Goal: Task Accomplishment & Management: Manage account settings

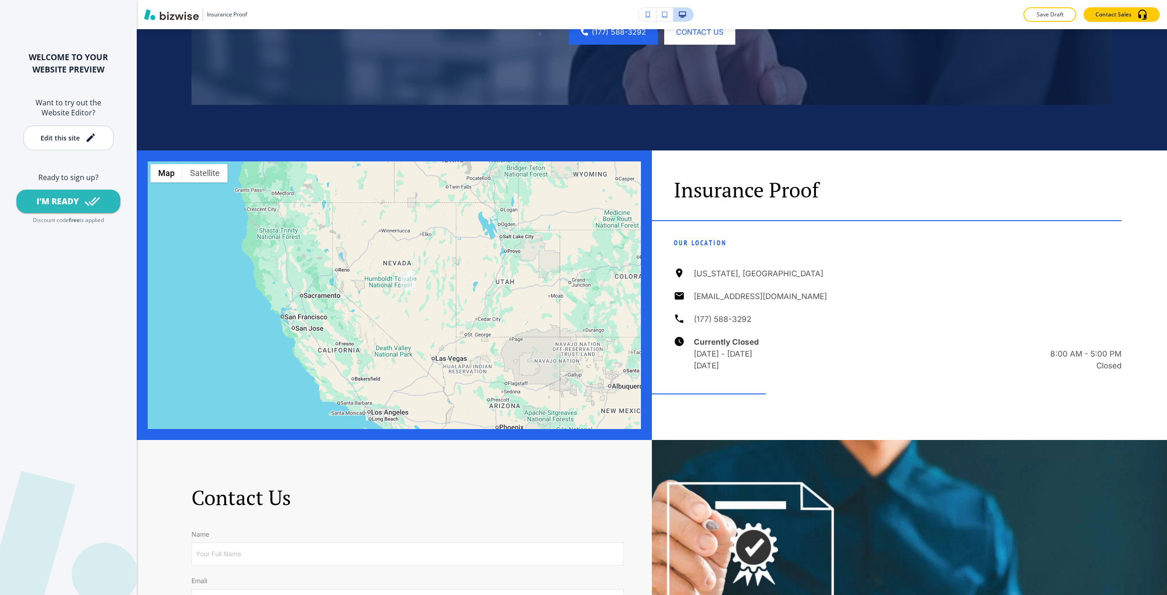
scroll to position [2597, 0]
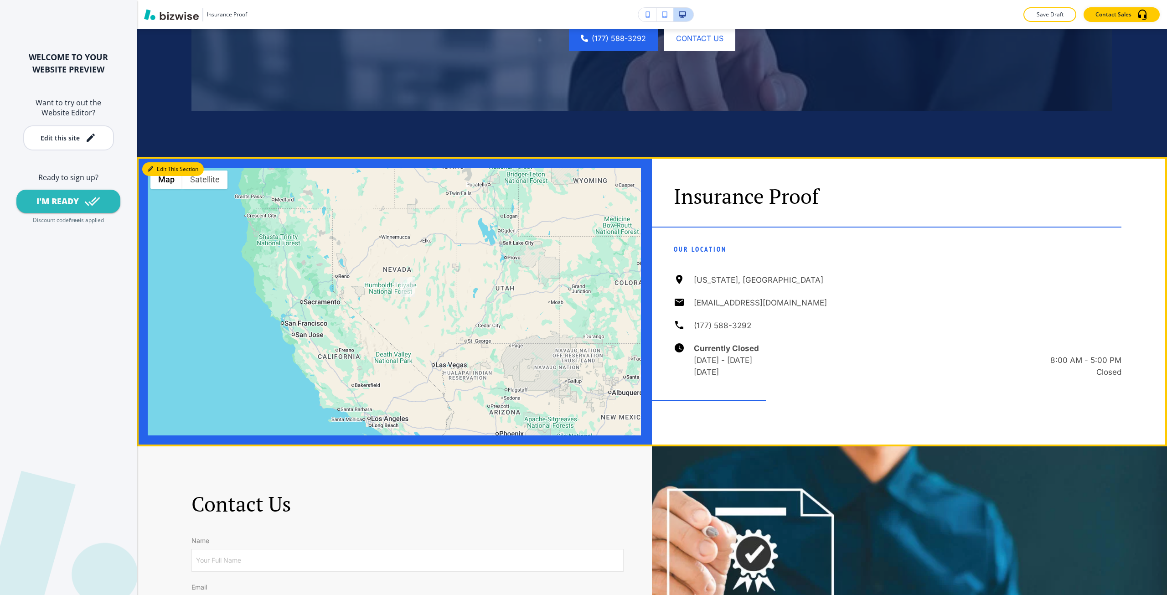
drag, startPoint x: 155, startPoint y: 312, endPoint x: 112, endPoint y: 283, distance: 51.6
click at [155, 176] on button "Edit This Section" at bounding box center [173, 169] width 62 height 14
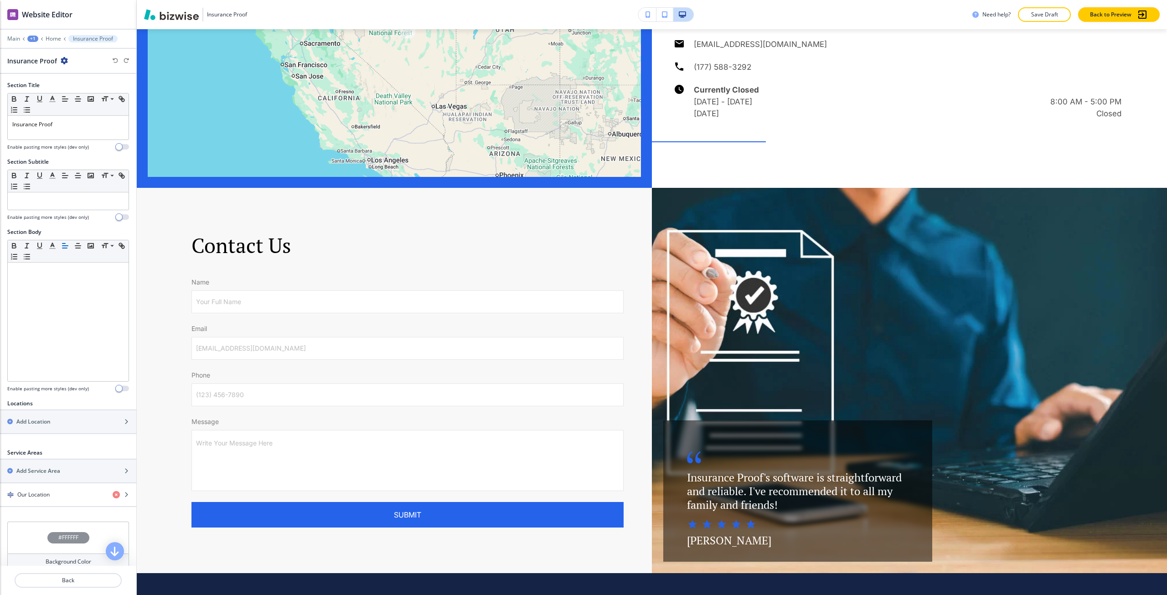
scroll to position [2873, 0]
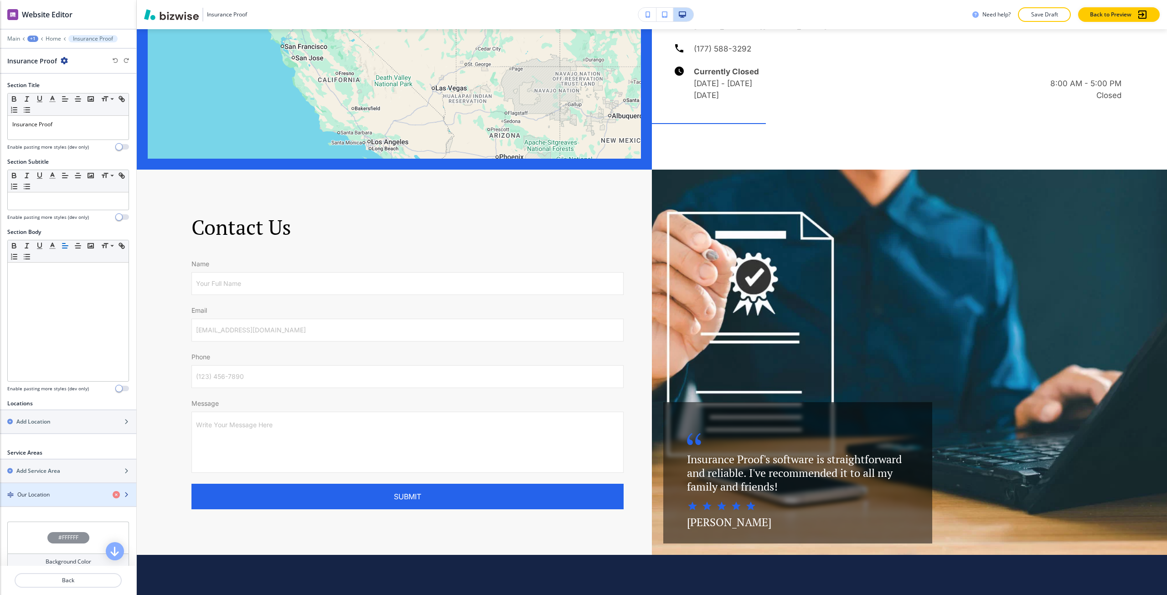
click at [42, 487] on div "button" at bounding box center [68, 486] width 136 height 7
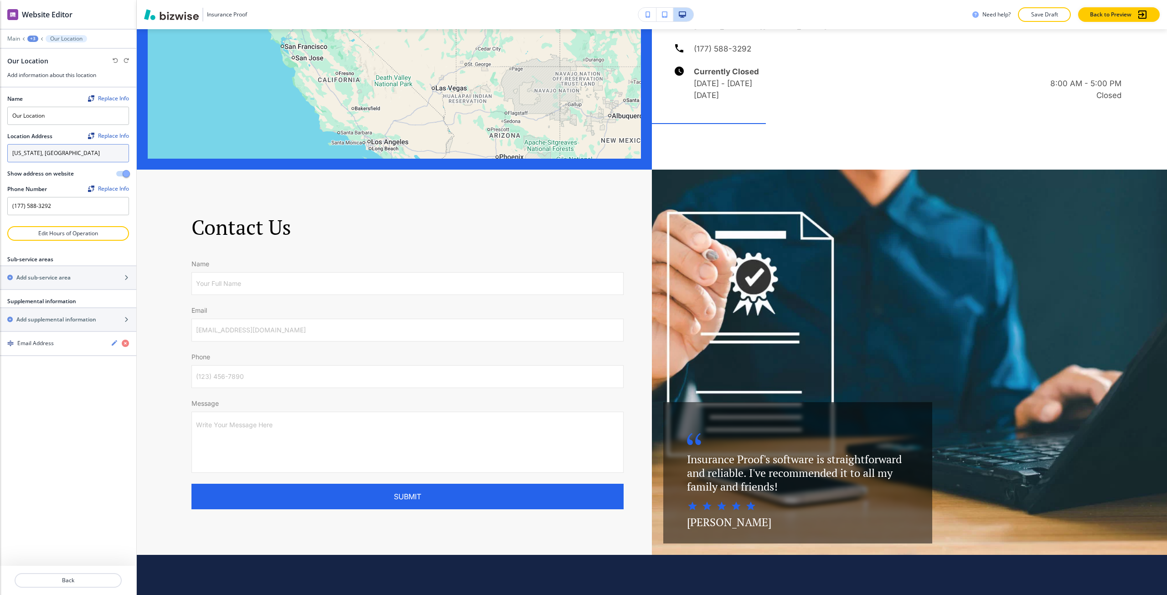
click at [72, 153] on textarea "[US_STATE], [GEOGRAPHIC_DATA]" at bounding box center [68, 153] width 122 height 18
click at [72, 154] on textarea "[US_STATE], [GEOGRAPHIC_DATA]" at bounding box center [68, 153] width 122 height 18
paste textarea "[STREET_ADDRESS]"
click at [44, 173] on h4 "[STREET_ADDRESS][PERSON_NAME]" at bounding box center [68, 170] width 112 height 8
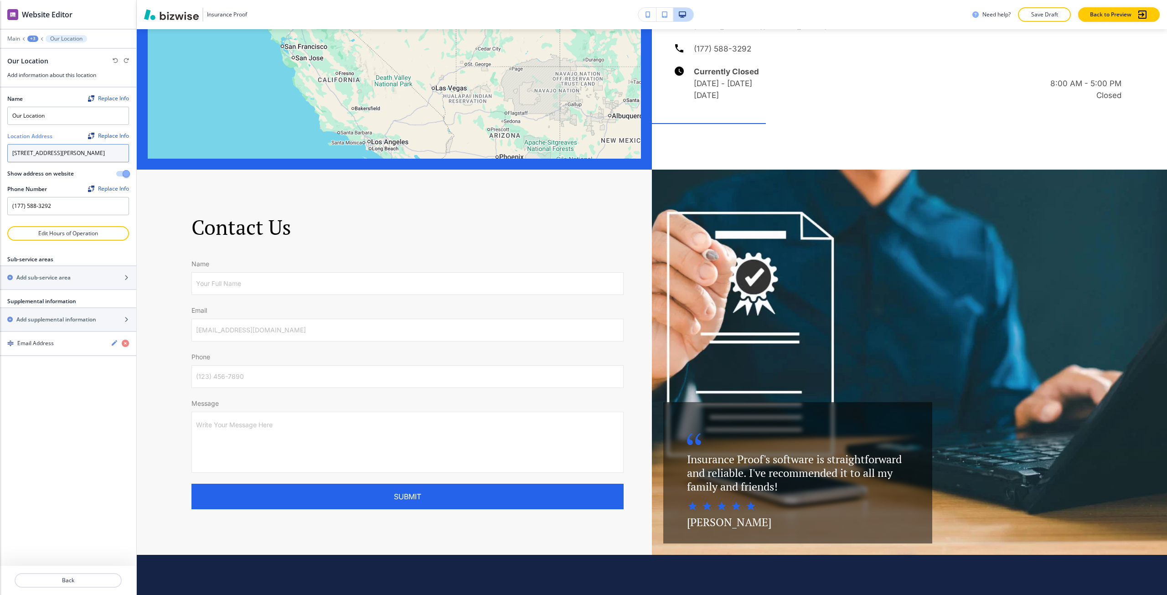
type textarea "[STREET_ADDRESS][PERSON_NAME]"
click at [55, 474] on div "Name Replace Info Our Location Location Address Replace Info [STREET_ADDRESS][G…" at bounding box center [68, 326] width 136 height 478
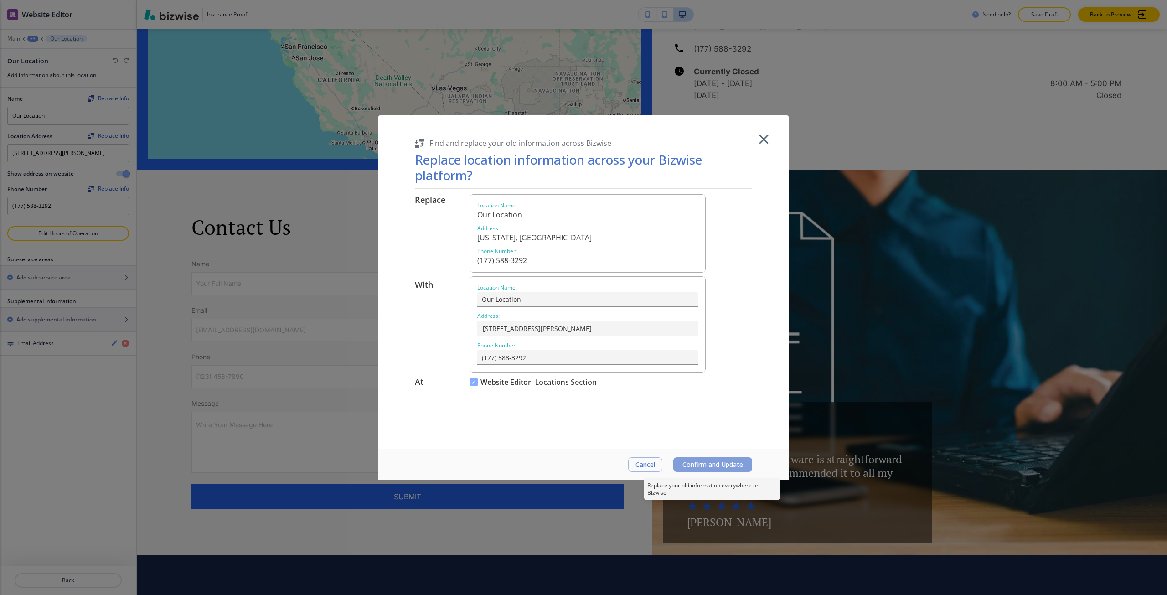
click at [713, 461] on span "Confirm and Update" at bounding box center [712, 464] width 61 height 7
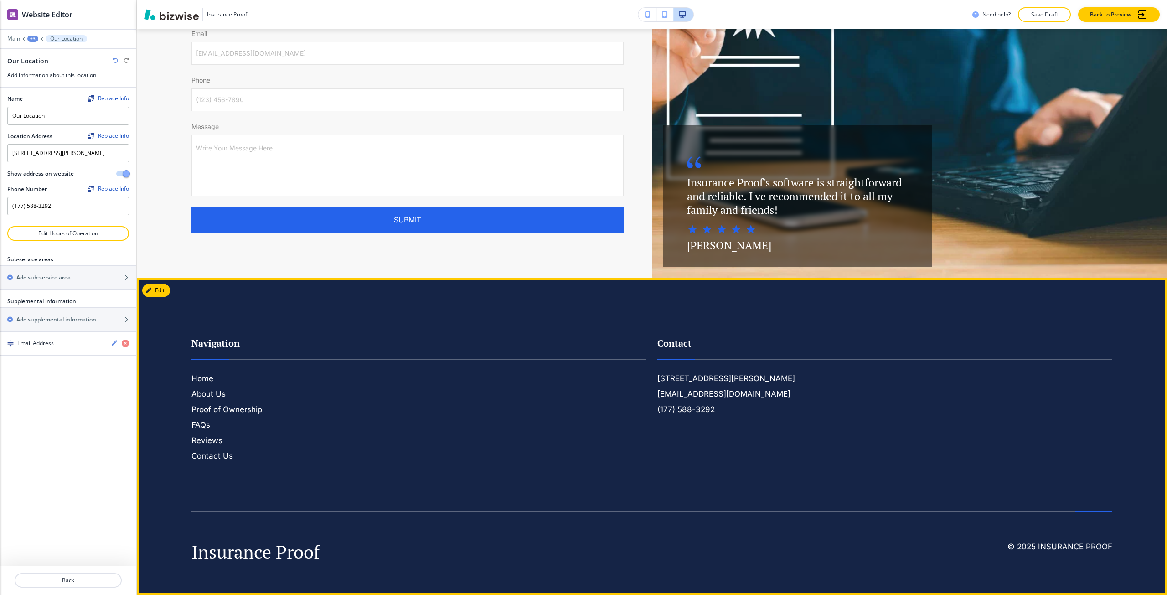
scroll to position [3299, 0]
click at [229, 455] on h6 "Contact Us" at bounding box center [418, 456] width 455 height 12
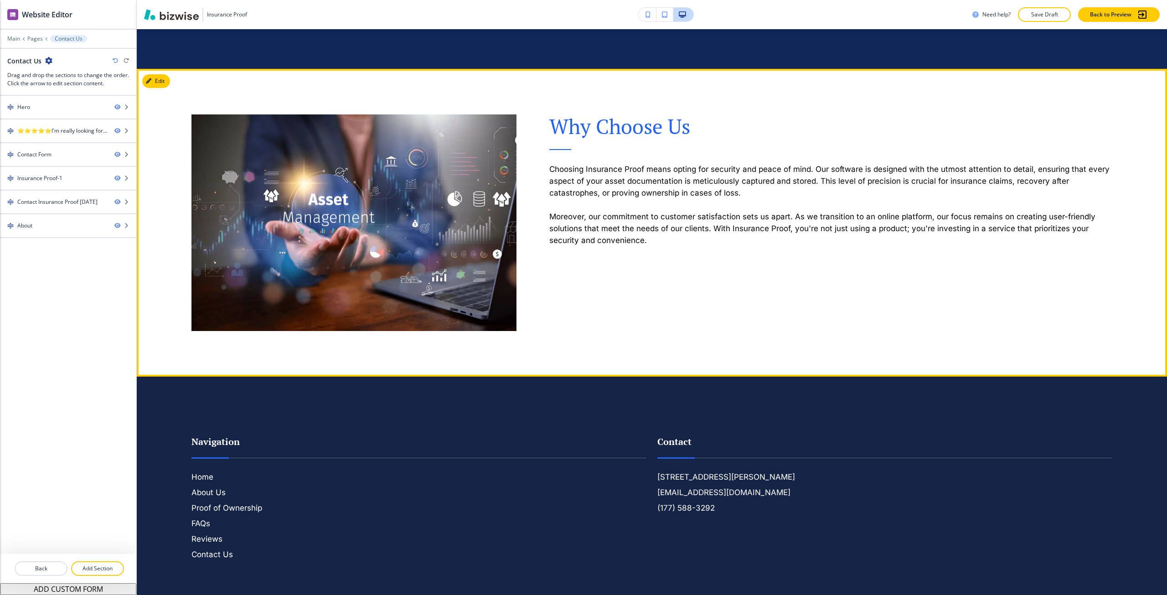
scroll to position [1641, 0]
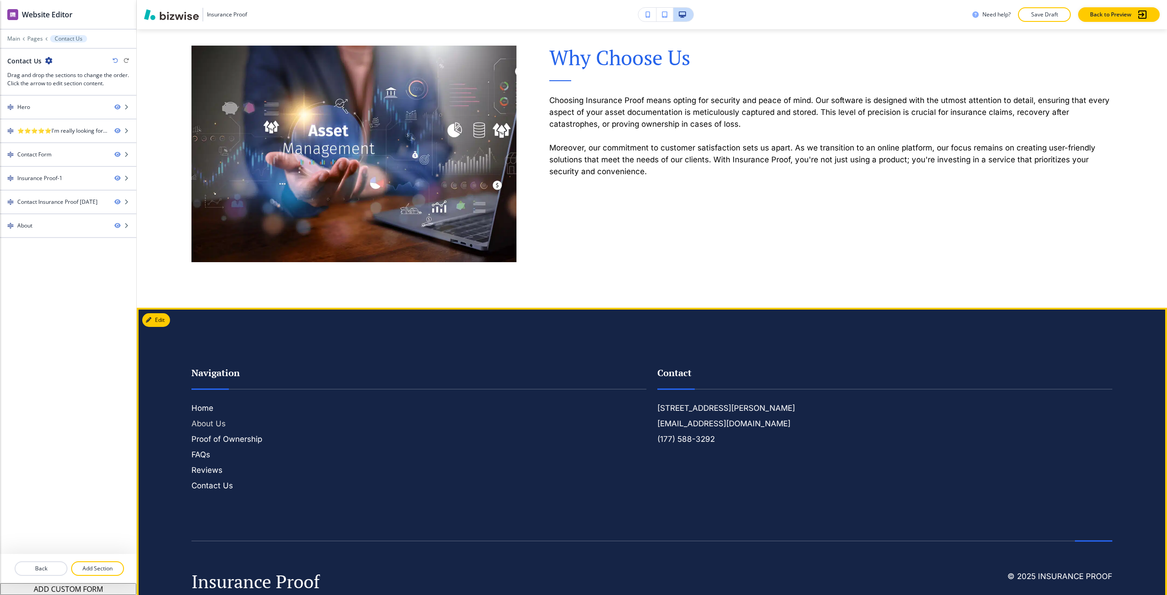
click at [225, 423] on h6 "About Us" at bounding box center [418, 423] width 455 height 12
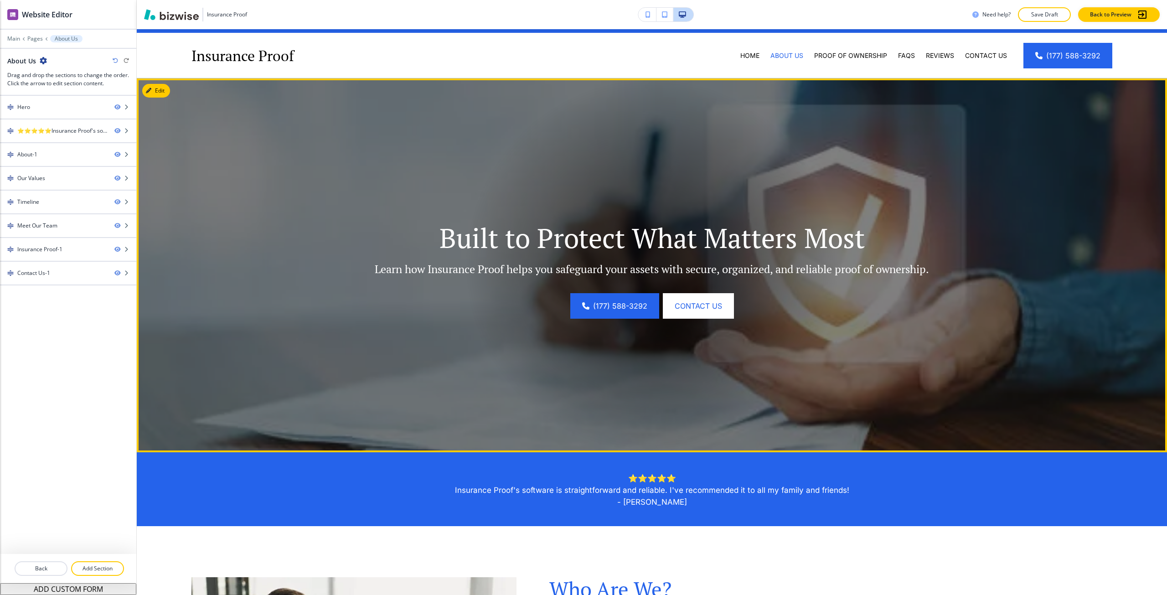
scroll to position [0, 0]
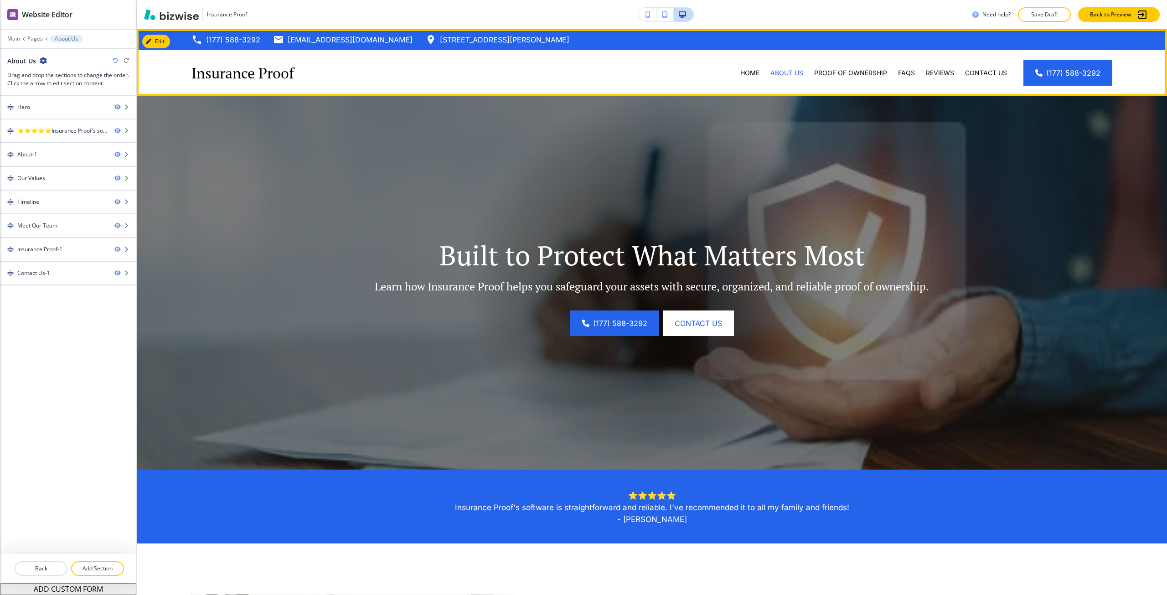
click at [154, 34] on div "(177) 588-3292 [EMAIL_ADDRESS][DOMAIN_NAME] [STREET_ADDRESS]" at bounding box center [652, 39] width 1030 height 21
click at [150, 37] on button "Edit Navigation Bar" at bounding box center [176, 42] width 69 height 14
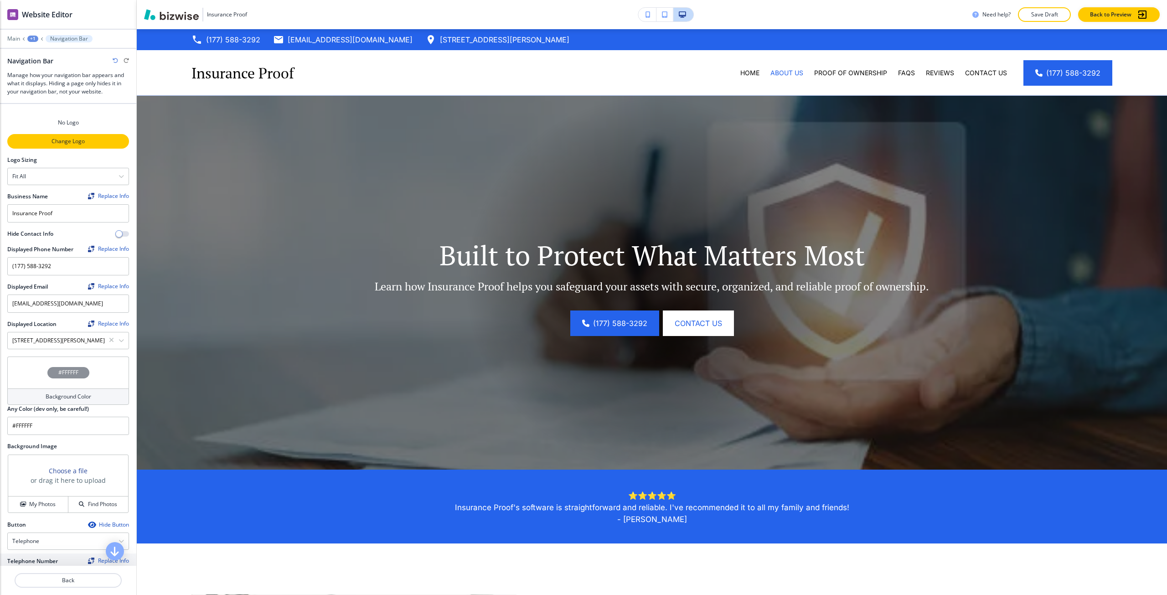
click at [68, 144] on p "Change Logo" at bounding box center [68, 141] width 120 height 8
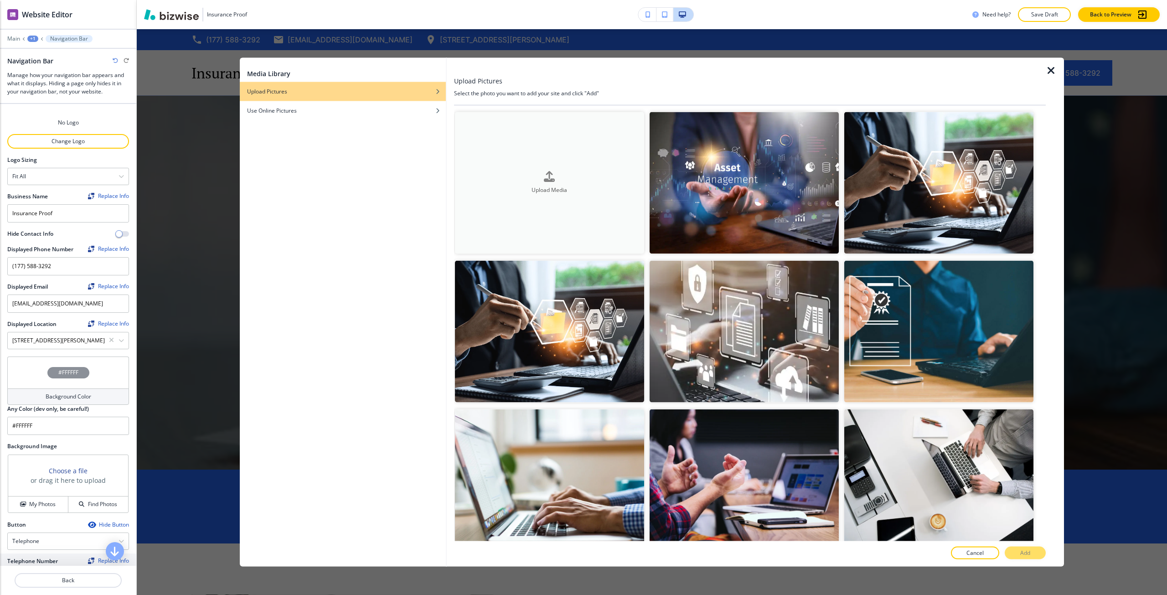
click at [499, 172] on div "Upload Media" at bounding box center [549, 182] width 189 height 23
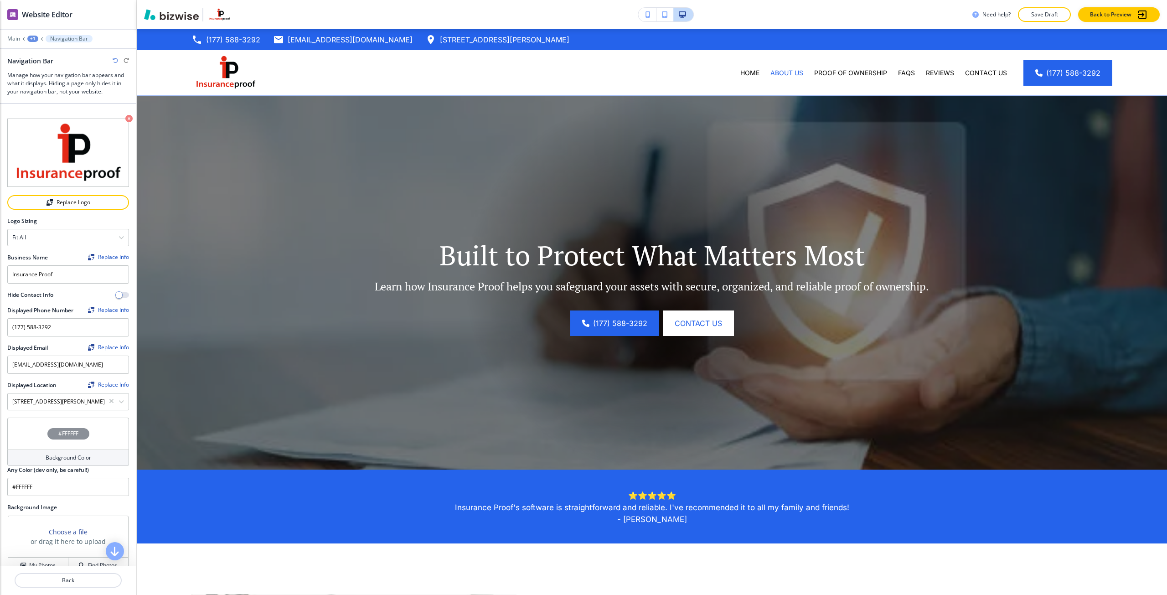
click at [113, 61] on icon "button" at bounding box center [115, 60] width 5 height 5
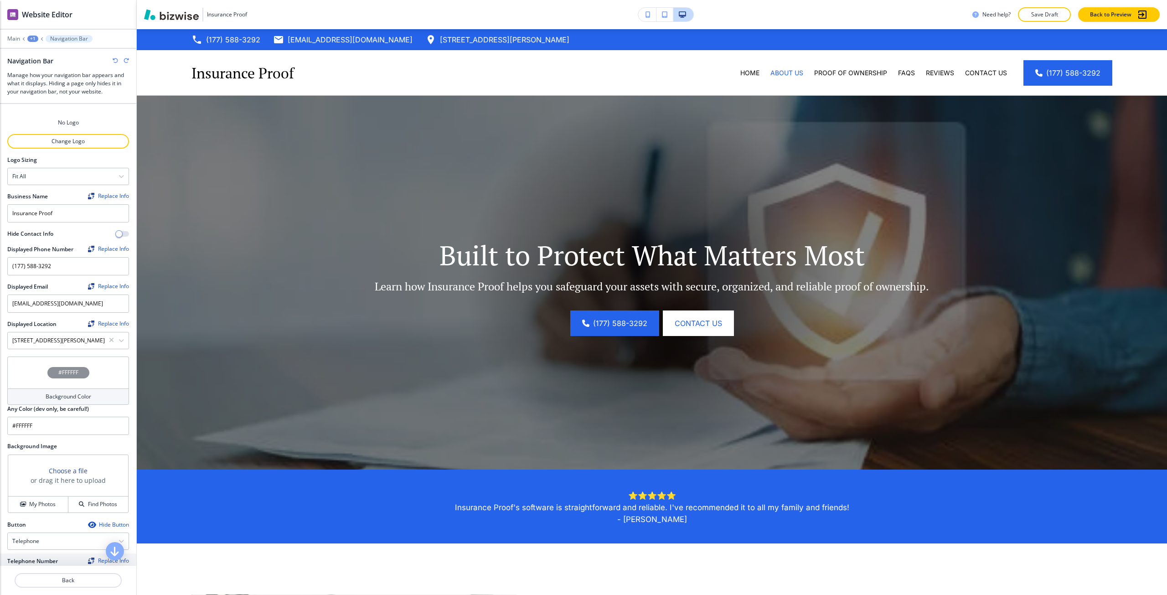
click at [125, 61] on icon "button" at bounding box center [125, 60] width 5 height 5
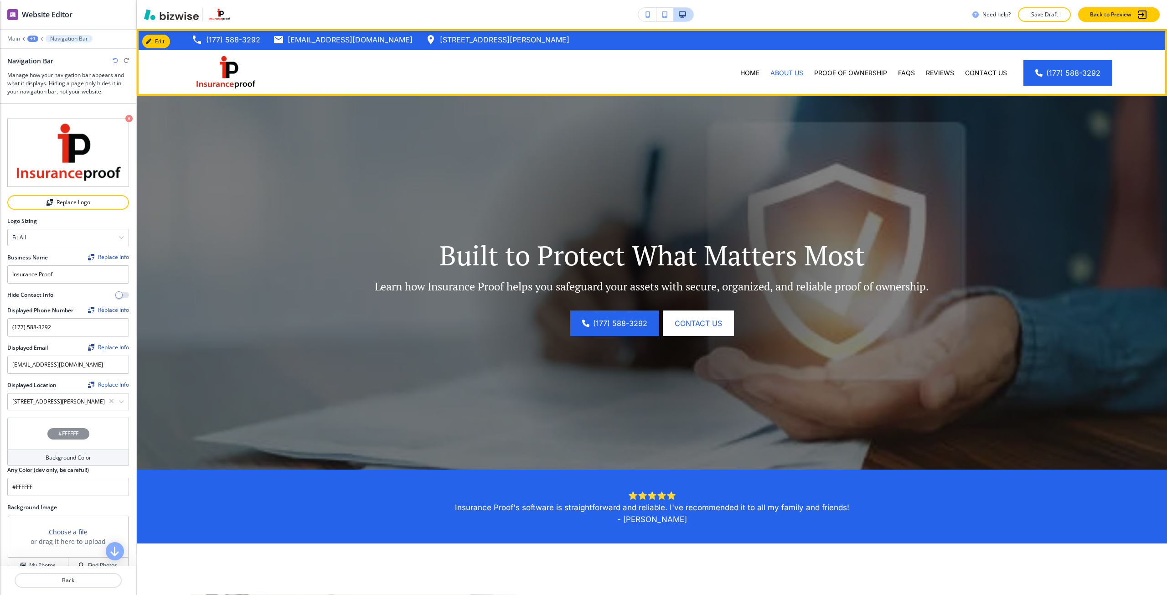
click at [847, 67] on div "Proof of Ownership" at bounding box center [850, 73] width 84 height 46
click at [833, 78] on div "Proof of Ownership" at bounding box center [850, 73] width 84 height 46
click at [832, 69] on p "Proof of Ownership" at bounding box center [850, 72] width 73 height 9
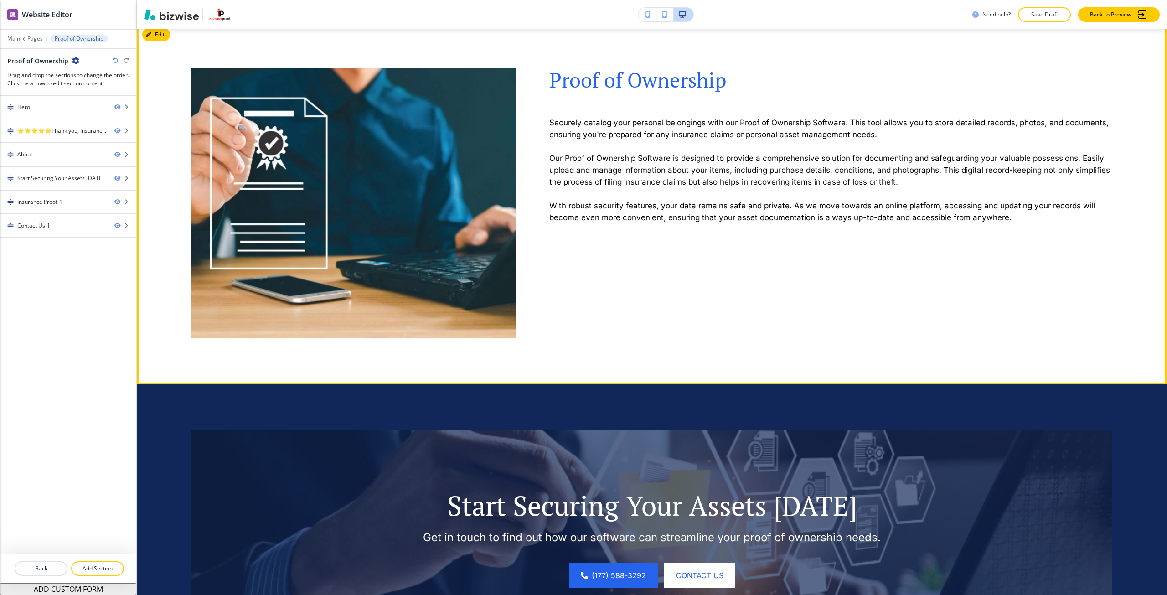
scroll to position [501, 0]
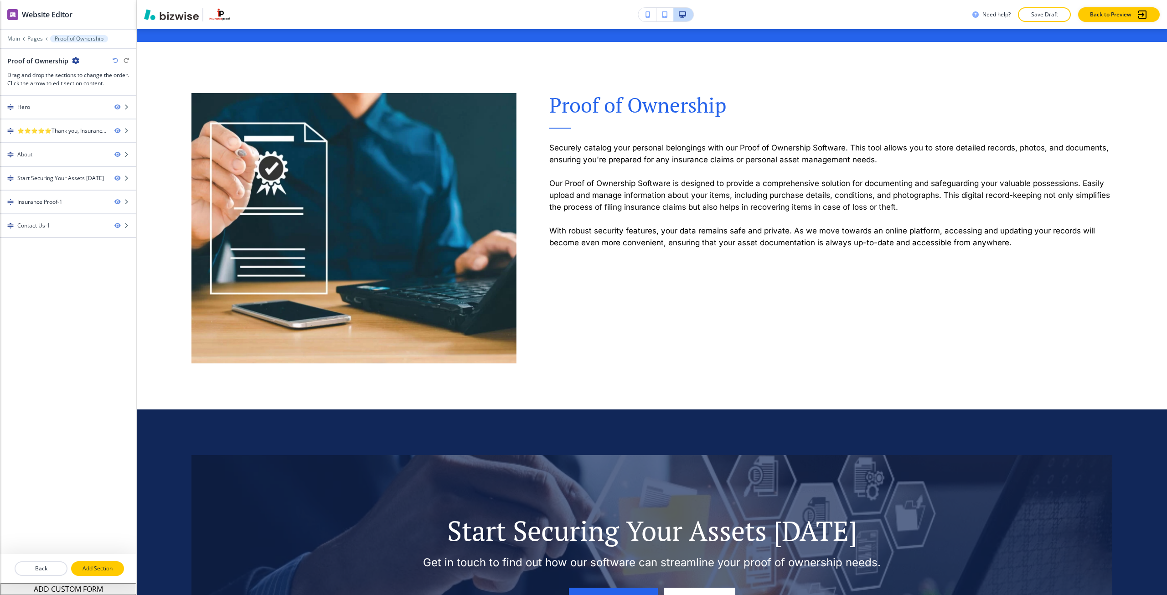
click at [114, 564] on button "Add Section" at bounding box center [97, 568] width 53 height 15
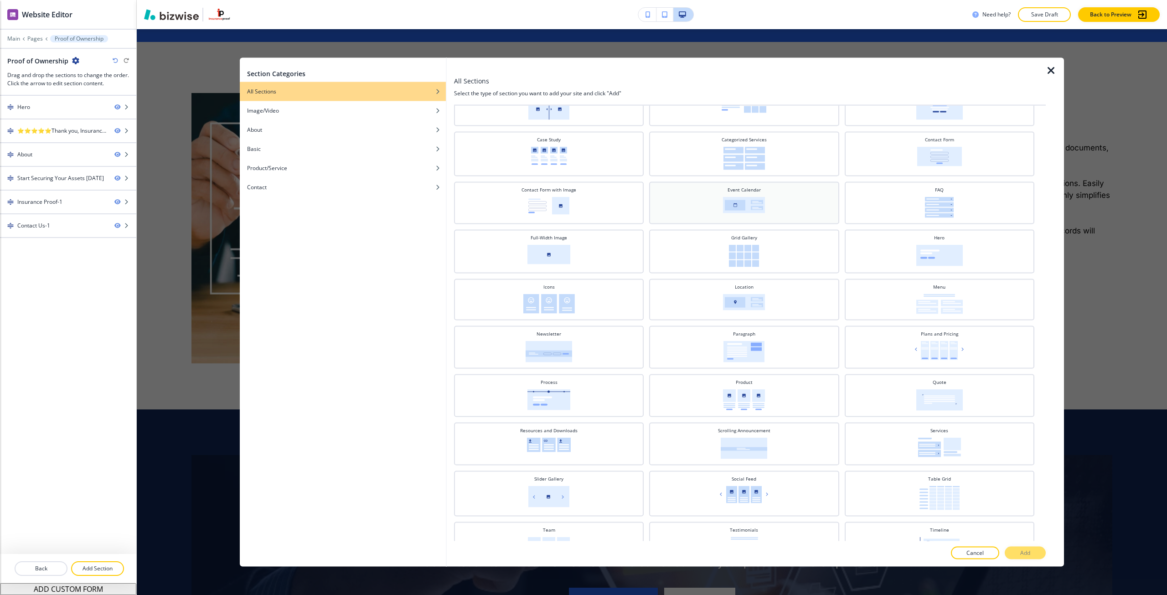
scroll to position [165, 0]
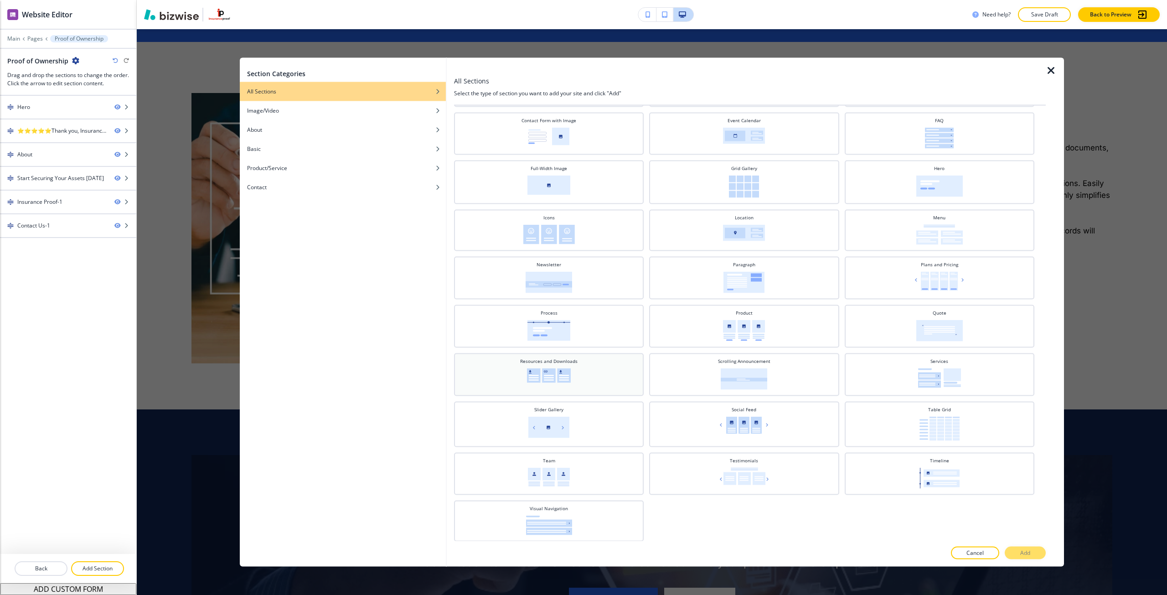
click at [567, 380] on img at bounding box center [549, 375] width 44 height 15
click at [1017, 558] on button "Add" at bounding box center [1024, 552] width 41 height 13
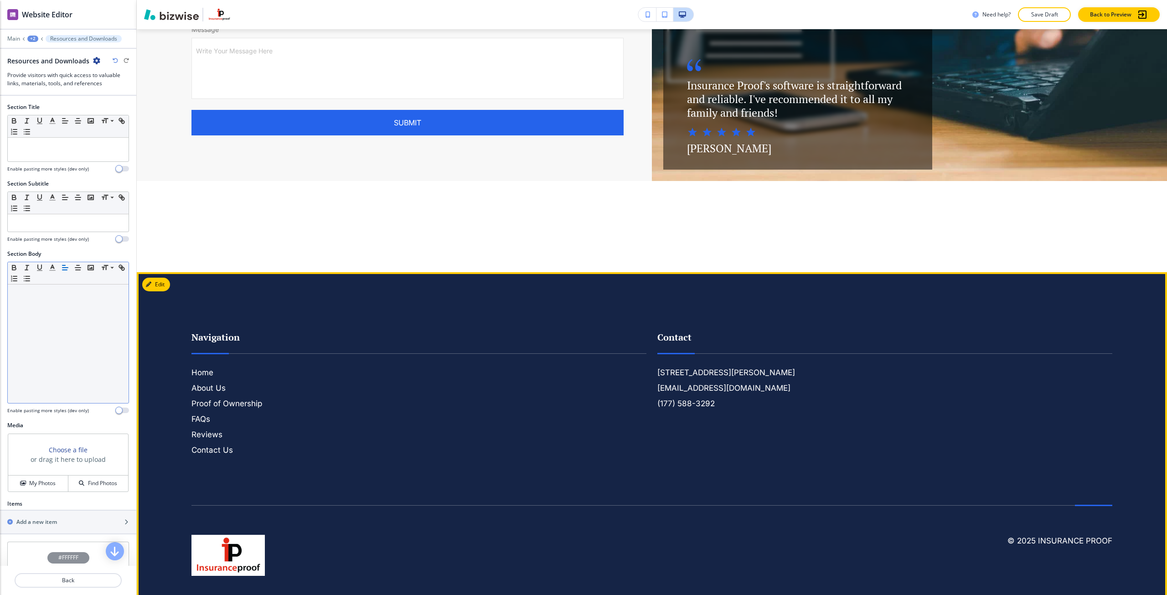
scroll to position [1726, 0]
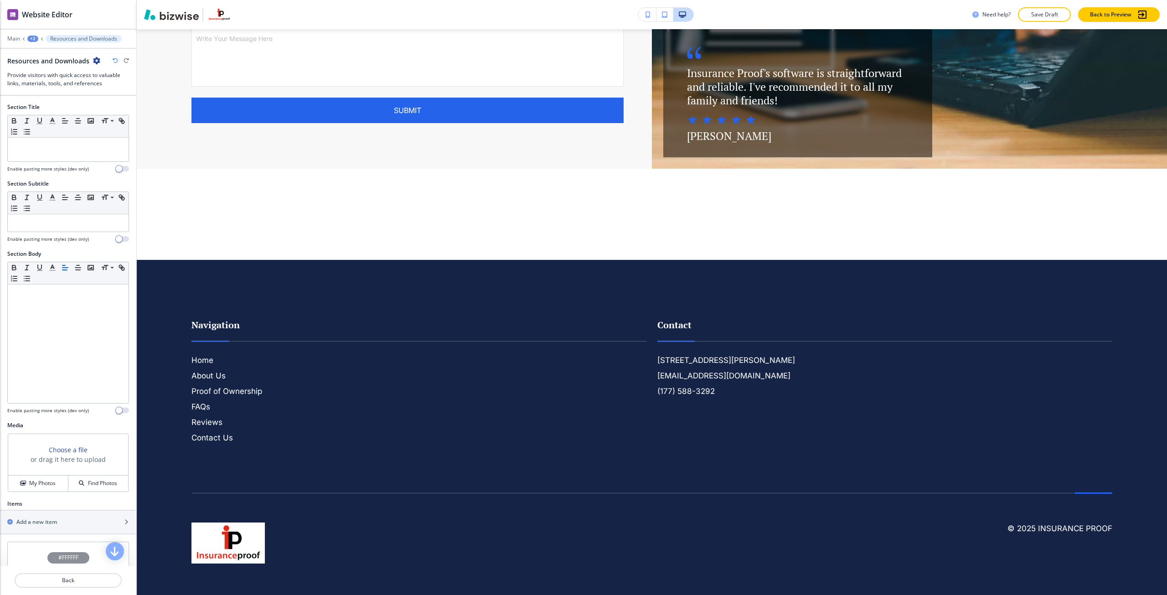
click at [30, 39] on div "+2" at bounding box center [32, 39] width 11 height 6
click at [31, 63] on button "Proof of Ownership" at bounding box center [56, 70] width 58 height 16
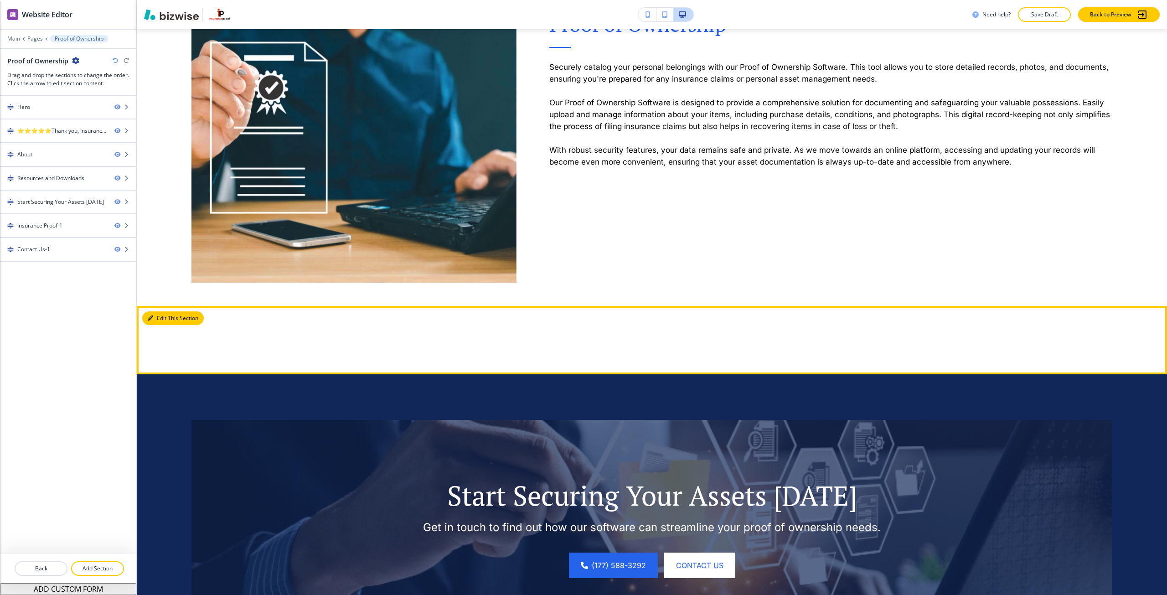
click at [147, 311] on button "Edit This Section" at bounding box center [173, 318] width 62 height 14
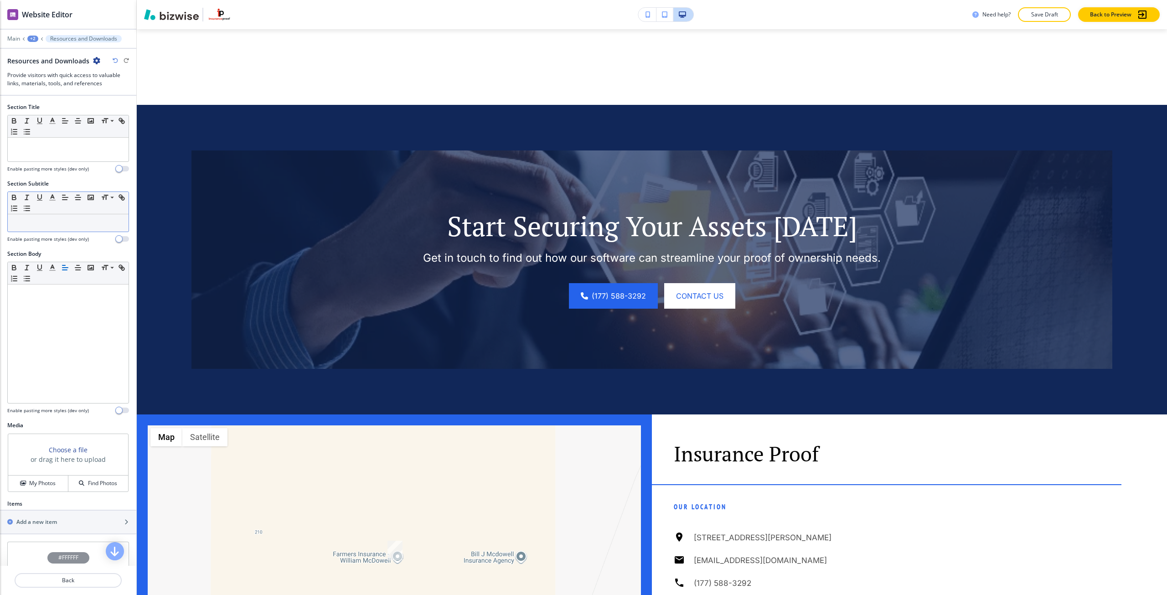
scroll to position [856, 0]
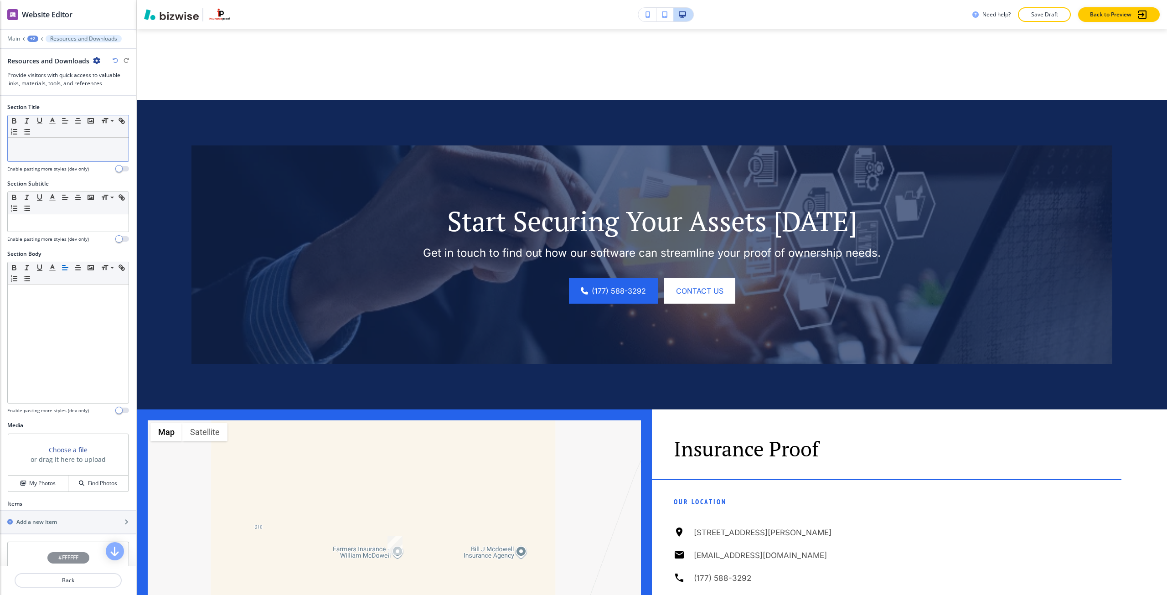
click at [68, 147] on p at bounding box center [68, 146] width 112 height 8
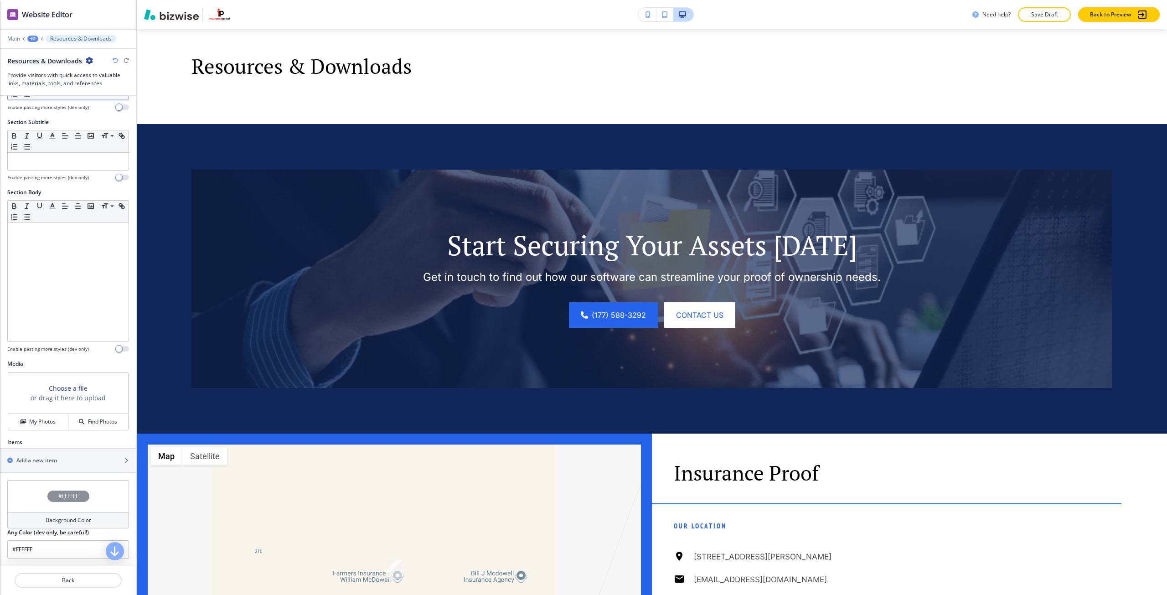
scroll to position [76, 0]
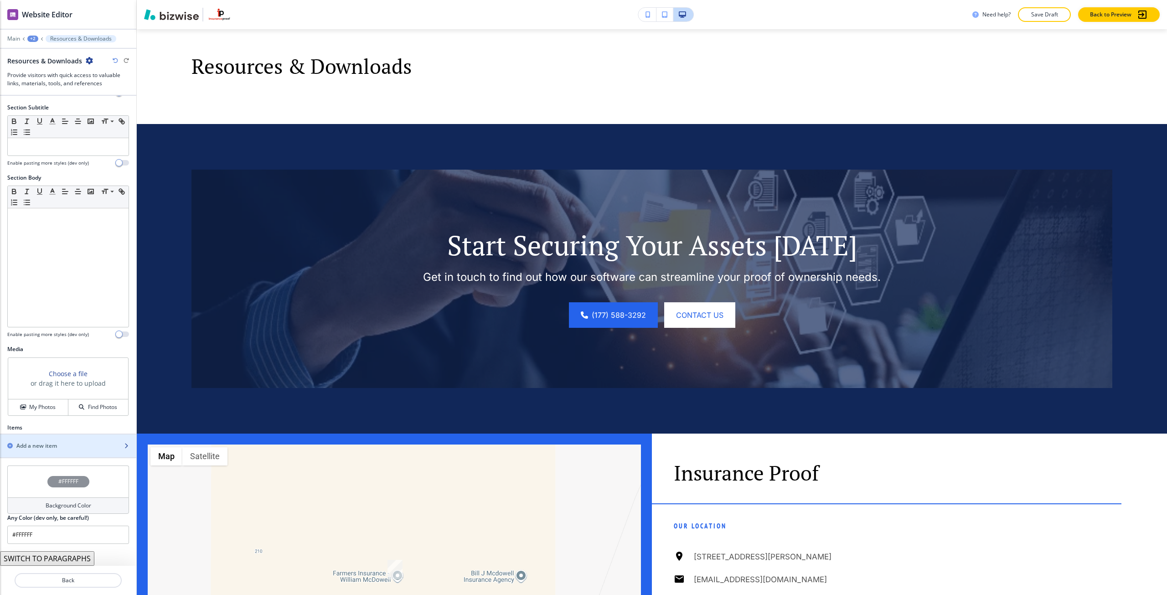
click at [64, 455] on div "button" at bounding box center [68, 453] width 136 height 7
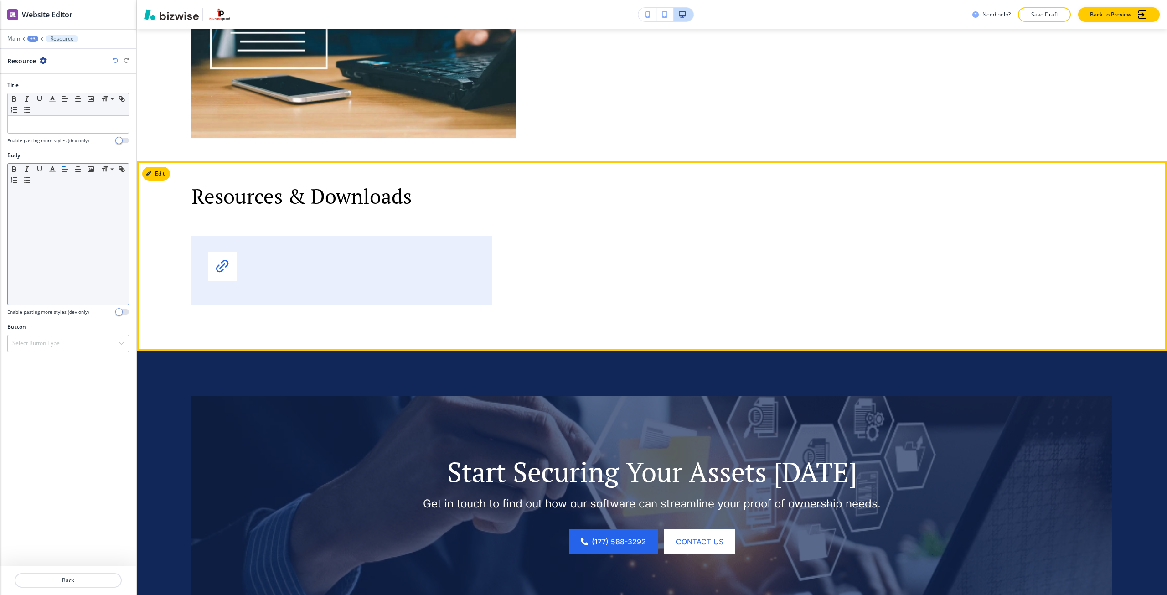
scroll to position [720, 0]
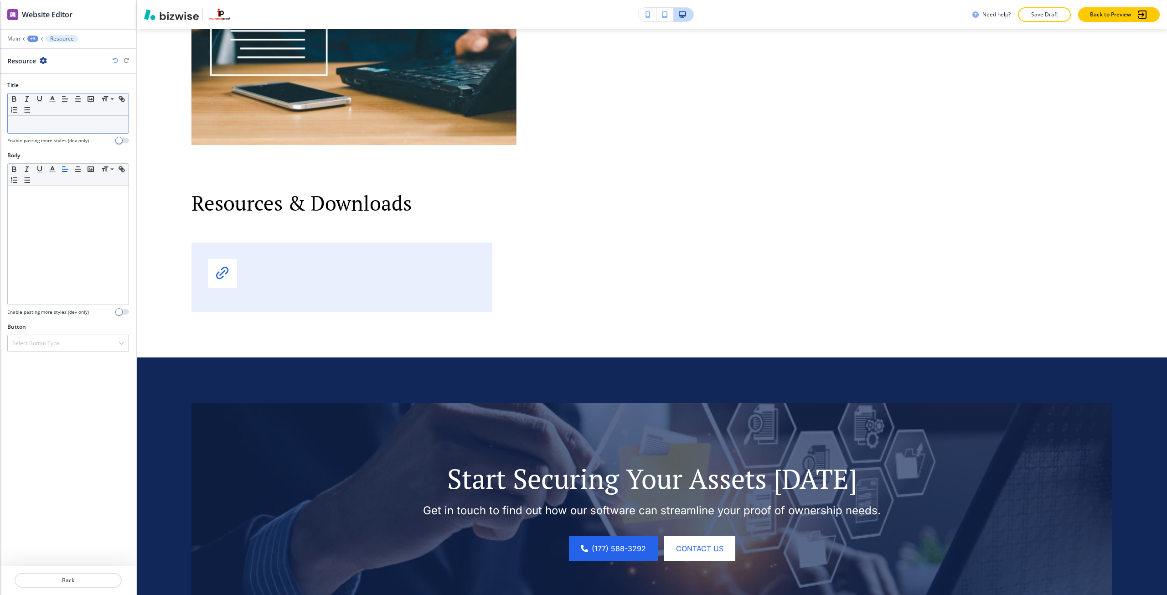
click at [84, 128] on p at bounding box center [68, 124] width 112 height 8
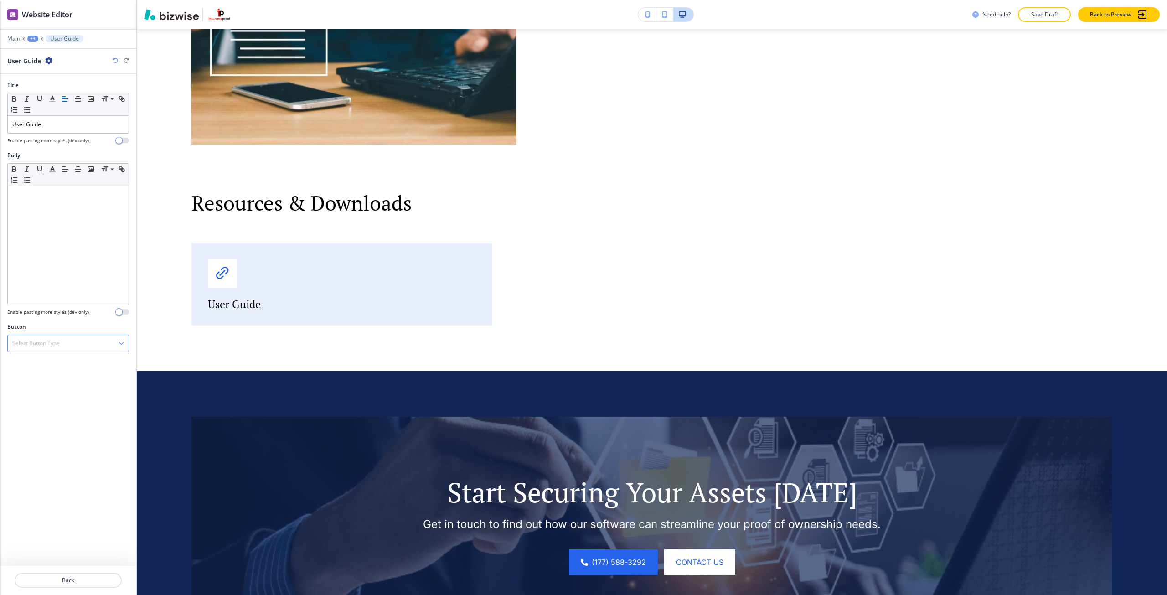
click at [28, 337] on div "Select Button Type" at bounding box center [68, 343] width 121 height 16
click at [49, 375] on h4 "File Sharing" at bounding box center [68, 374] width 112 height 8
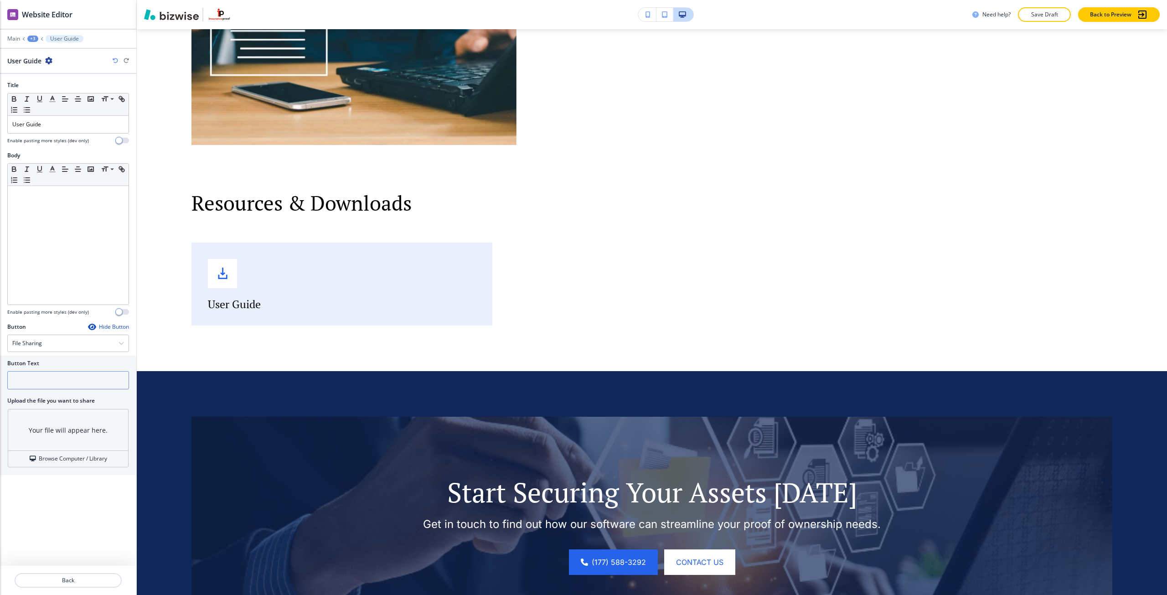
click at [46, 376] on input "text" at bounding box center [68, 380] width 122 height 18
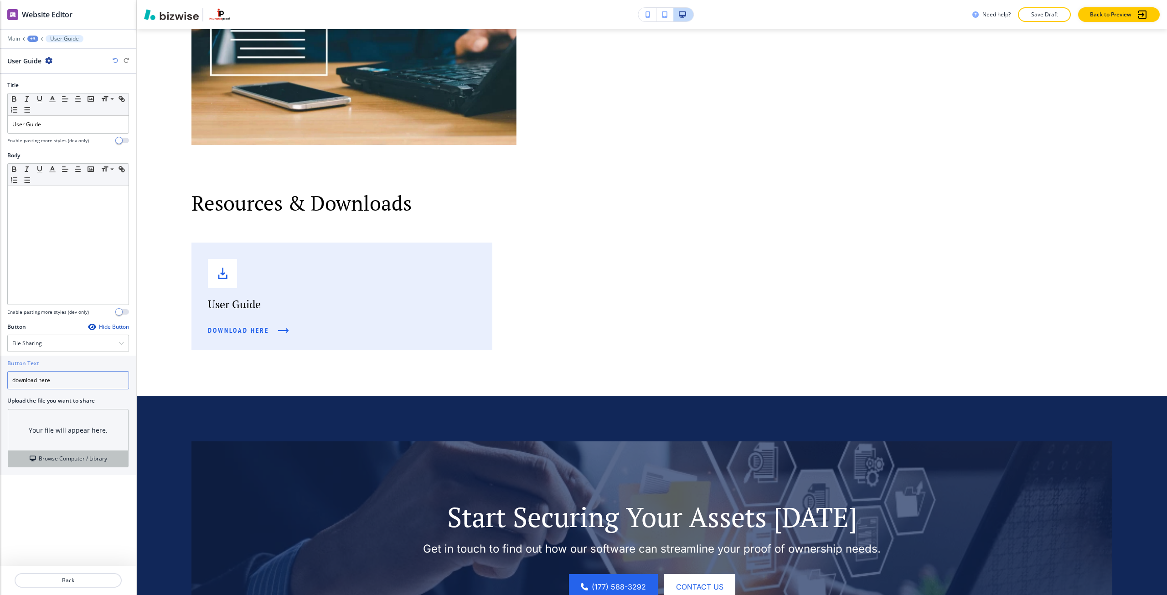
type input "download here"
click at [60, 451] on button "Browse Computer / Library" at bounding box center [68, 459] width 120 height 16
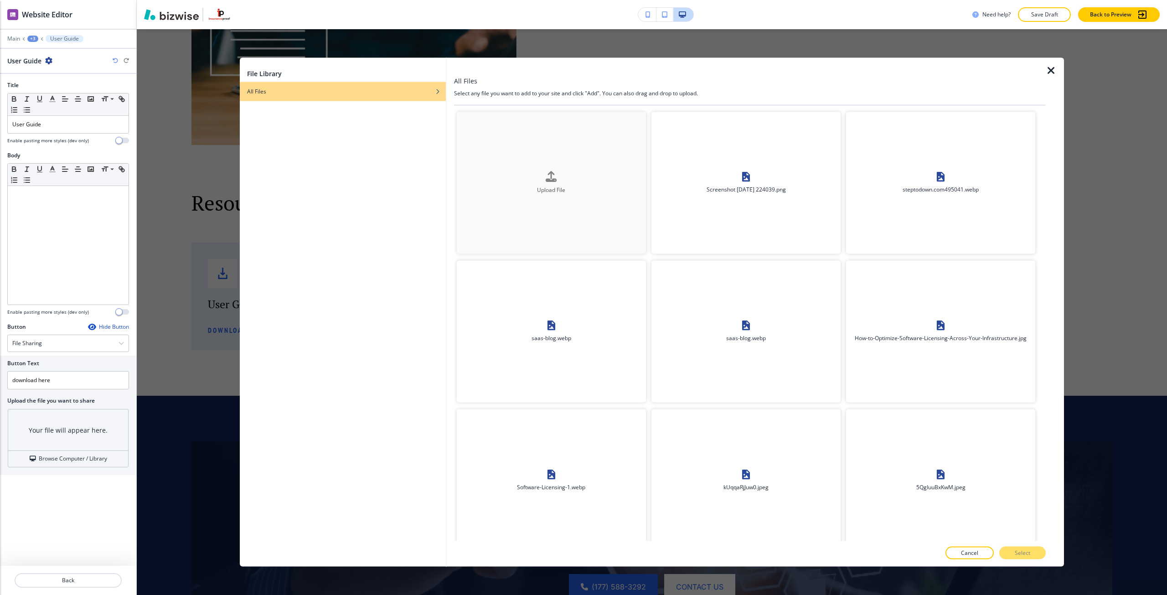
click at [581, 182] on div "button" at bounding box center [551, 184] width 189 height 4
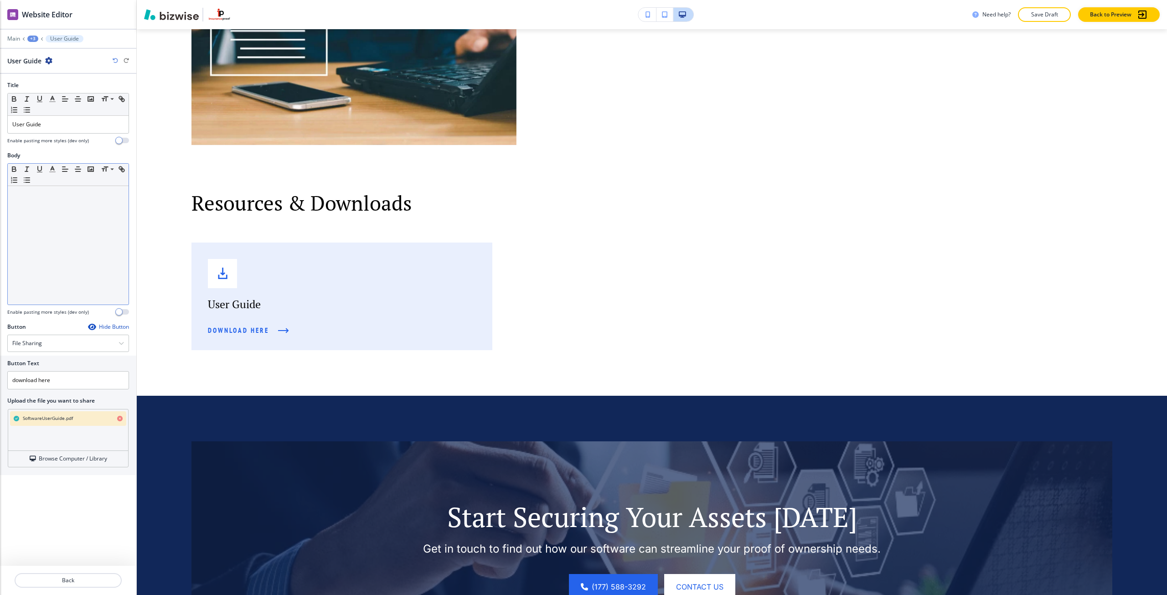
click at [84, 268] on div at bounding box center [68, 245] width 121 height 118
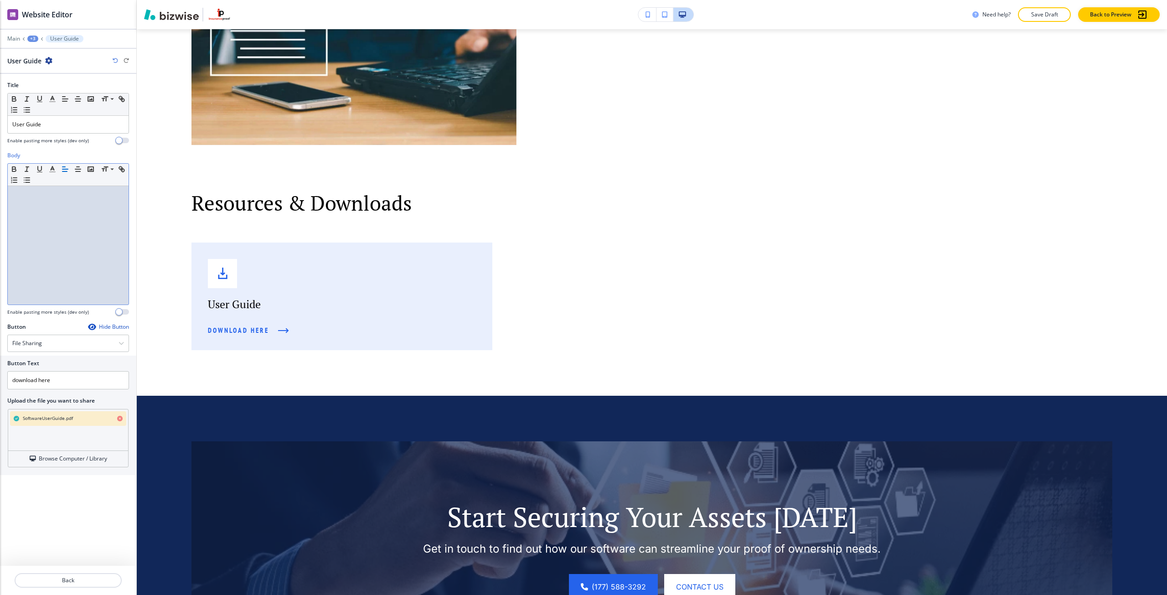
scroll to position [0, 0]
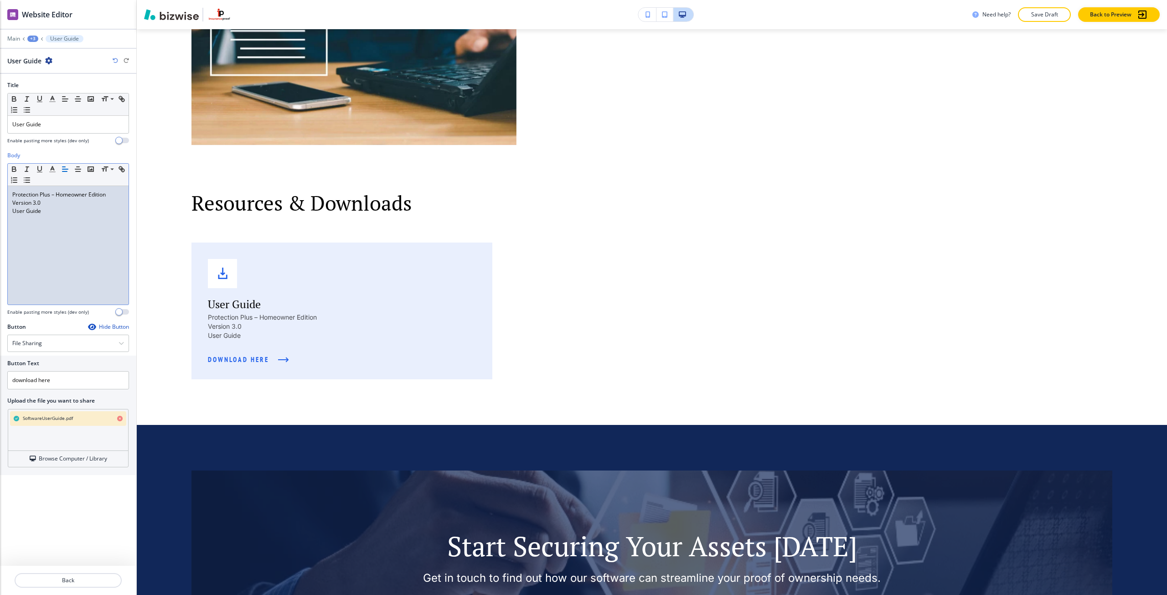
click at [13, 210] on p "User Guide" at bounding box center [68, 211] width 112 height 8
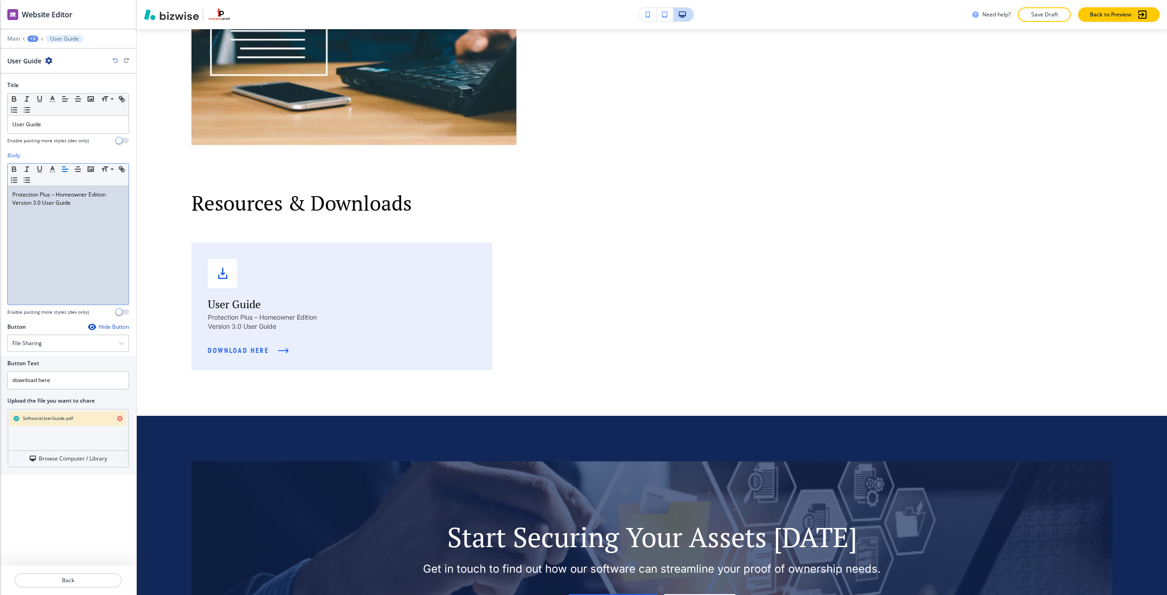
click at [67, 223] on div "Protection Plus – Homeowner Edition Version 3.0 User Guide" at bounding box center [68, 245] width 121 height 118
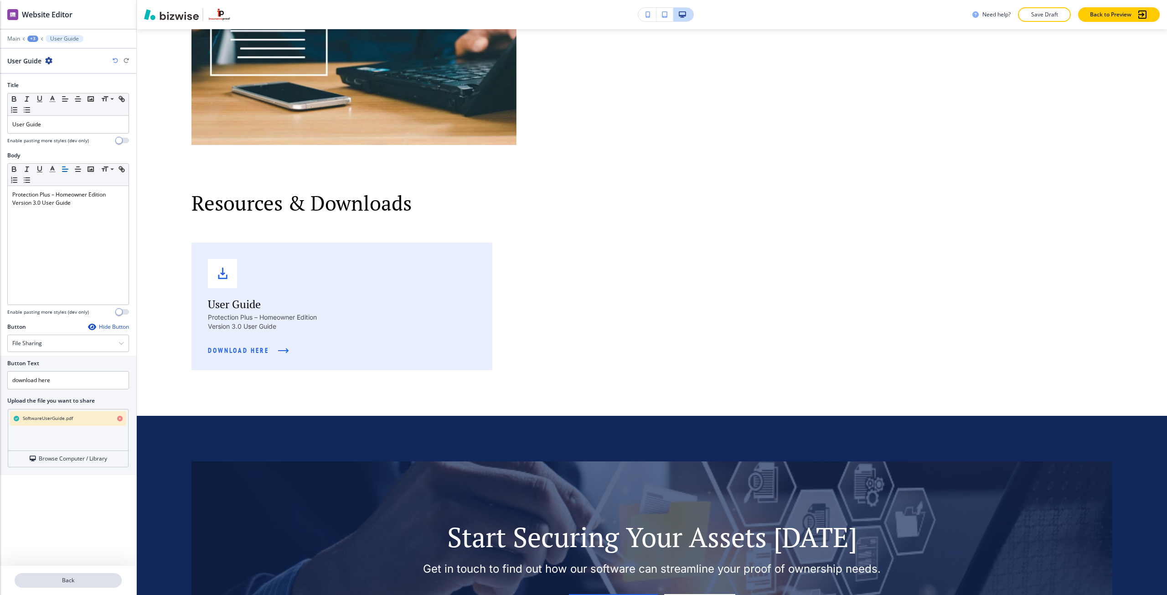
click at [72, 575] on button "Back" at bounding box center [68, 580] width 107 height 15
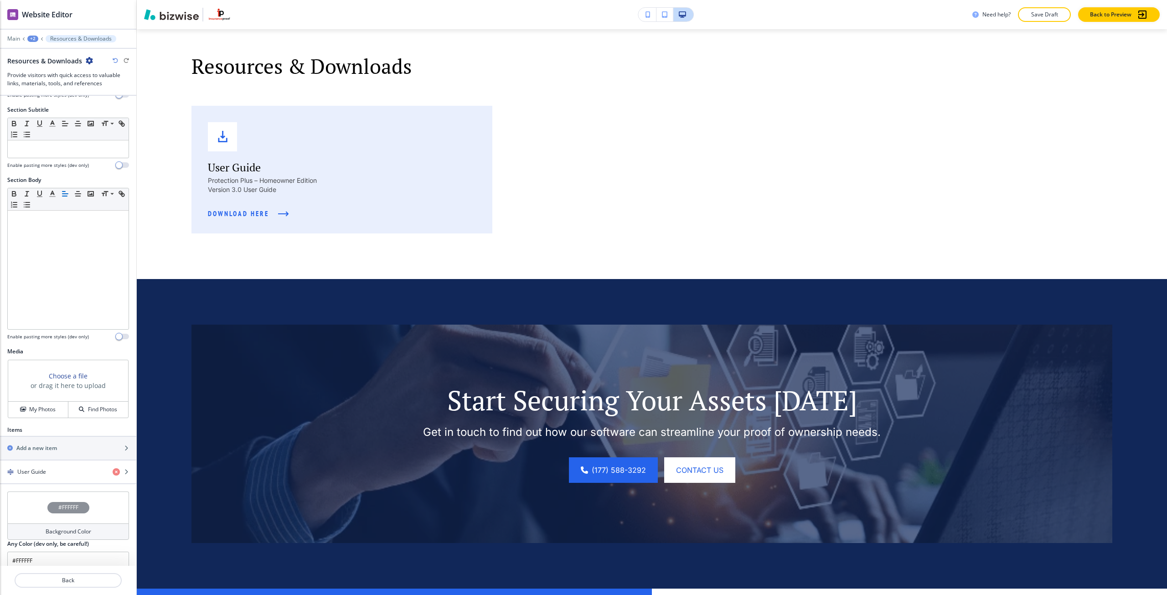
scroll to position [91, 0]
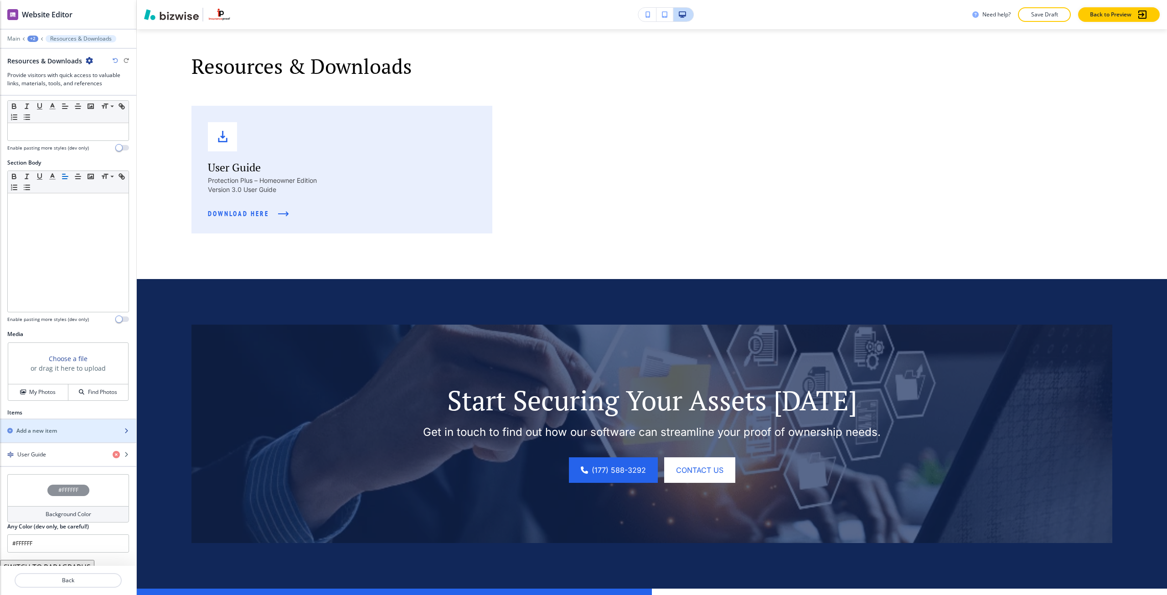
click at [93, 437] on div "button" at bounding box center [68, 438] width 136 height 7
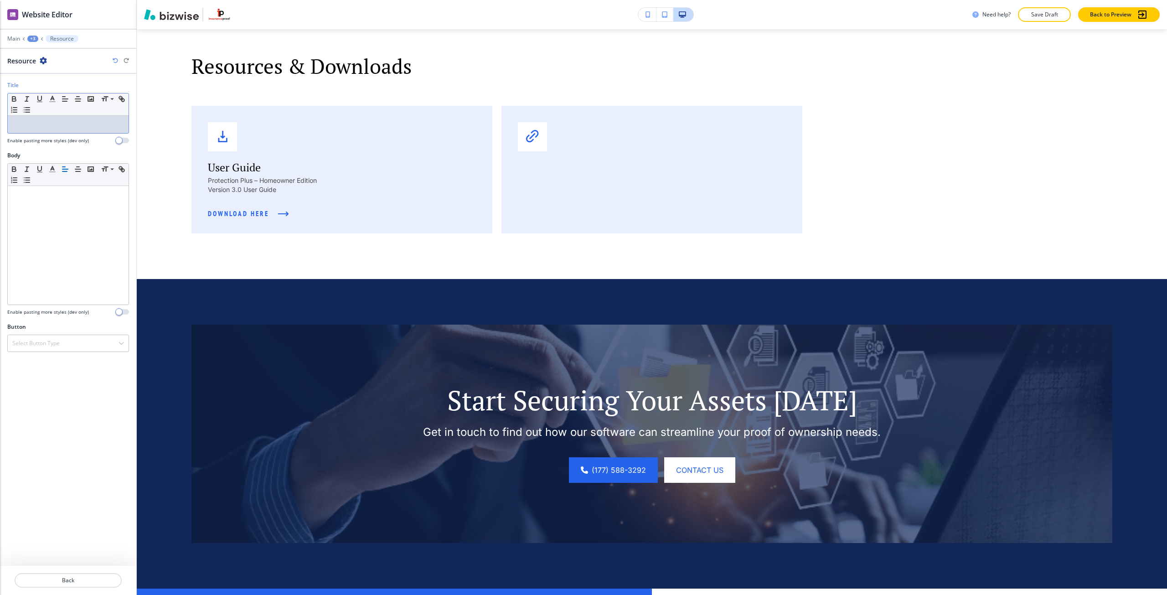
click at [41, 127] on p at bounding box center [68, 124] width 112 height 8
click at [13, 129] on div "Installation Instructions" at bounding box center [68, 124] width 121 height 17
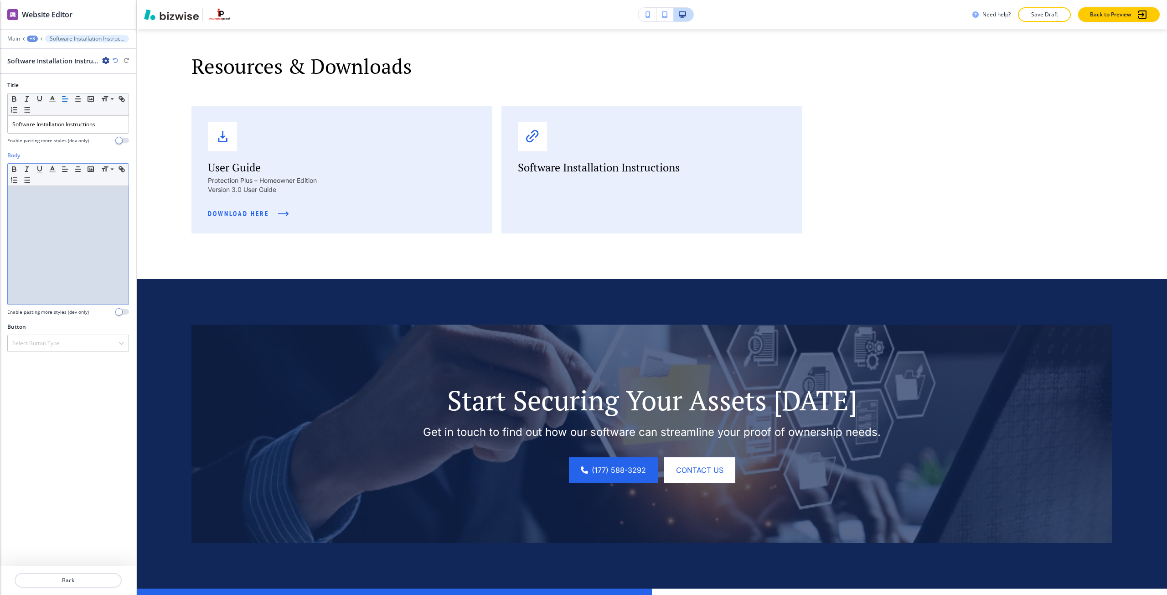
click at [81, 256] on div at bounding box center [68, 245] width 121 height 118
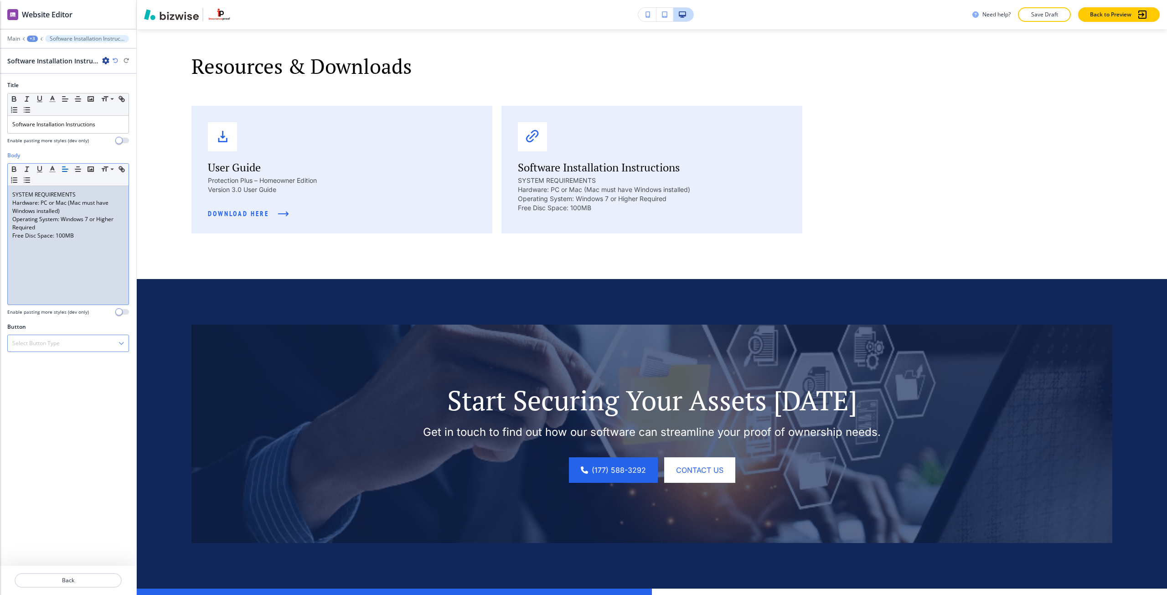
click at [49, 339] on h4 "Select Button Type" at bounding box center [35, 343] width 47 height 8
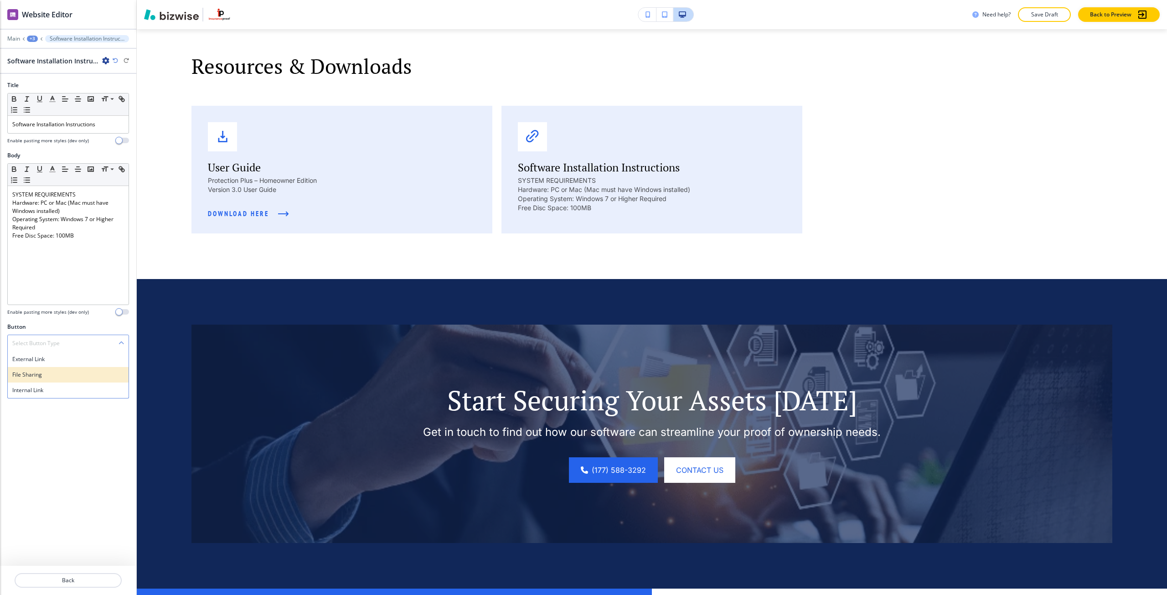
click at [46, 377] on h4 "File Sharing" at bounding box center [68, 374] width 112 height 8
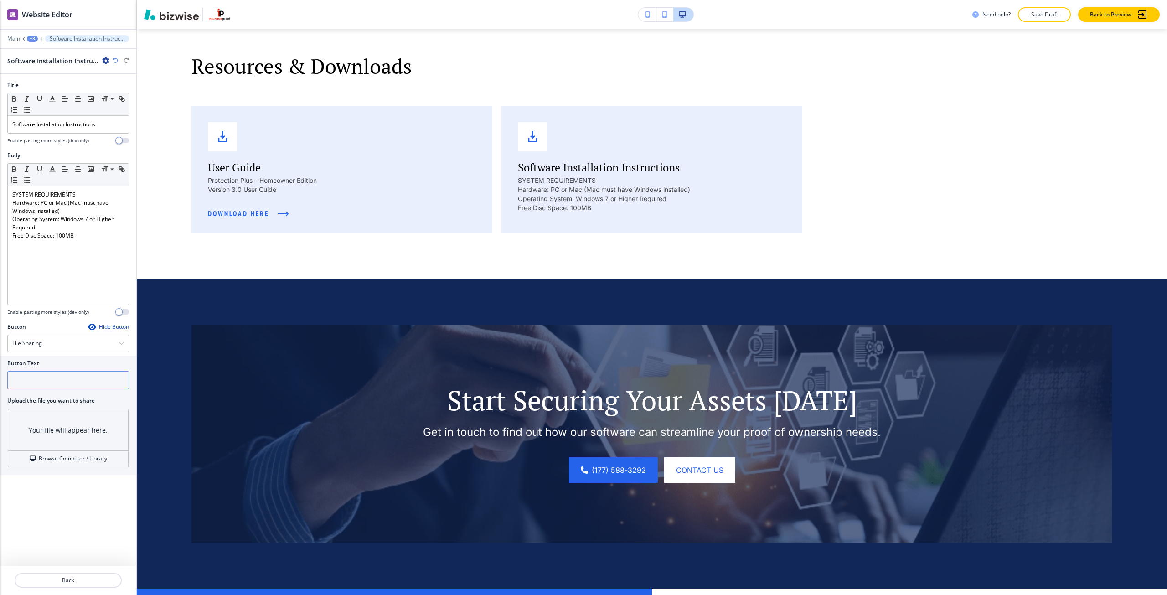
click at [37, 379] on input "text" at bounding box center [68, 380] width 122 height 18
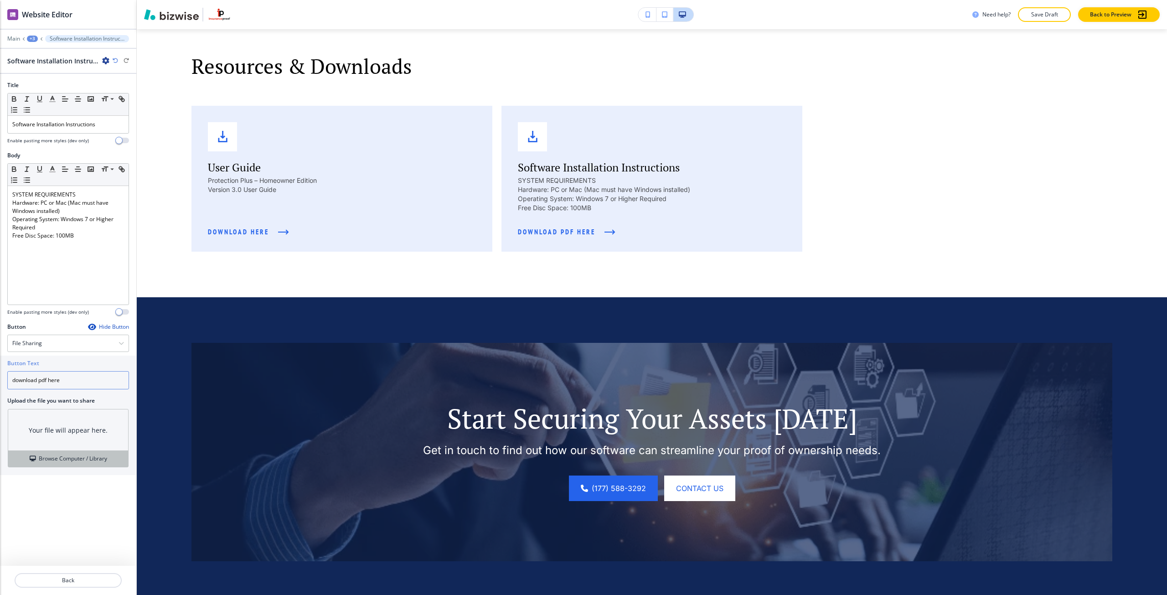
type input "download pdf here"
click at [53, 452] on button "Browse Computer / Library" at bounding box center [68, 459] width 120 height 16
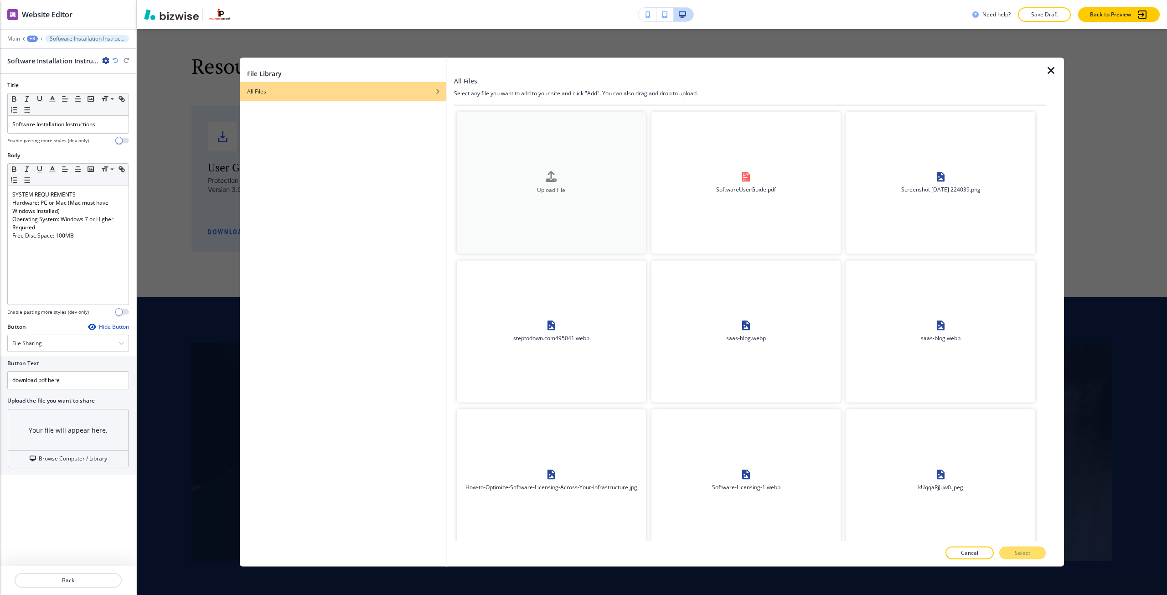
click at [552, 197] on button "Upload File" at bounding box center [551, 183] width 189 height 142
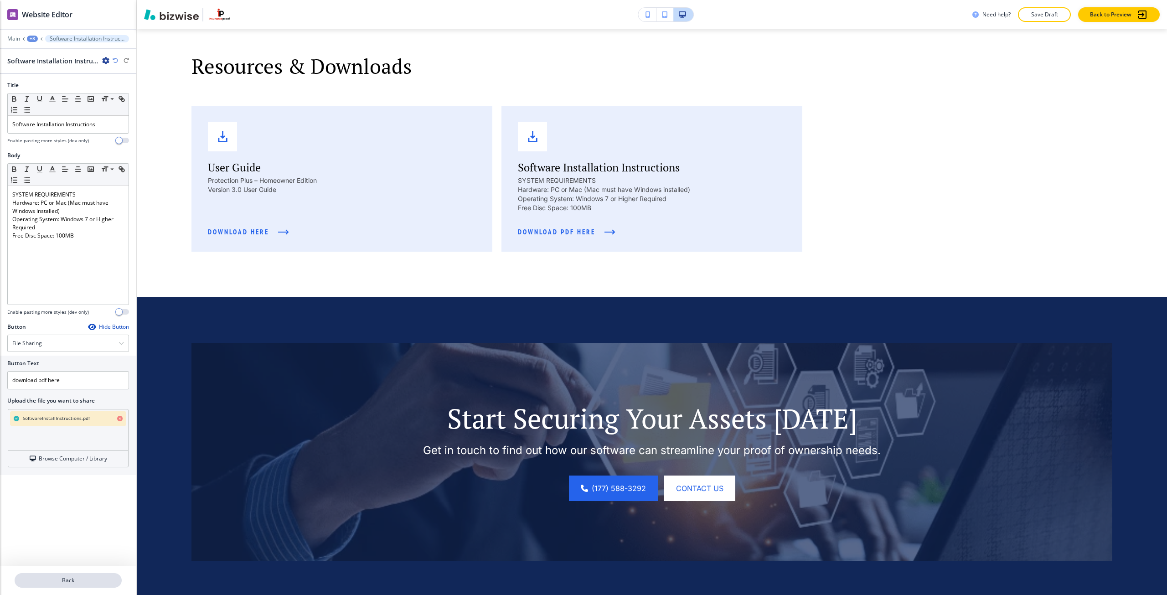
click at [60, 585] on button "Back" at bounding box center [68, 580] width 107 height 15
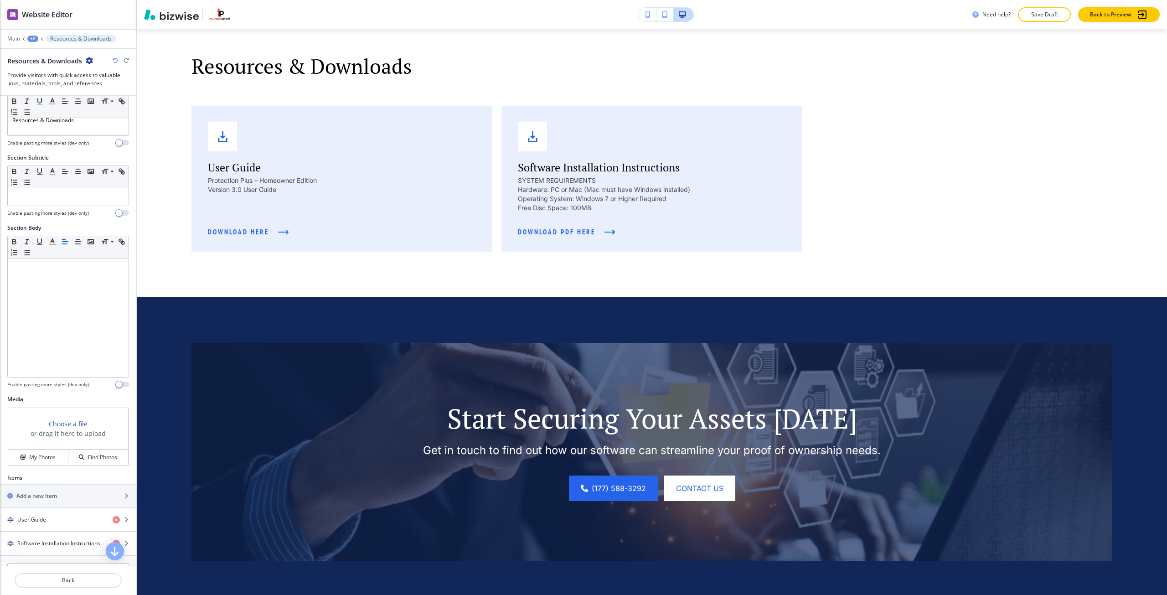
scroll to position [123, 0]
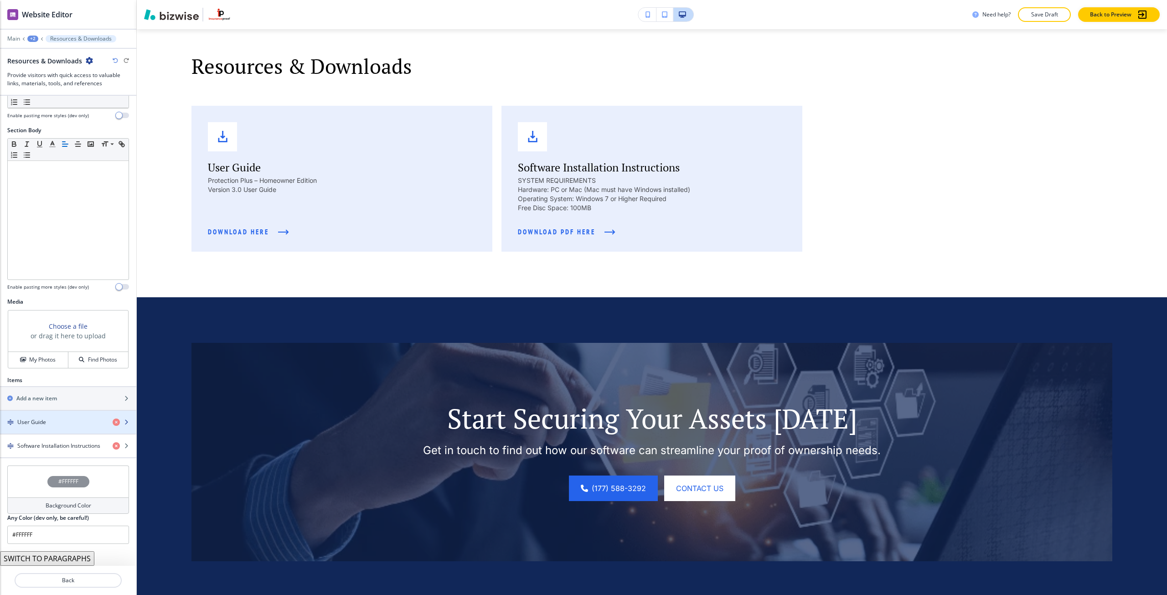
click at [50, 420] on div "User Guide" at bounding box center [52, 422] width 105 height 8
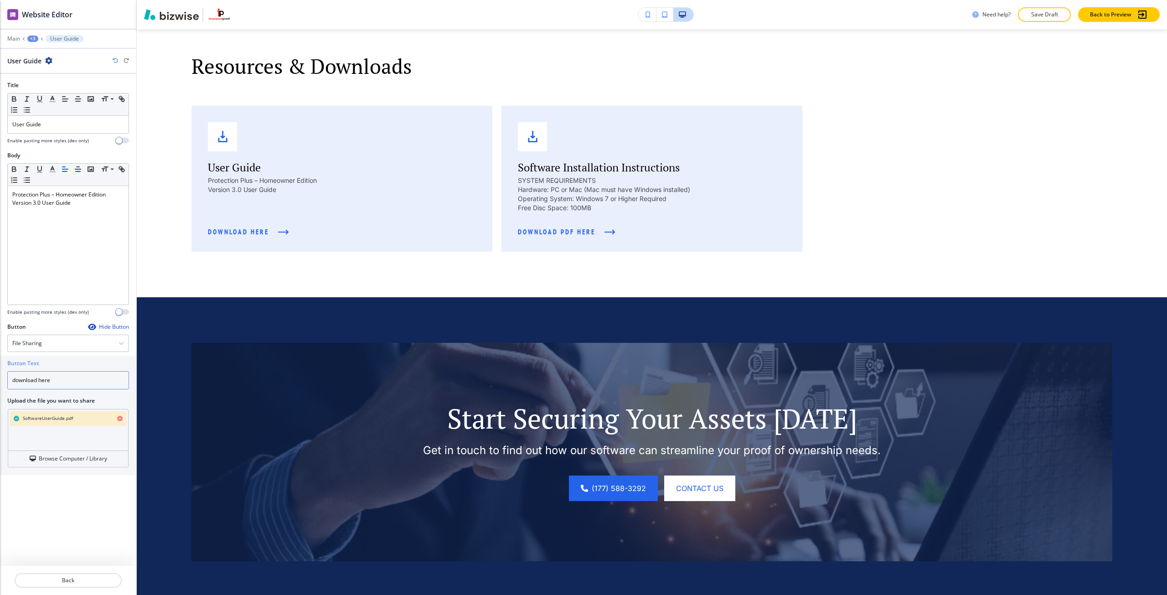
click at [42, 382] on input "download here" at bounding box center [68, 380] width 122 height 18
click at [56, 381] on input "download pdf here" at bounding box center [68, 380] width 122 height 18
type input "download pdf"
click at [74, 576] on p "Back" at bounding box center [67, 580] width 105 height 8
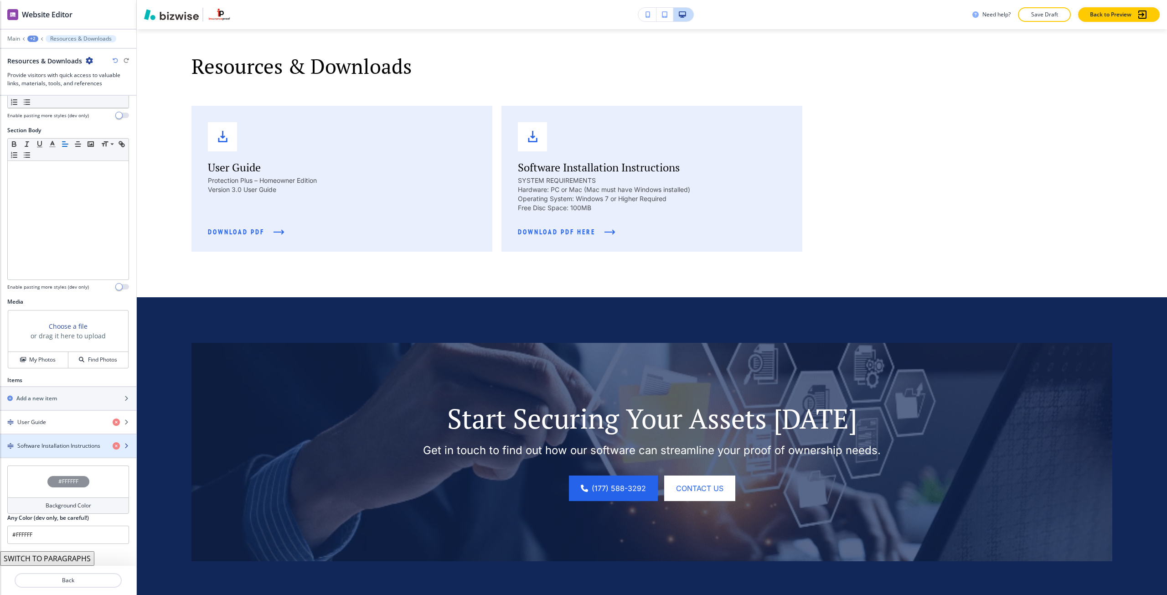
click at [38, 442] on h4 "Software Installation Instructions" at bounding box center [58, 446] width 83 height 8
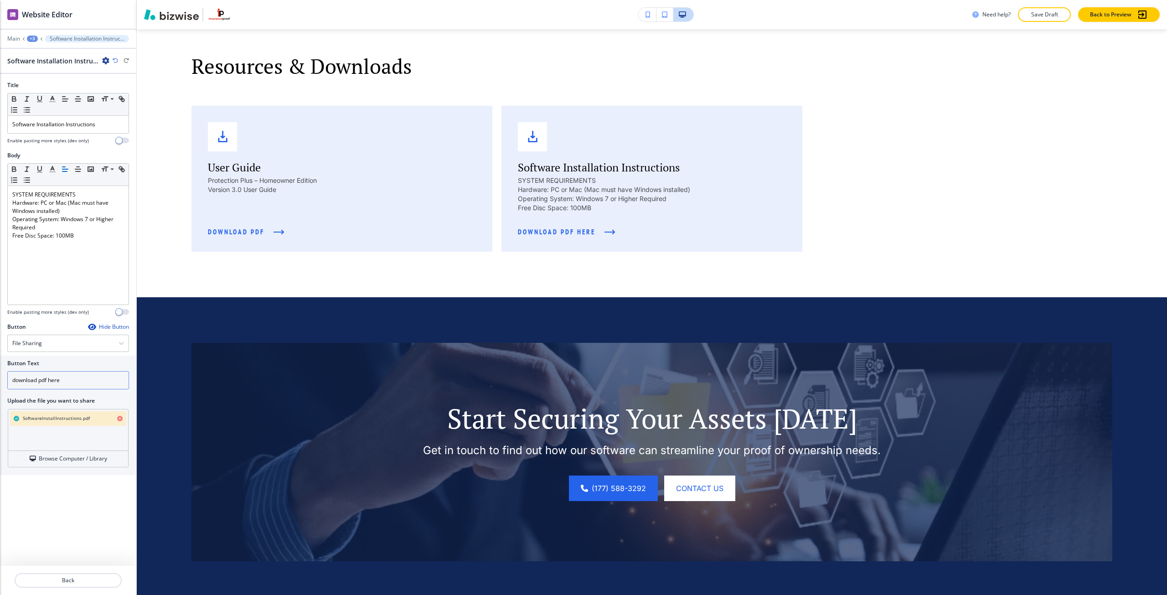
click at [53, 379] on input "download pdf here" at bounding box center [68, 380] width 122 height 18
type input "download pdf"
click at [63, 582] on p "Back" at bounding box center [67, 580] width 105 height 8
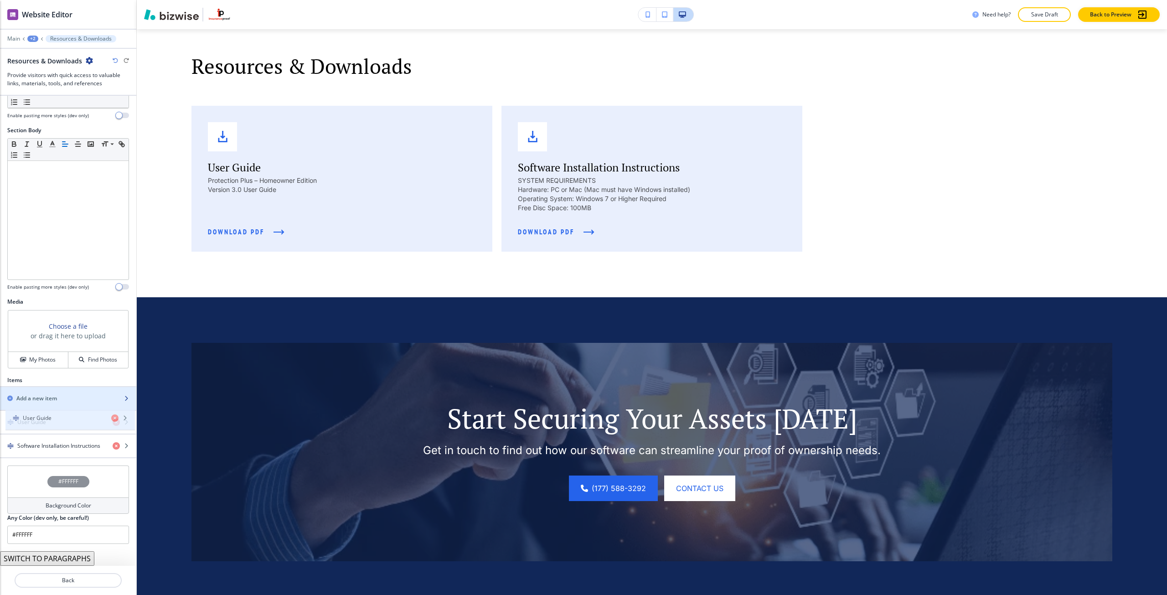
drag, startPoint x: 58, startPoint y: 412, endPoint x: 66, endPoint y: 408, distance: 9.0
click at [66, 408] on div "Items Add a new item User Guide Software Installation Instructions" at bounding box center [68, 417] width 136 height 82
click at [59, 401] on div "Add a new item" at bounding box center [58, 398] width 116 height 8
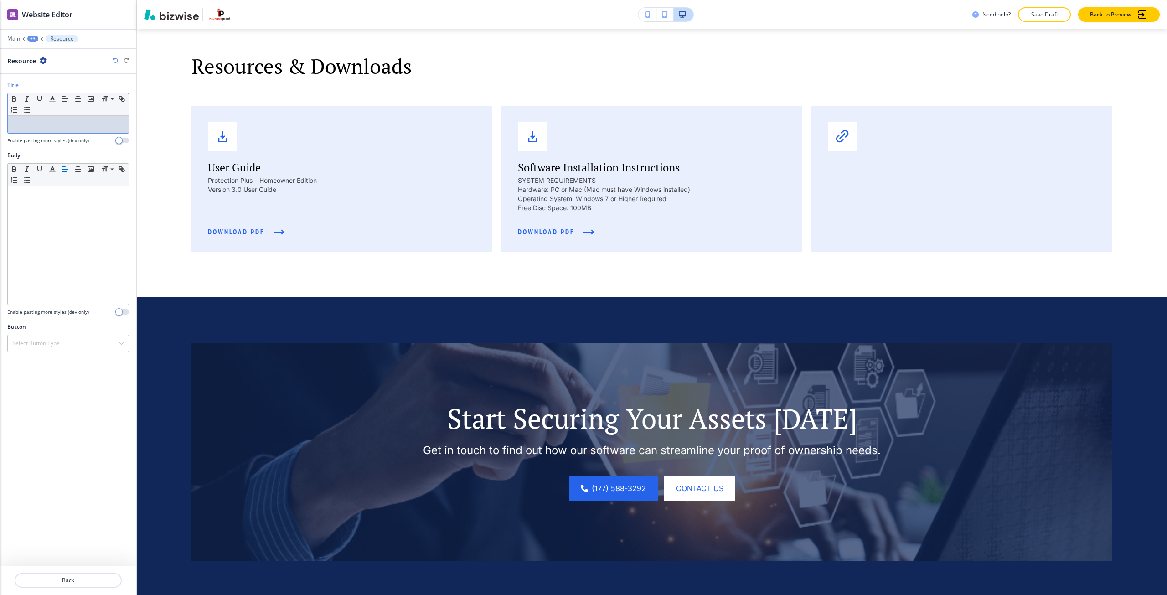
click at [85, 124] on p at bounding box center [68, 124] width 112 height 8
click at [80, 128] on p at bounding box center [68, 124] width 112 height 8
click at [91, 342] on div "Select Button Type" at bounding box center [68, 343] width 121 height 16
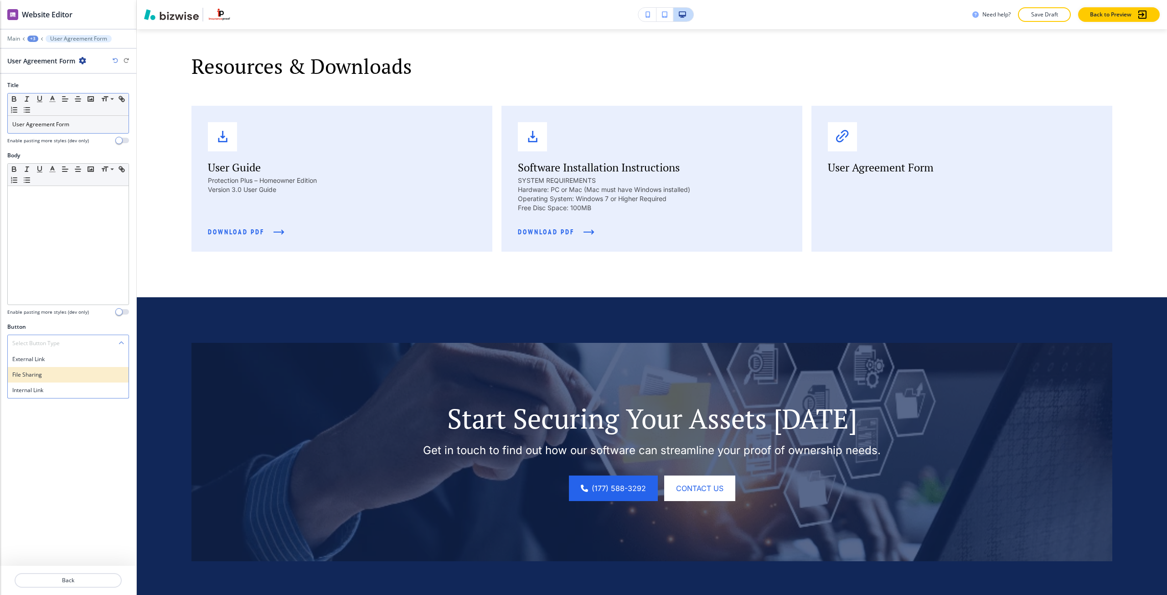
click at [88, 376] on h4 "File Sharing" at bounding box center [68, 374] width 112 height 8
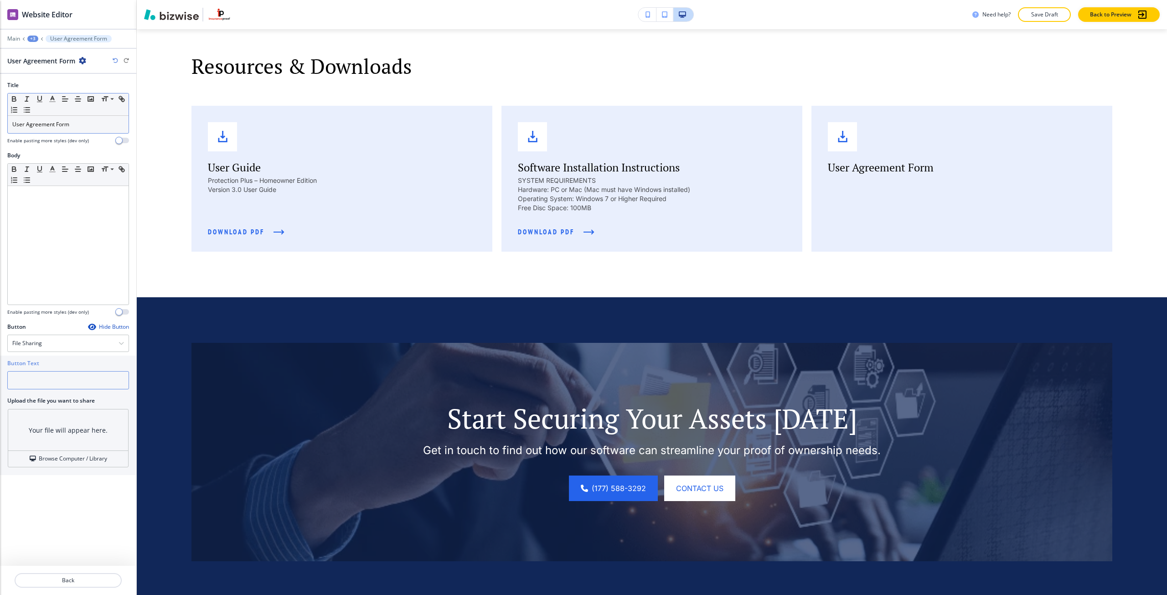
click at [73, 378] on input "text" at bounding box center [68, 380] width 122 height 18
type input "download pdf"
click at [73, 455] on h4 "Browse Computer / Library" at bounding box center [73, 458] width 68 height 8
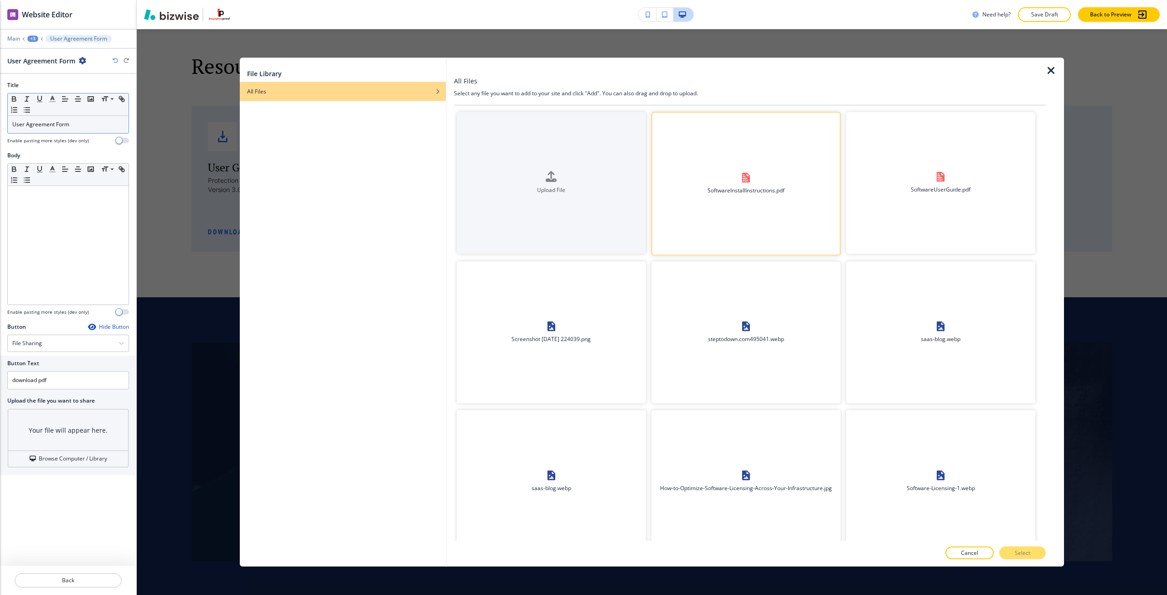
click at [651, 204] on button "SoftwareInstallInstructions.pdf" at bounding box center [745, 184] width 189 height 144
click at [602, 195] on button "Upload File" at bounding box center [551, 183] width 189 height 142
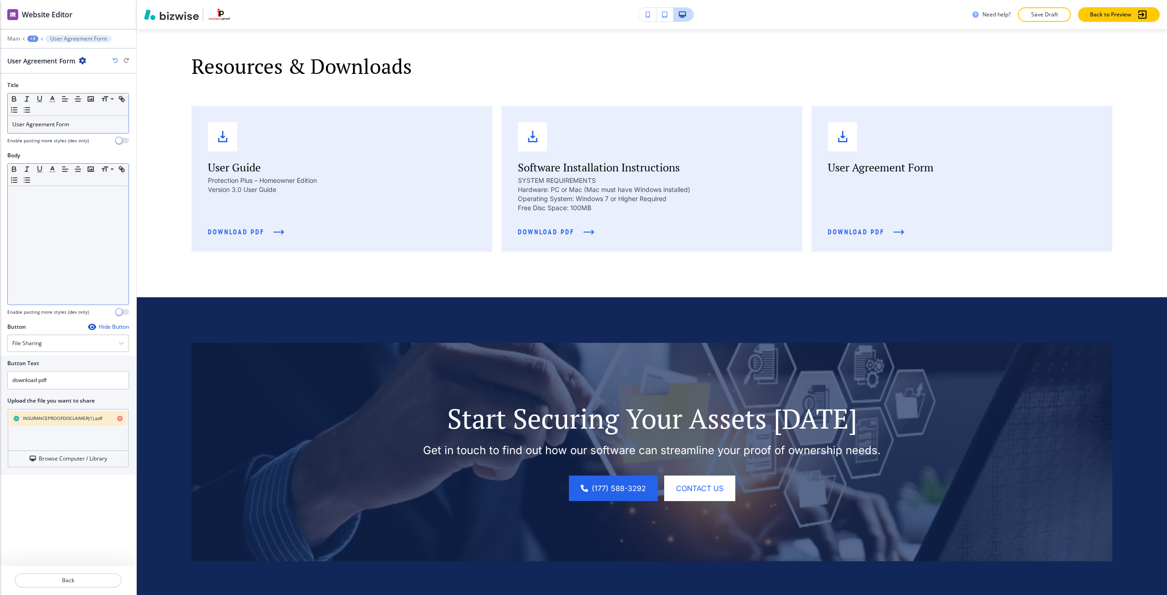
click at [60, 215] on div at bounding box center [68, 245] width 121 height 118
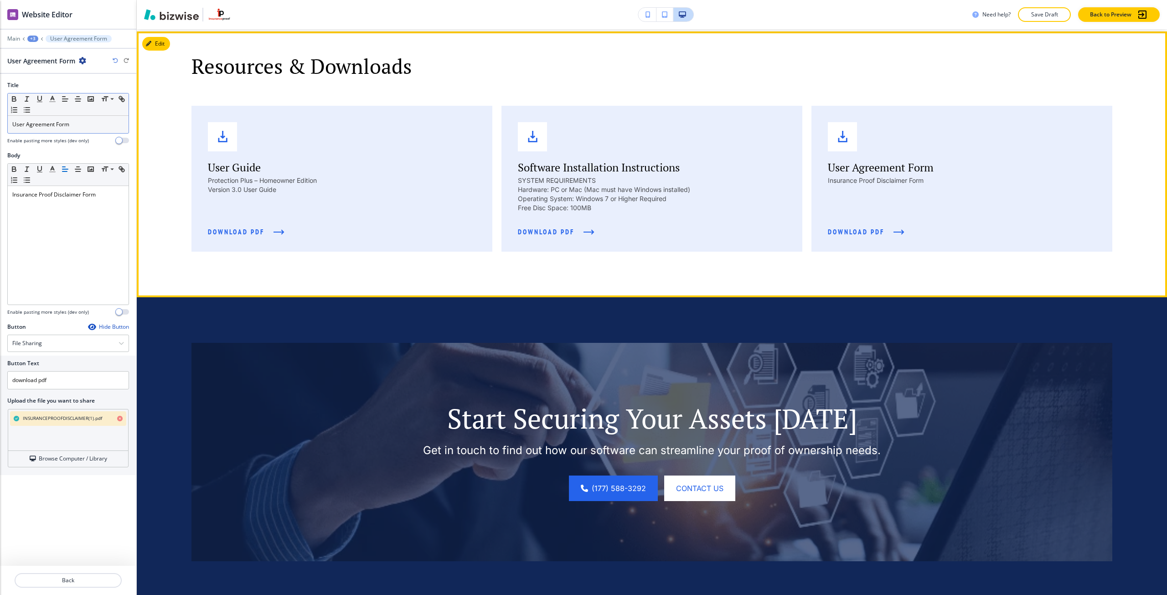
click at [437, 279] on div "Resources & Downloads User Guide Protection Plus – Homeowner Edition Version 3.…" at bounding box center [652, 164] width 1030 height 266
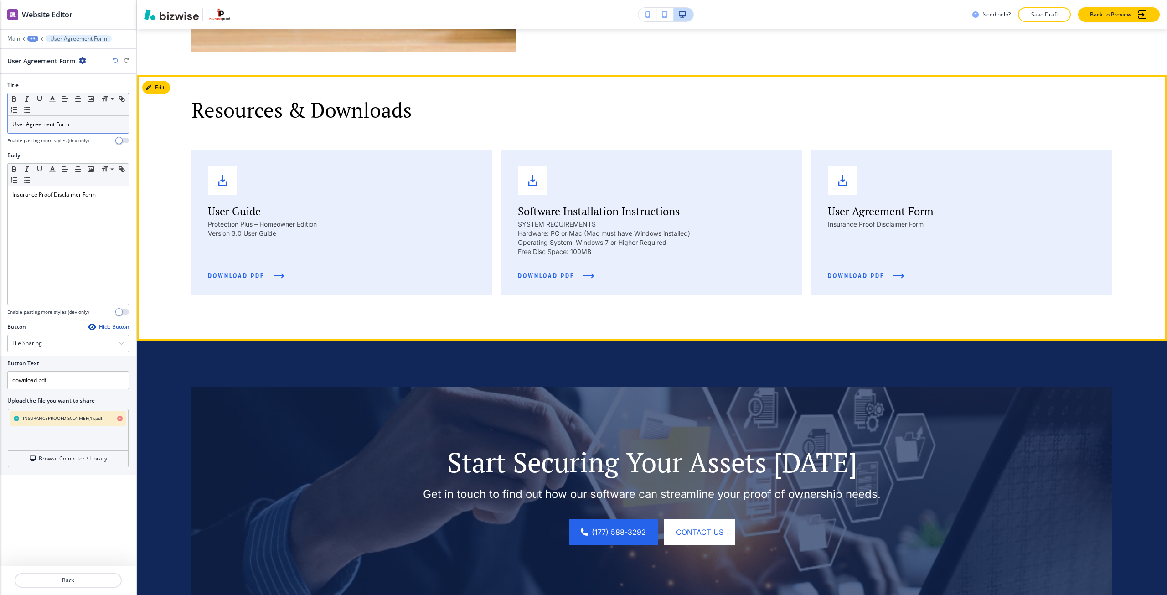
scroll to position [856, 0]
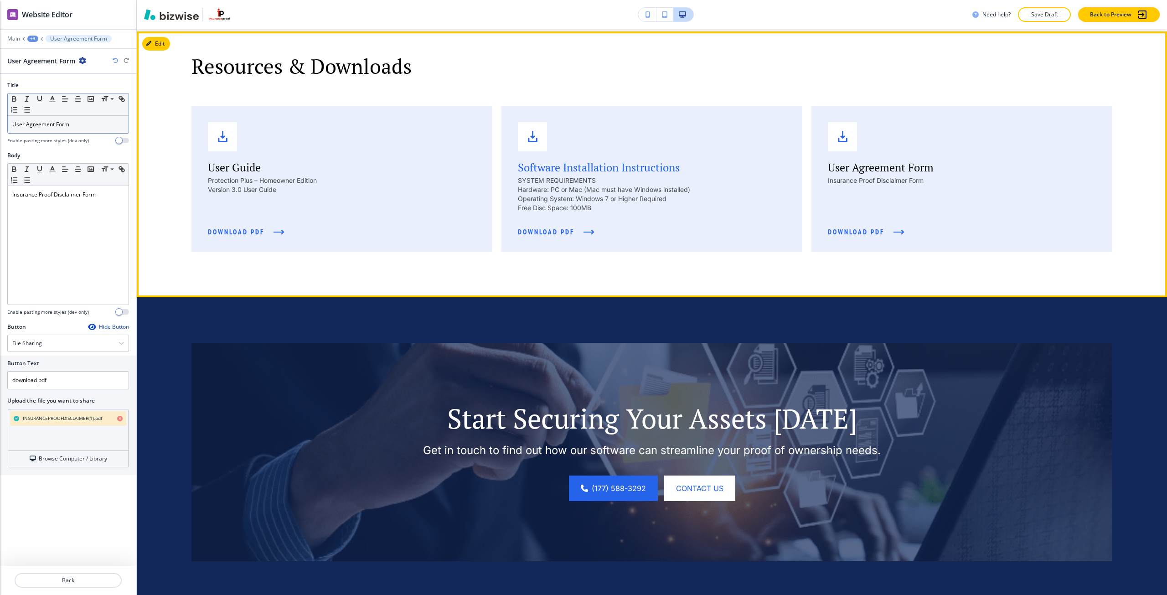
click at [532, 177] on p "SYSTEM REQUIREMENTS" at bounding box center [652, 180] width 268 height 9
click at [532, 220] on button "download pdf" at bounding box center [556, 232] width 77 height 25
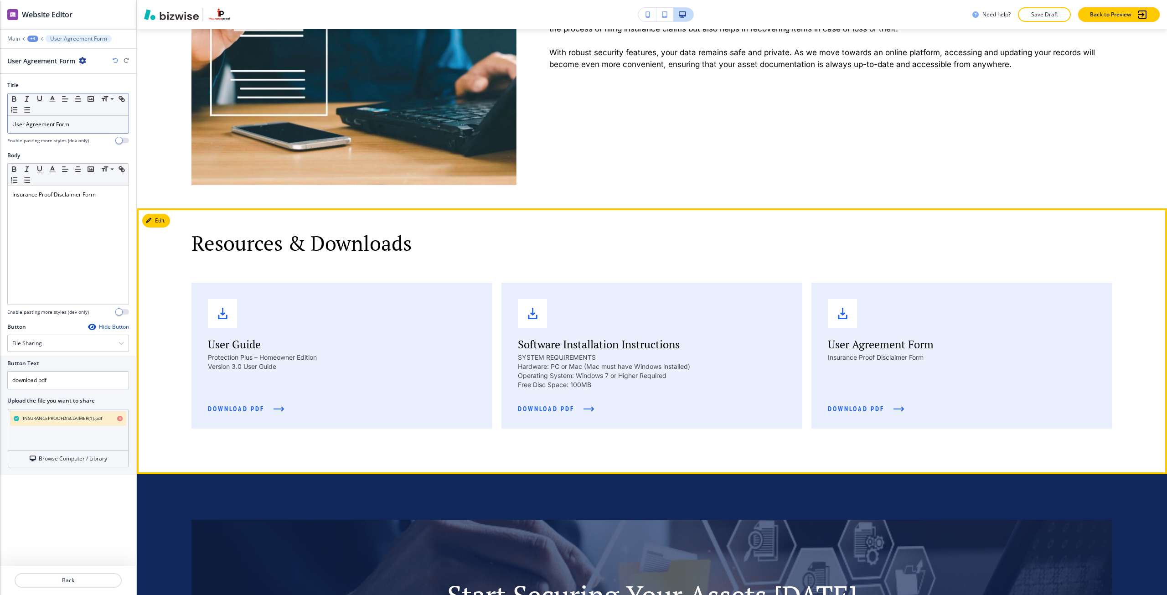
scroll to position [674, 0]
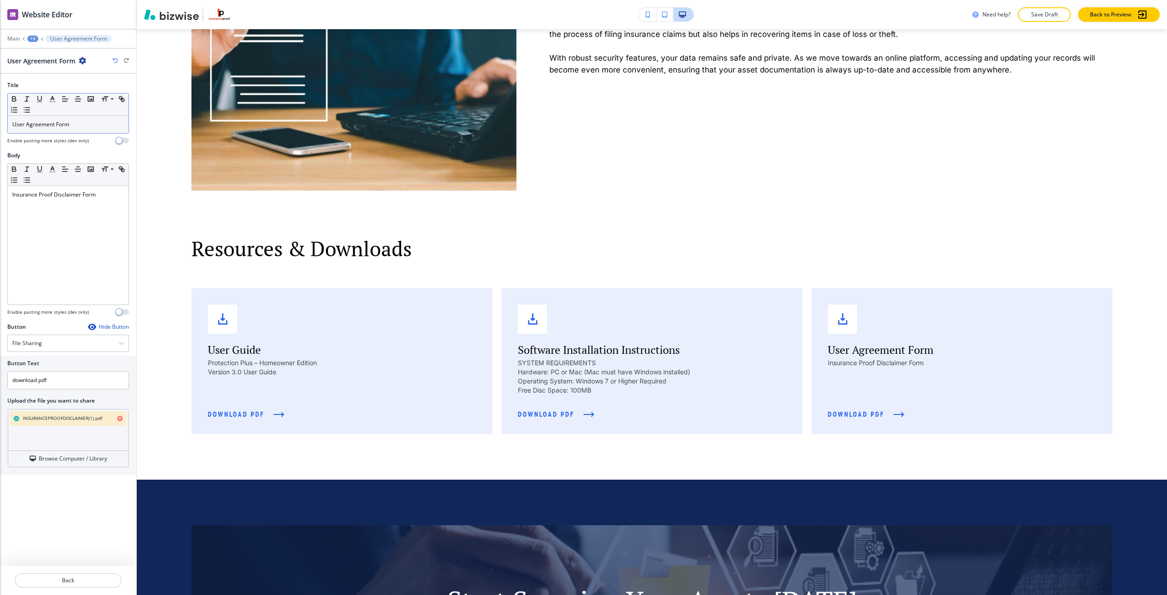
click at [155, 221] on div "Edit Resources & Downloads User Guide Protection Plus – Homeowner Edition Versi…" at bounding box center [652, 347] width 1030 height 266
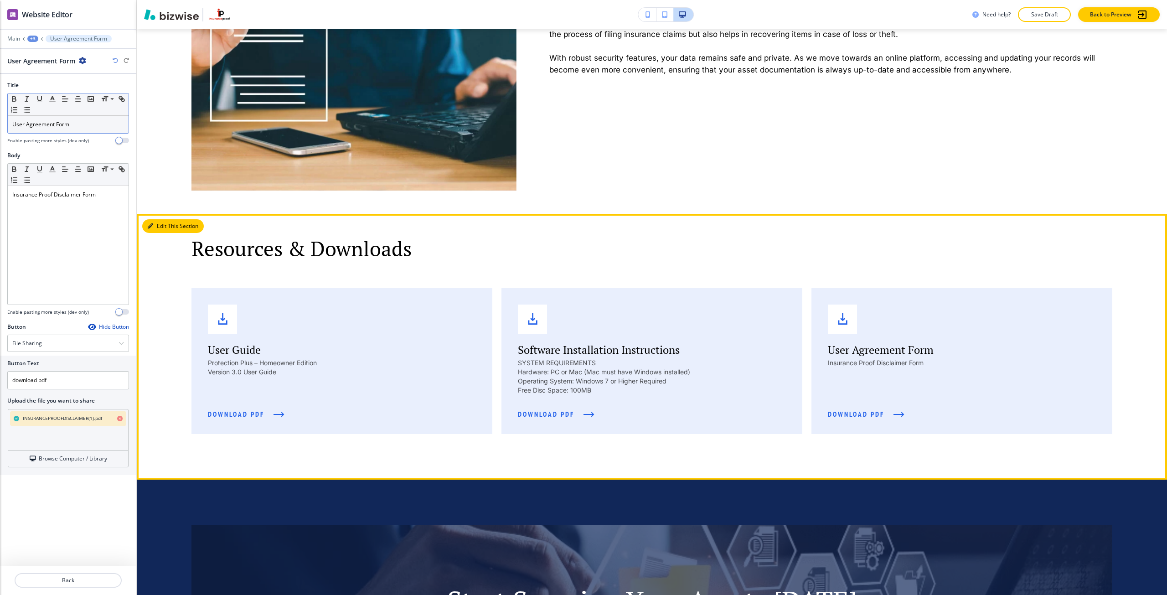
click at [159, 221] on button "Edit This Section" at bounding box center [173, 226] width 62 height 14
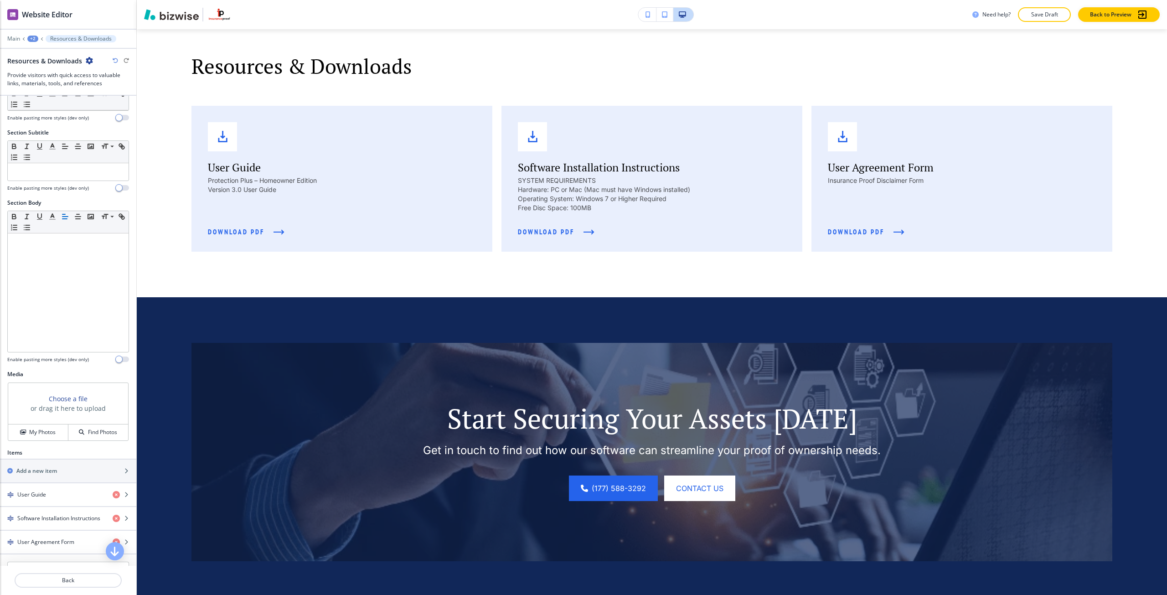
scroll to position [147, 0]
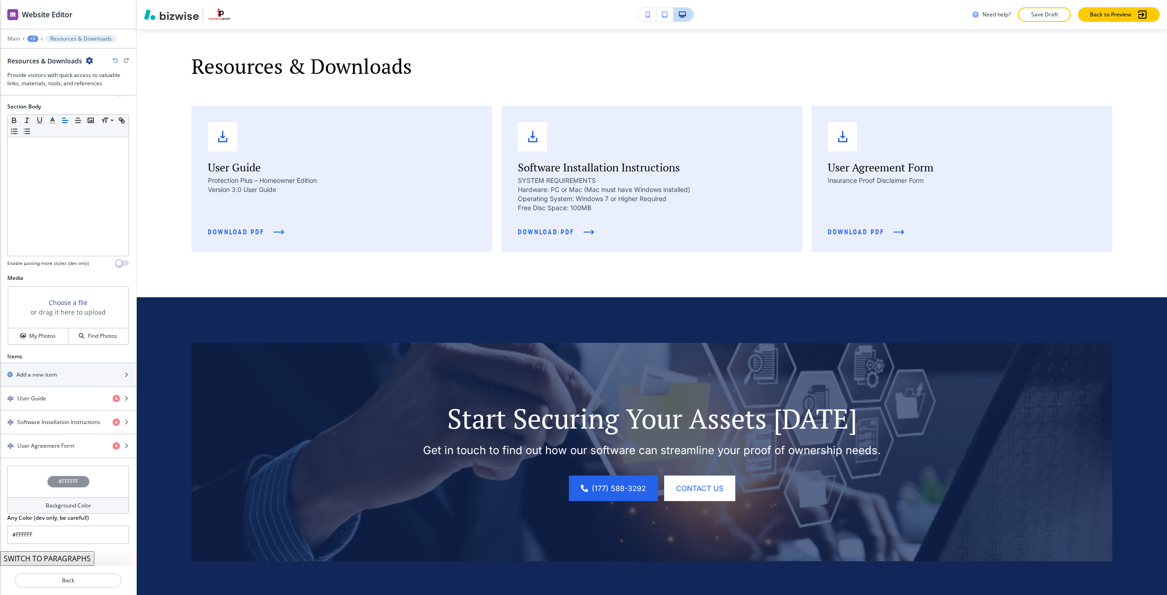
click at [90, 474] on div "#FFFFFF" at bounding box center [68, 481] width 122 height 32
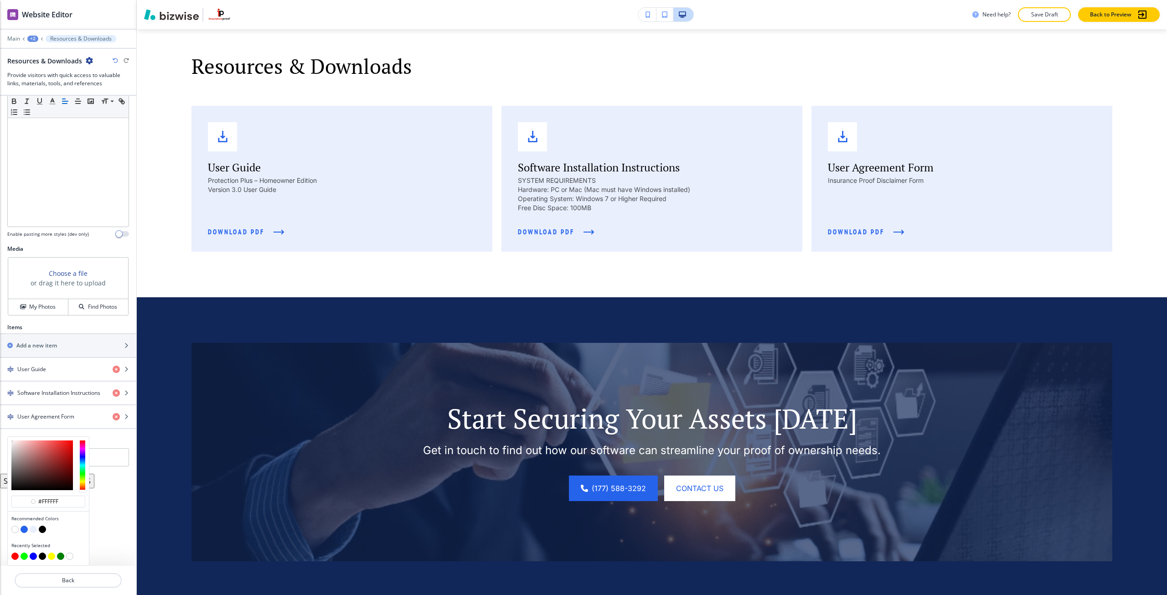
click at [31, 530] on button "button" at bounding box center [33, 528] width 7 height 7
type input "#e9effd"
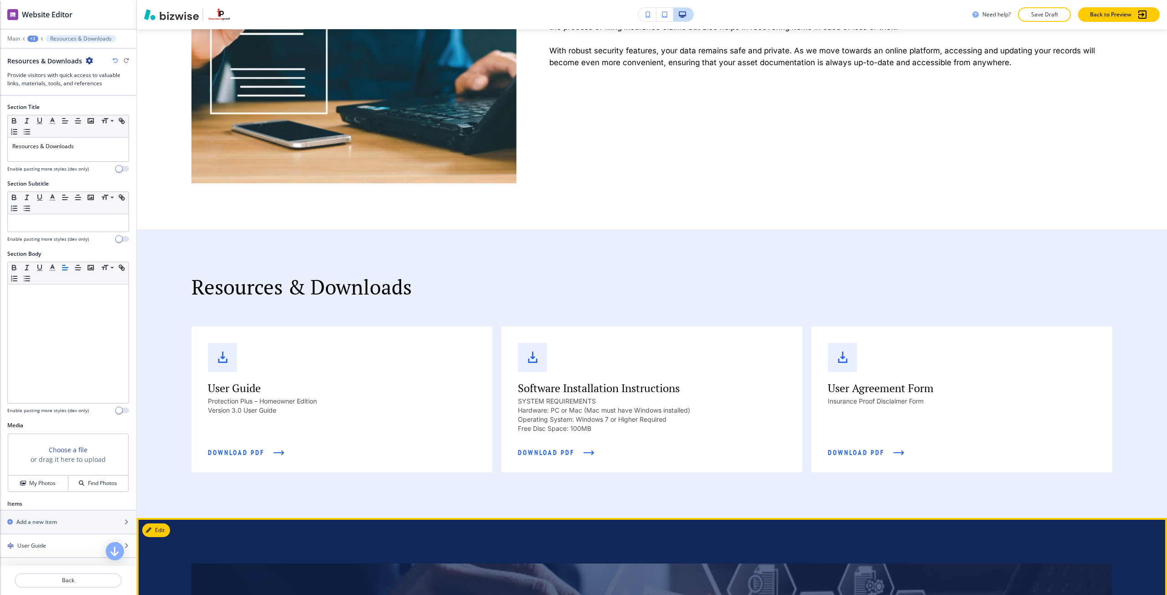
scroll to position [628, 0]
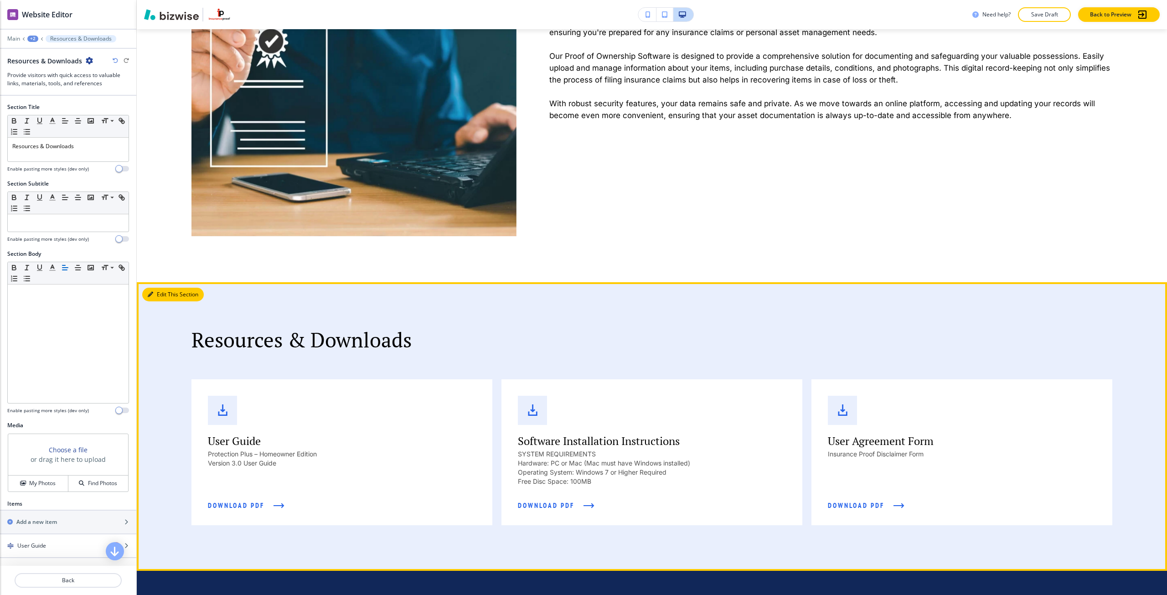
click at [154, 293] on button "Edit This Section" at bounding box center [173, 295] width 62 height 14
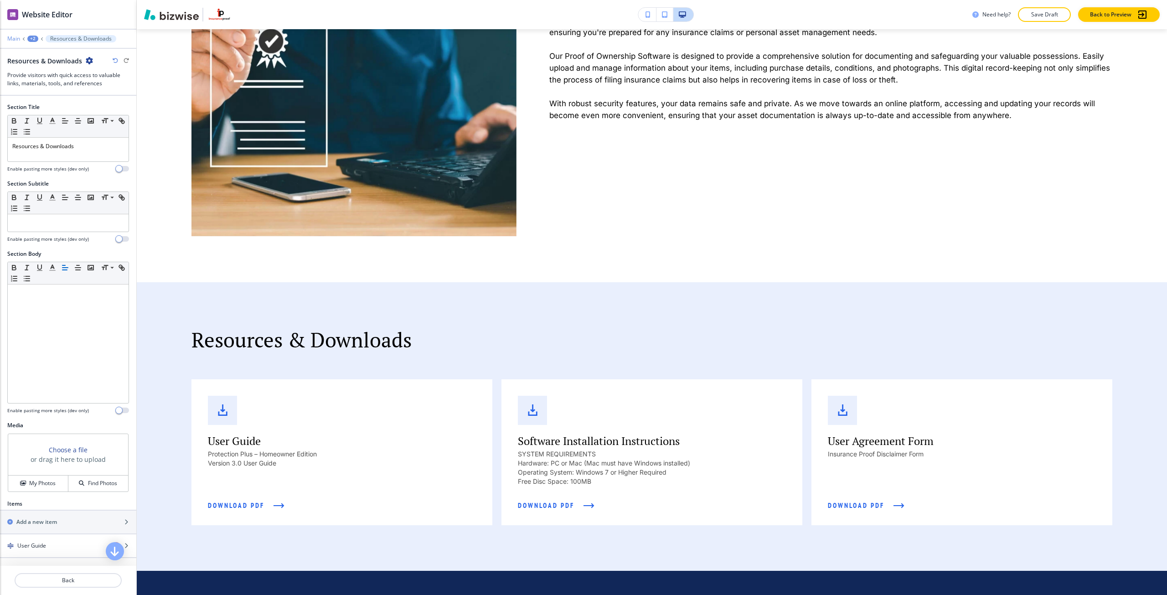
click at [19, 41] on p "Main" at bounding box center [13, 39] width 13 height 6
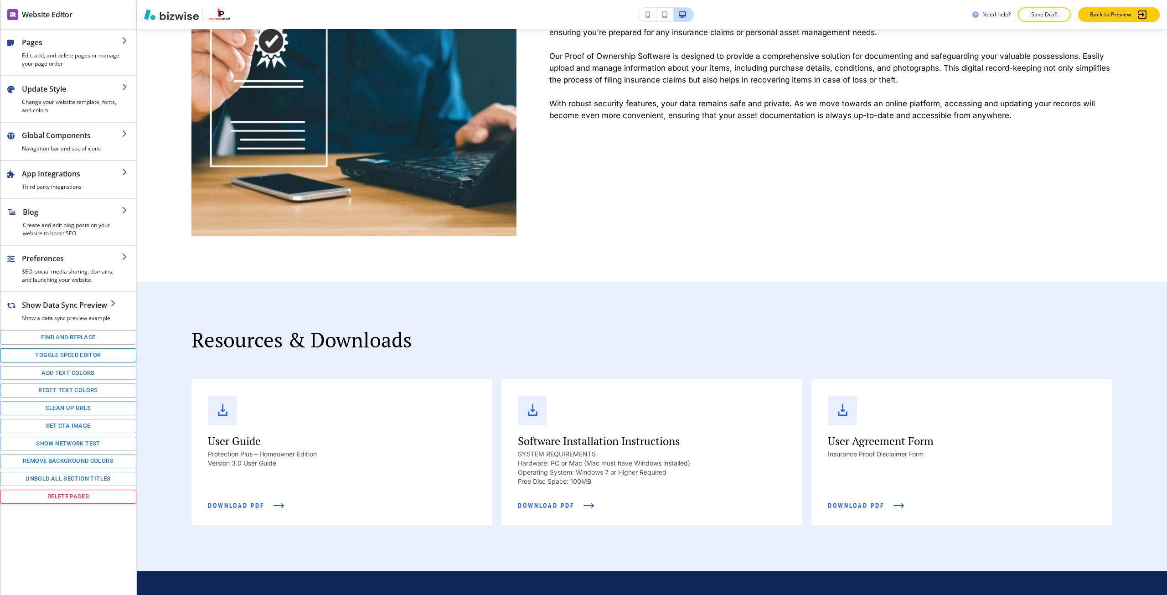
click at [68, 352] on button "Toggle speed editor" at bounding box center [68, 355] width 136 height 14
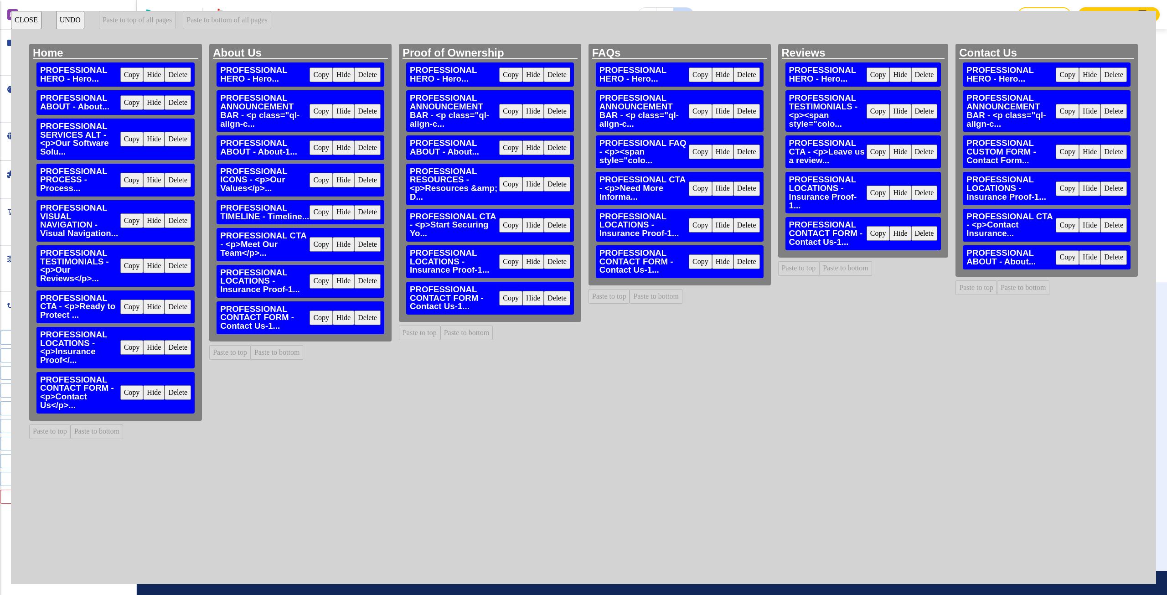
click at [503, 183] on button "Copy" at bounding box center [510, 184] width 23 height 15
click at [103, 431] on button "Paste to bottom" at bounding box center [97, 431] width 53 height 15
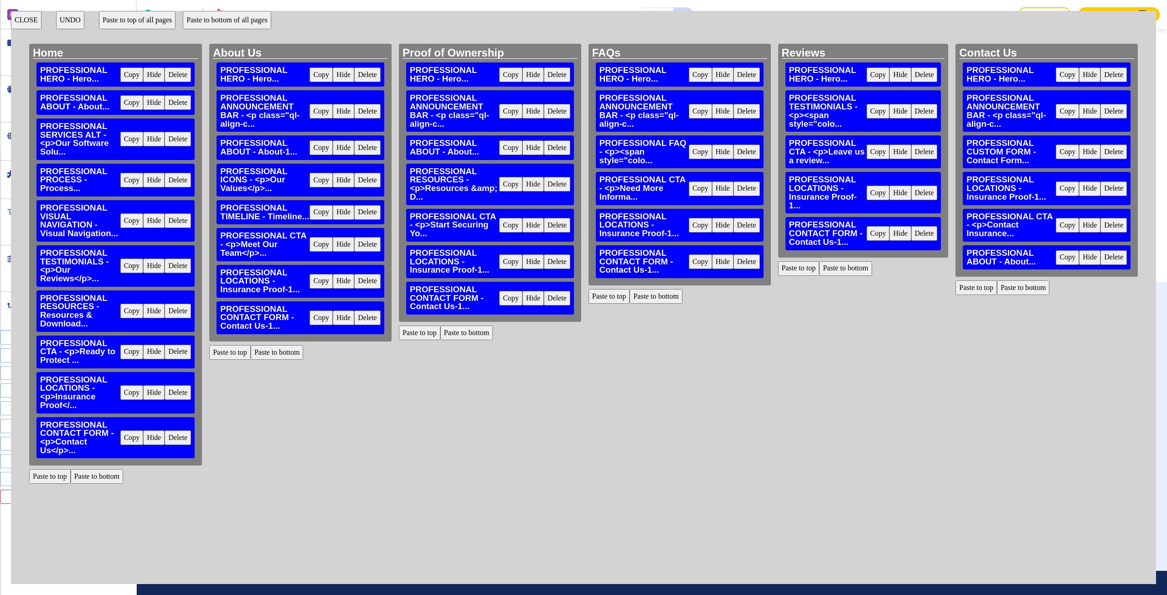
click at [33, 29] on div "CLOSE UNDO Paste to top of all pages Paste to bottom of all pages Home PROFESSI…" at bounding box center [583, 297] width 1145 height 573
click at [36, 17] on button "CLOSE" at bounding box center [26, 20] width 31 height 18
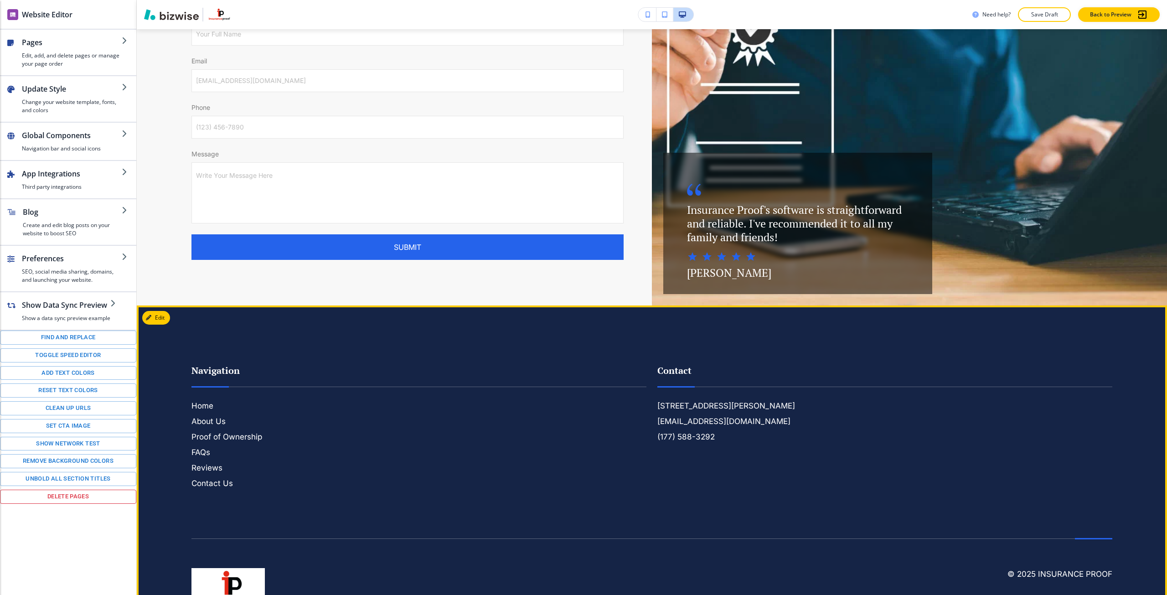
scroll to position [1923, 0]
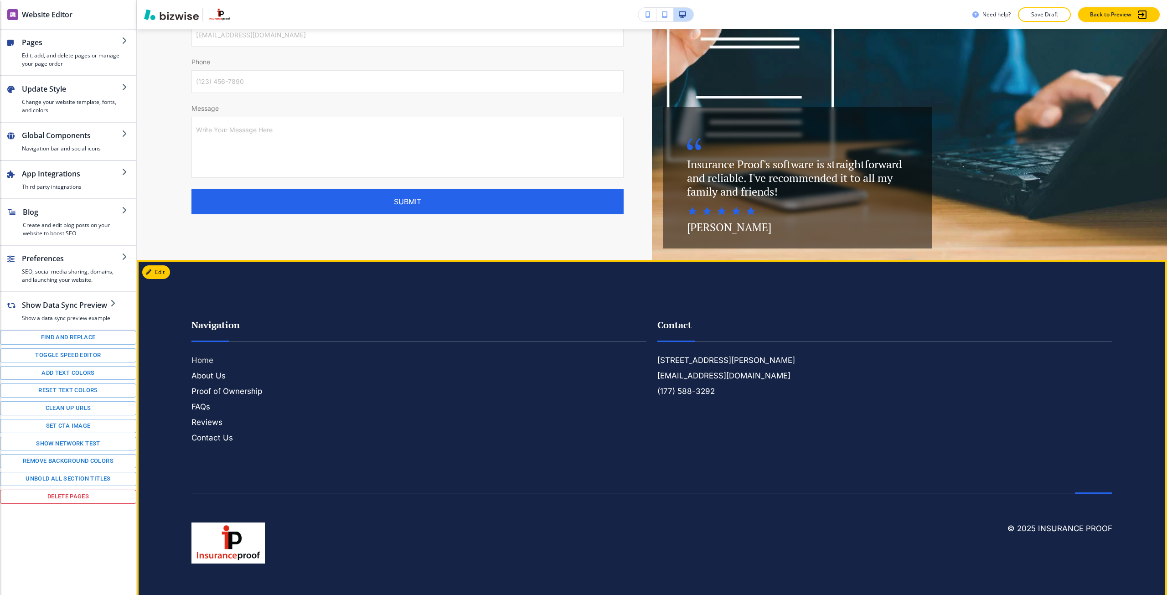
click at [210, 354] on h6 "Home" at bounding box center [418, 360] width 455 height 12
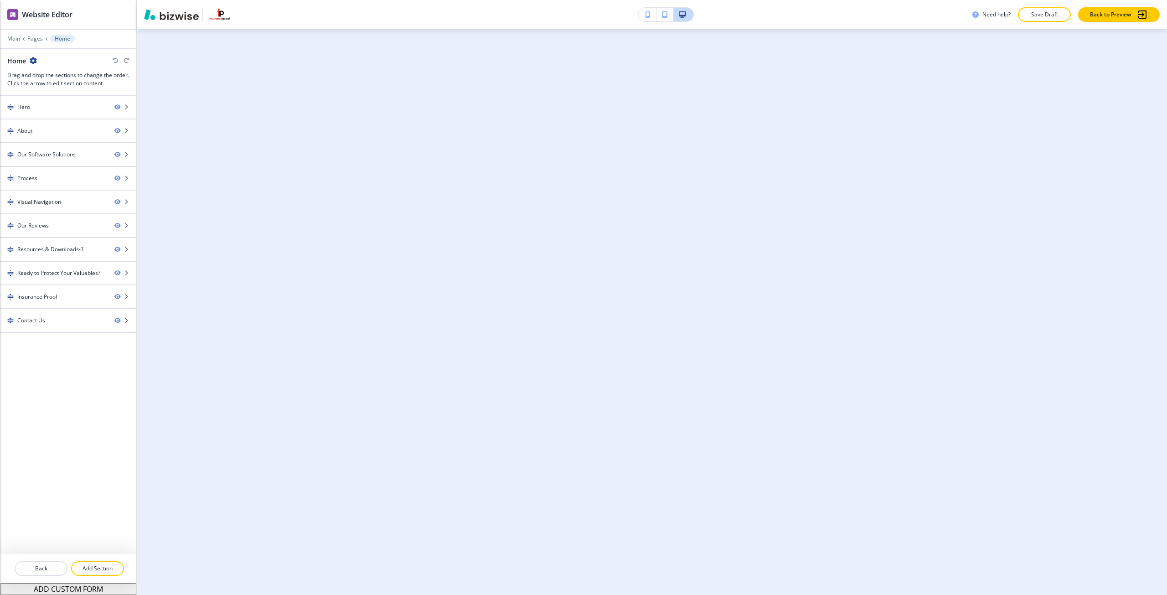
scroll to position [0, 0]
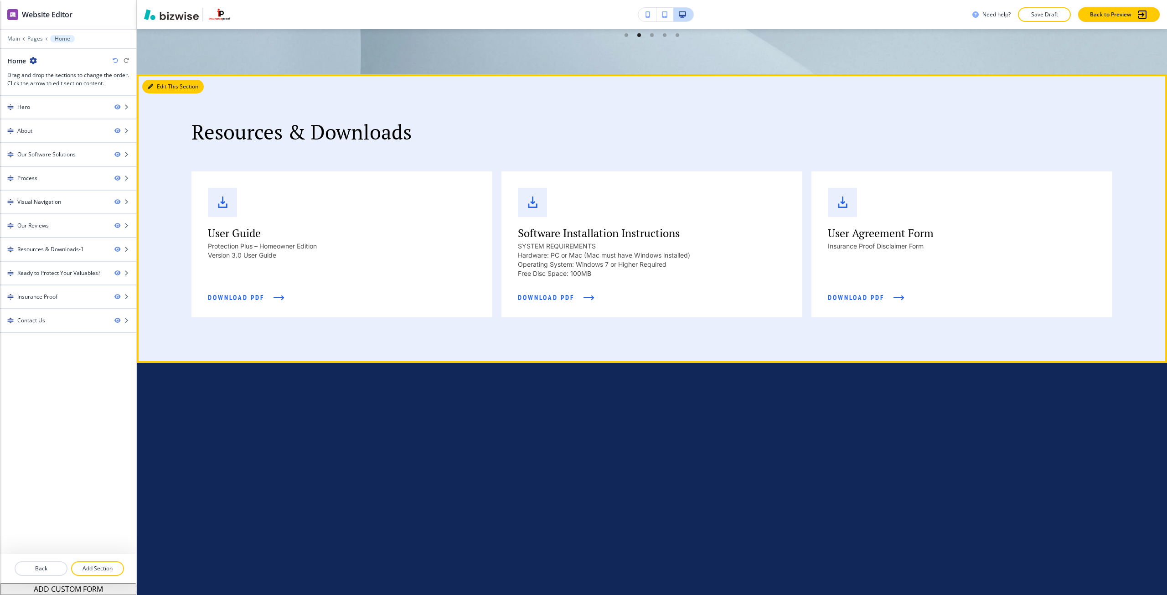
click at [152, 89] on icon "button" at bounding box center [150, 86] width 5 height 5
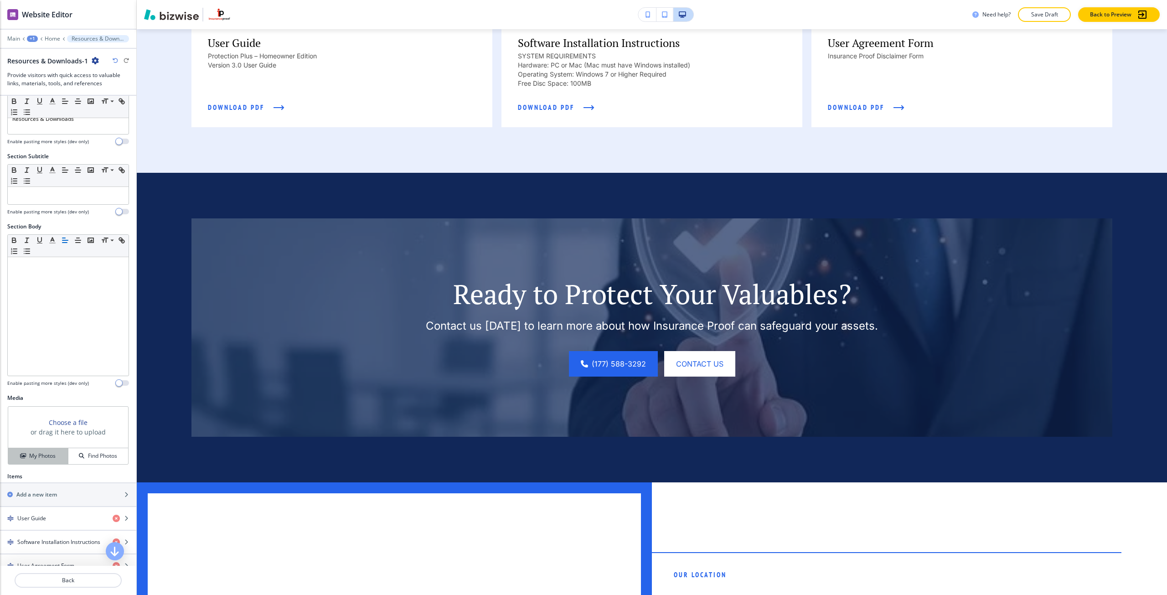
scroll to position [2564, 0]
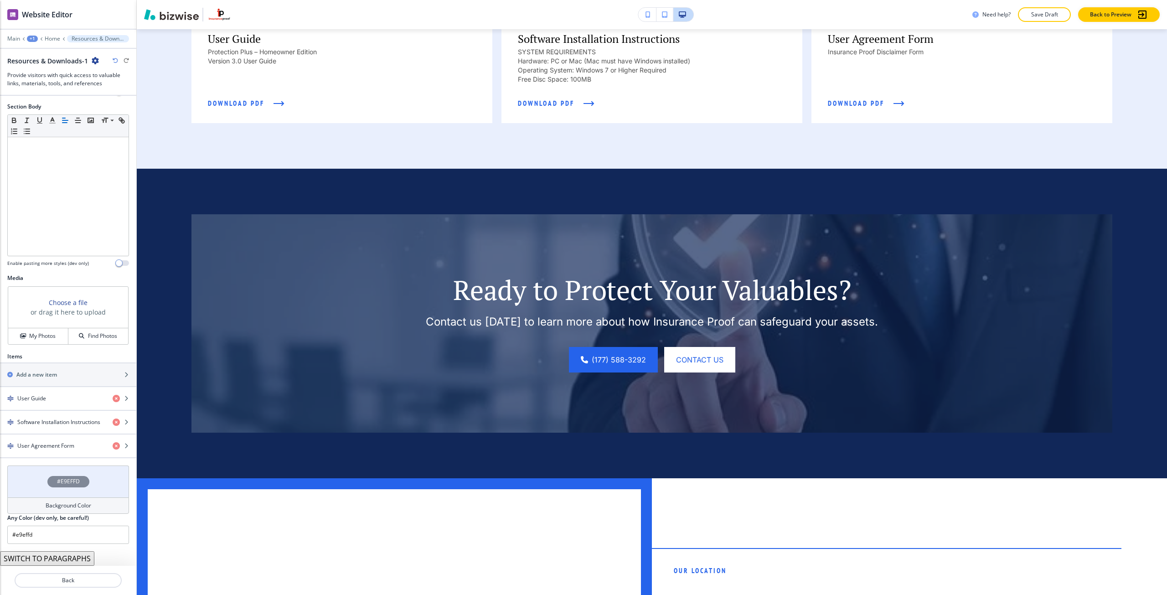
click at [42, 490] on div "#E9EFFD" at bounding box center [68, 481] width 122 height 32
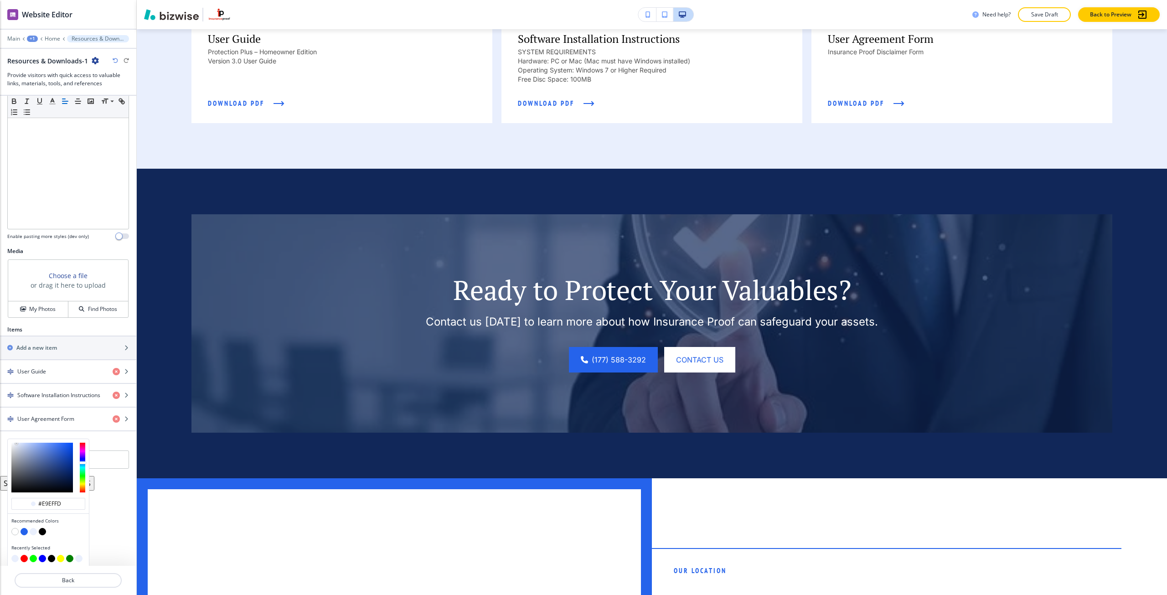
scroll to position [176, 0]
click at [25, 527] on button "button" at bounding box center [24, 528] width 7 height 7
type input "#2563EB"
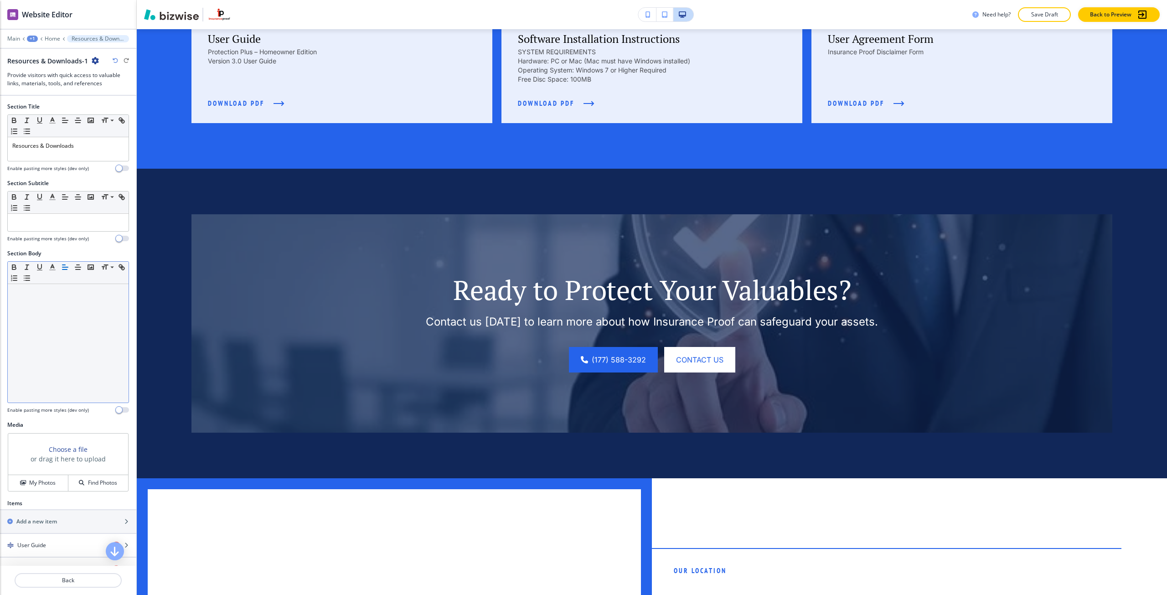
scroll to position [0, 0]
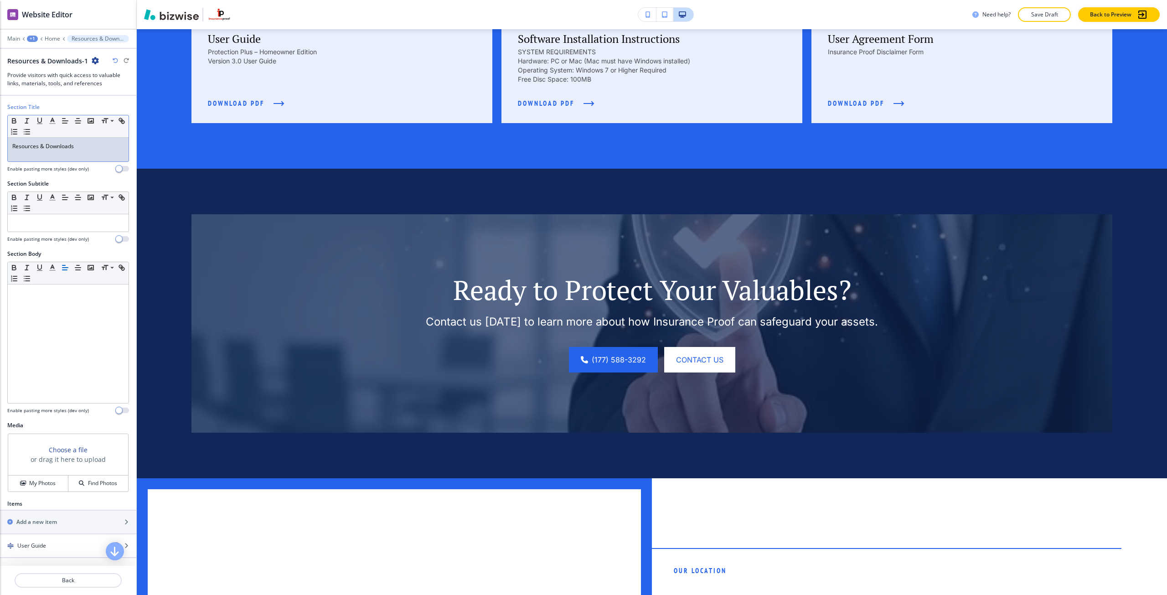
click at [41, 142] on p "Resources & Downloads" at bounding box center [68, 146] width 112 height 8
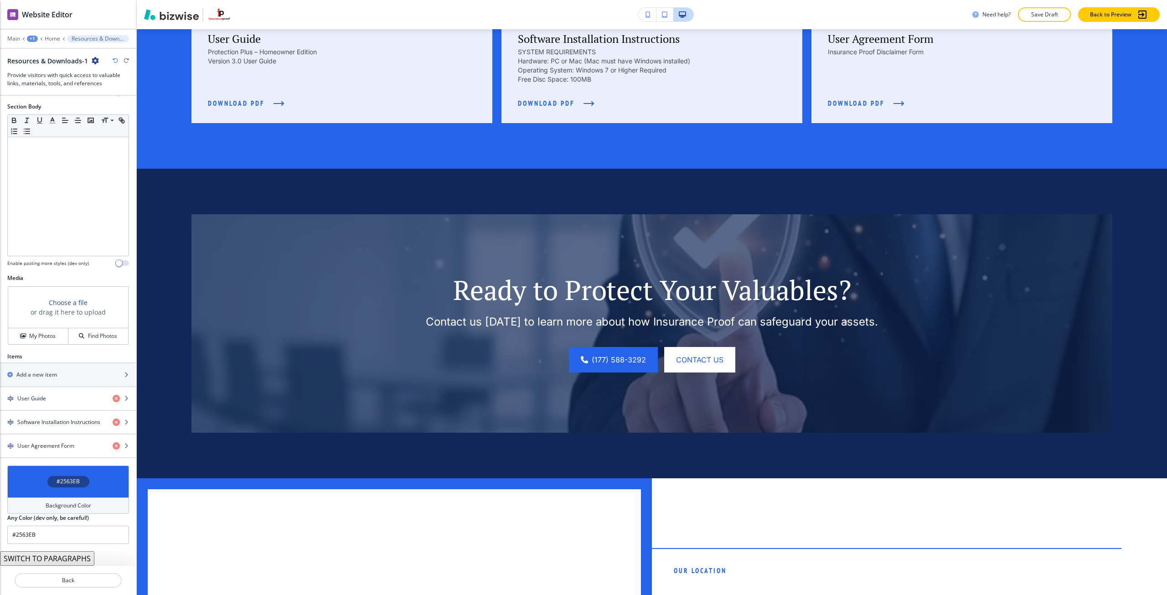
click at [65, 483] on h4 "#2563EB" at bounding box center [68, 481] width 23 height 8
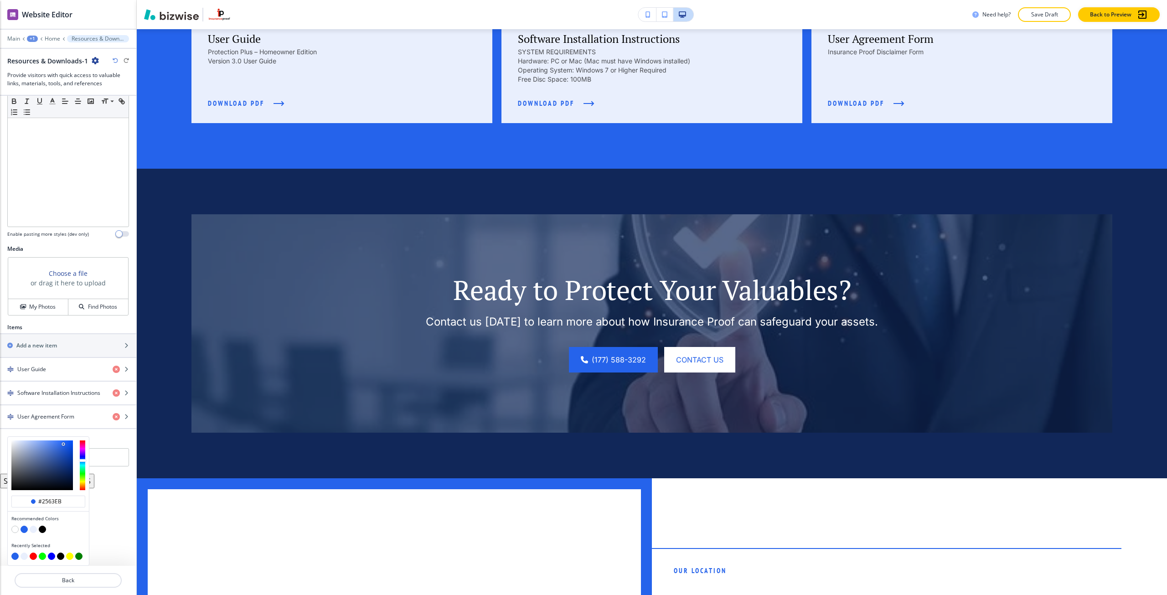
click at [41, 527] on button "button" at bounding box center [42, 528] width 7 height 7
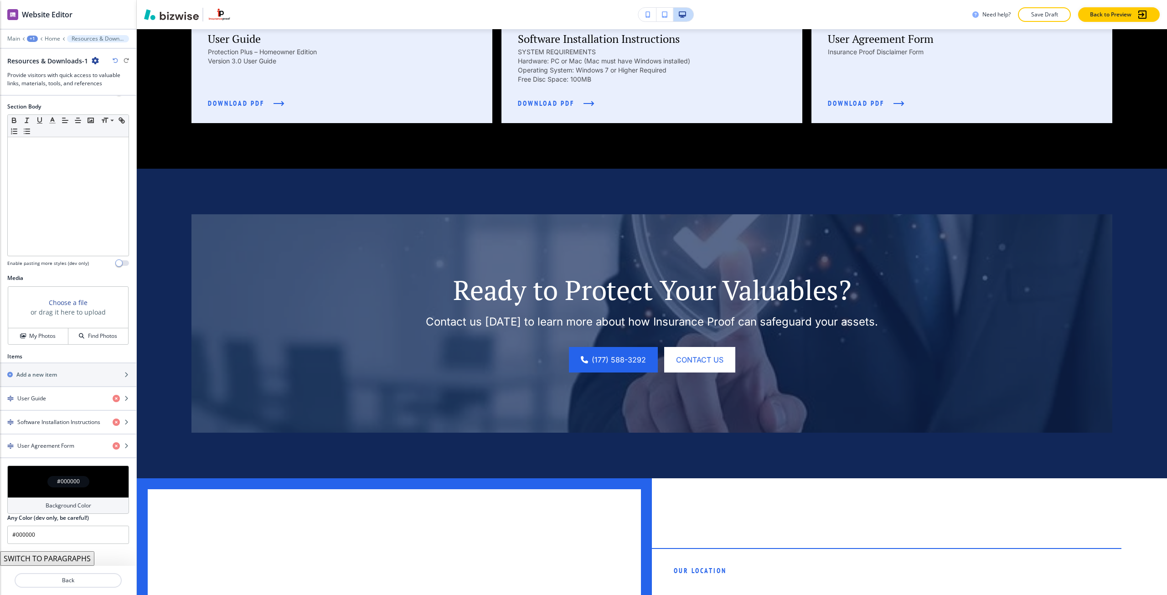
click at [48, 486] on div "#000000" at bounding box center [68, 481] width 42 height 11
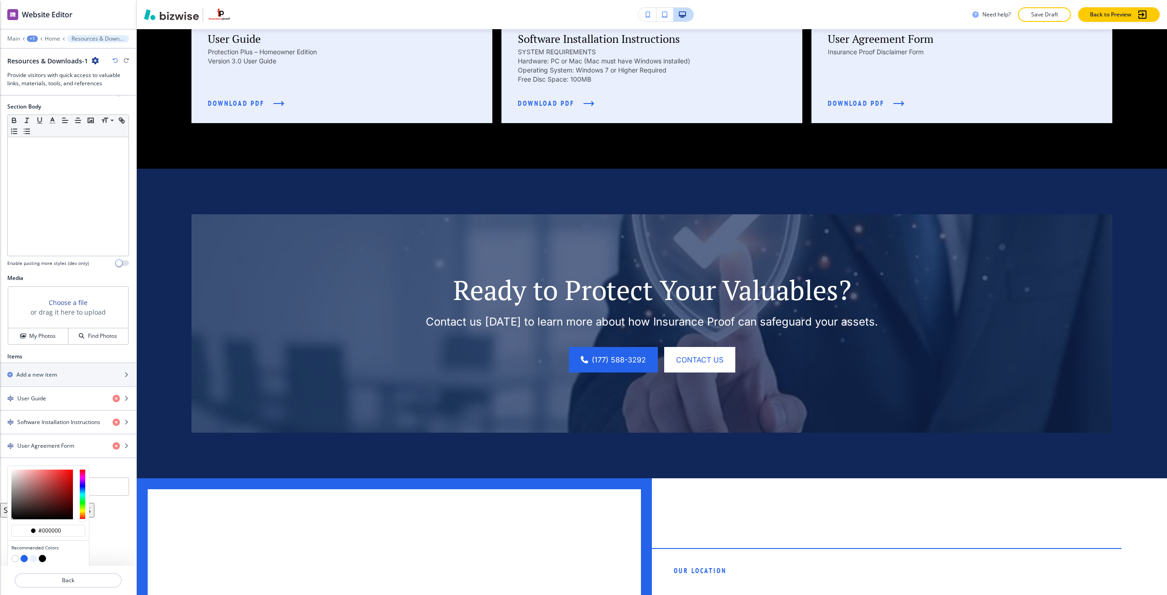
click at [34, 559] on button "button" at bounding box center [33, 558] width 7 height 7
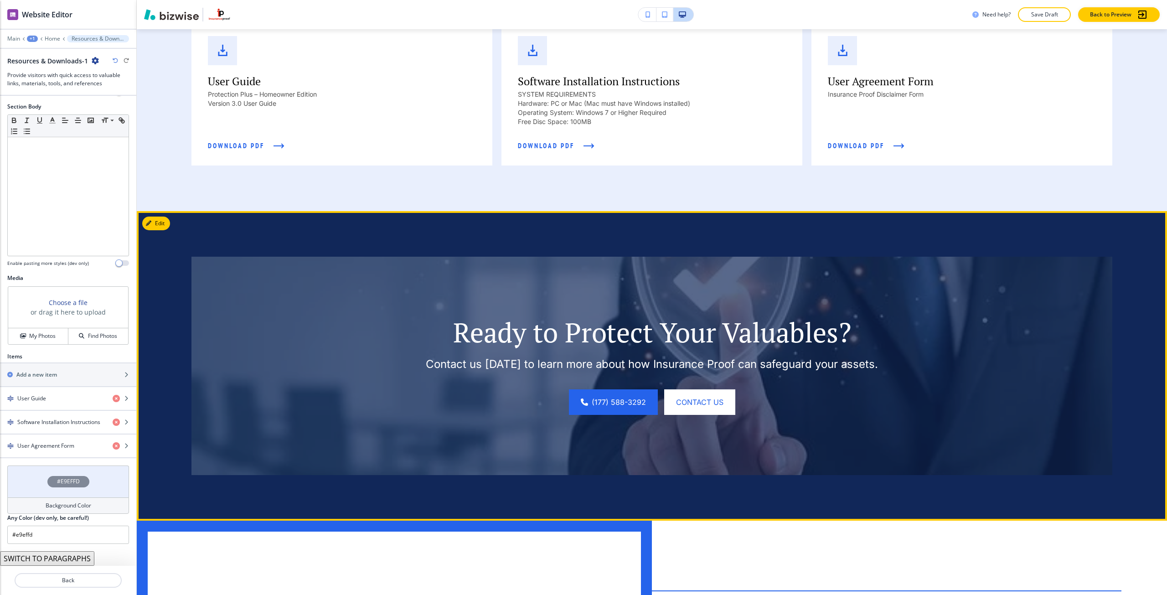
scroll to position [2518, 0]
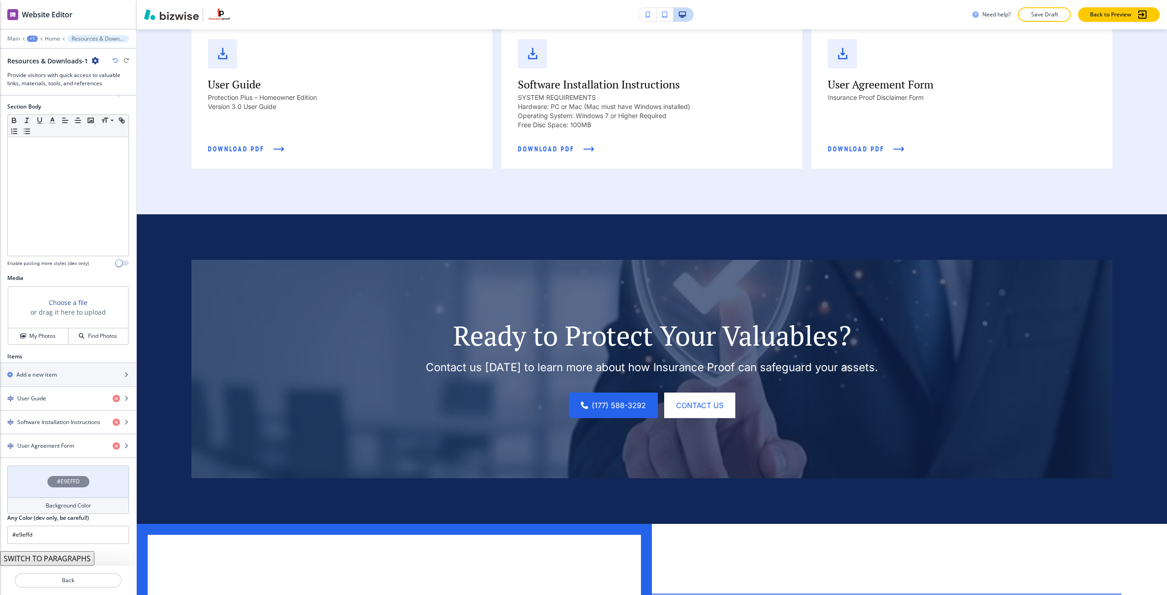
click at [92, 480] on div "#E9EFFD" at bounding box center [68, 481] width 122 height 32
click at [16, 557] on button "button" at bounding box center [14, 558] width 7 height 7
type input "#FFFFFF"
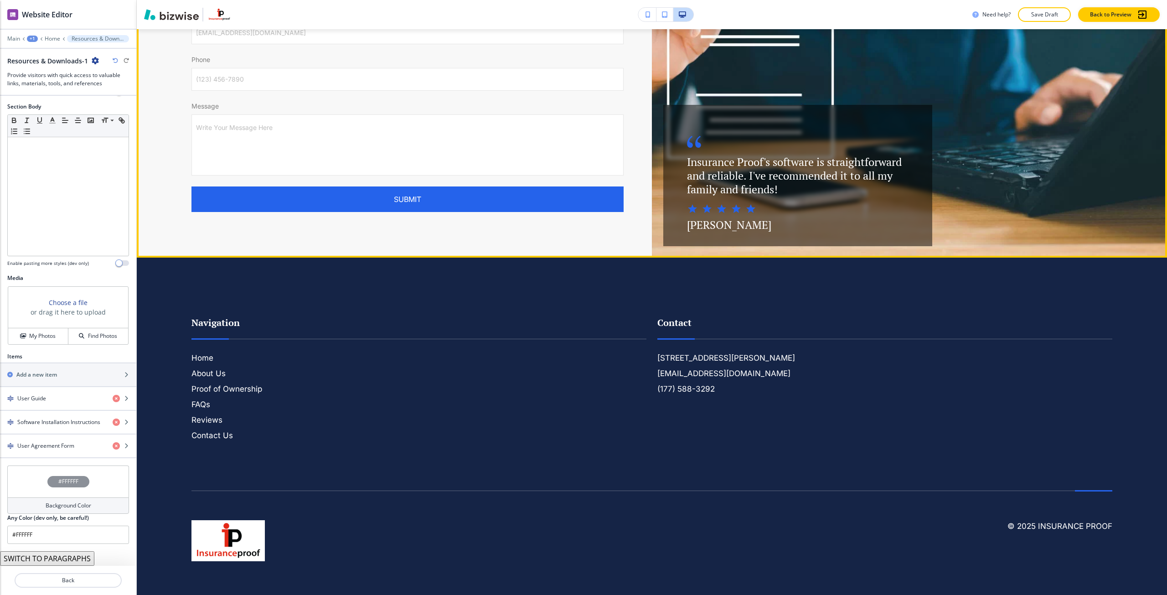
scroll to position [3566, 0]
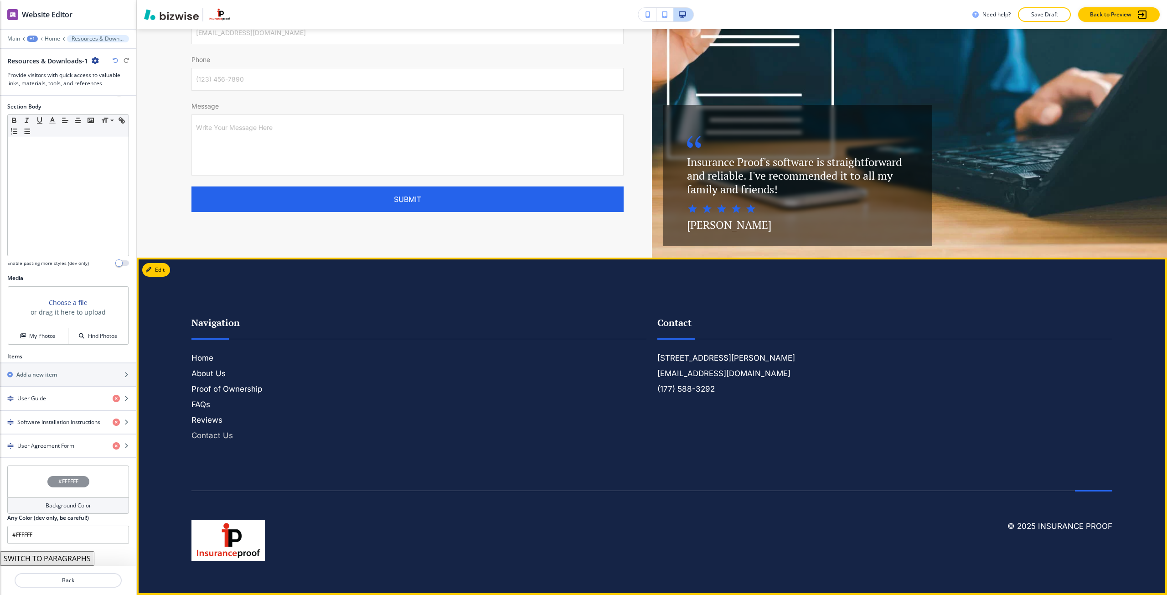
click at [215, 441] on h6 "Contact Us" at bounding box center [418, 435] width 455 height 12
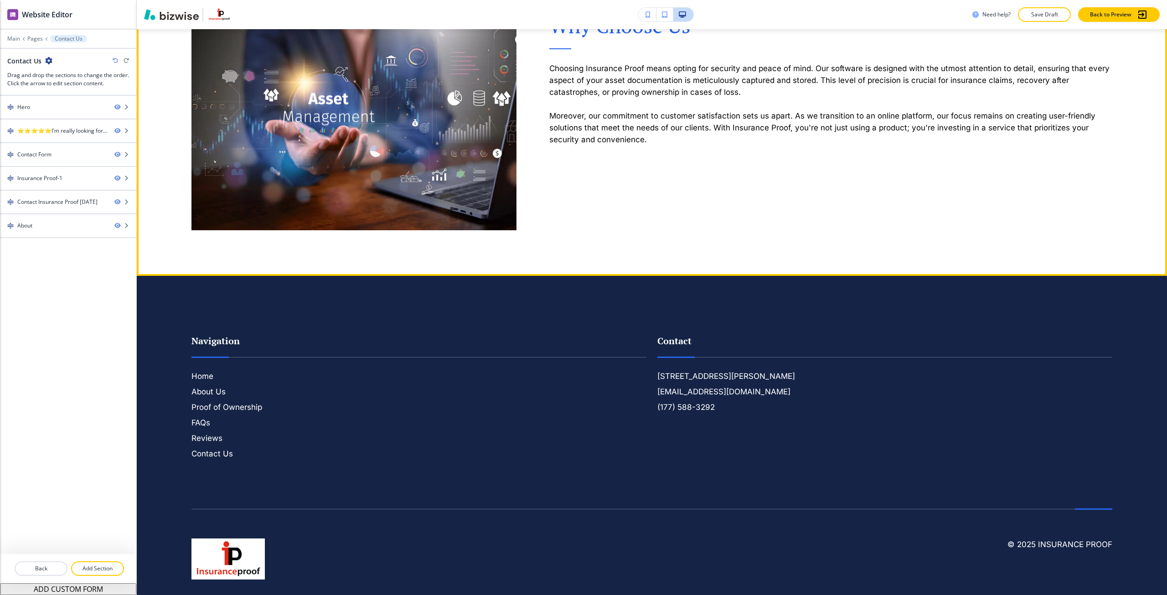
scroll to position [1686, 0]
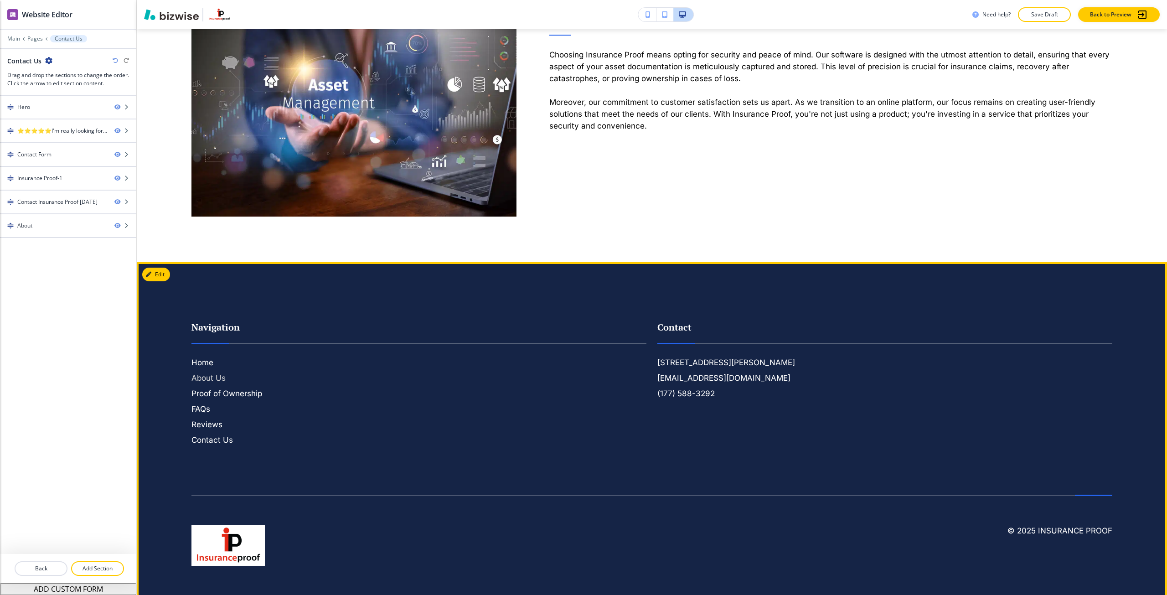
click at [200, 376] on h6 "About Us" at bounding box center [418, 378] width 455 height 12
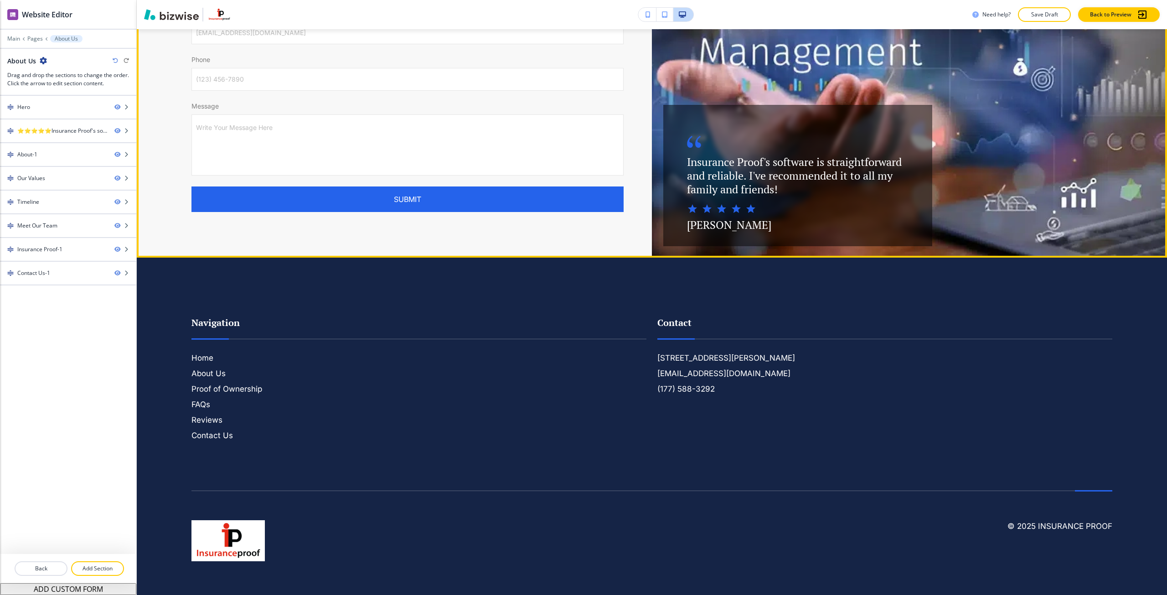
scroll to position [2593, 0]
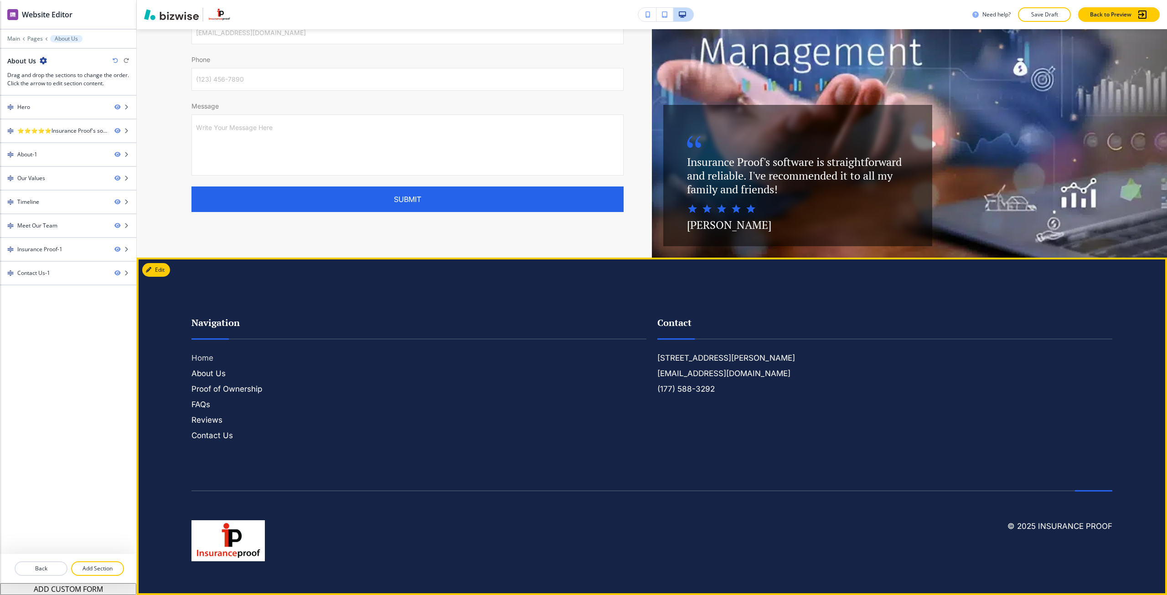
click at [202, 353] on h6 "Home" at bounding box center [418, 358] width 455 height 12
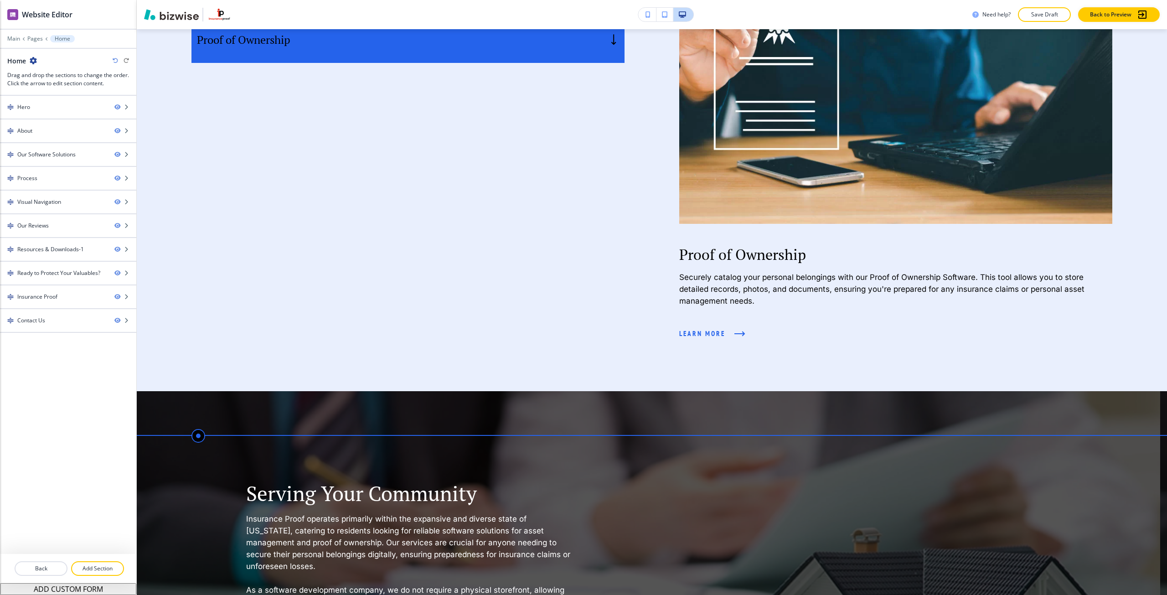
scroll to position [1139, 0]
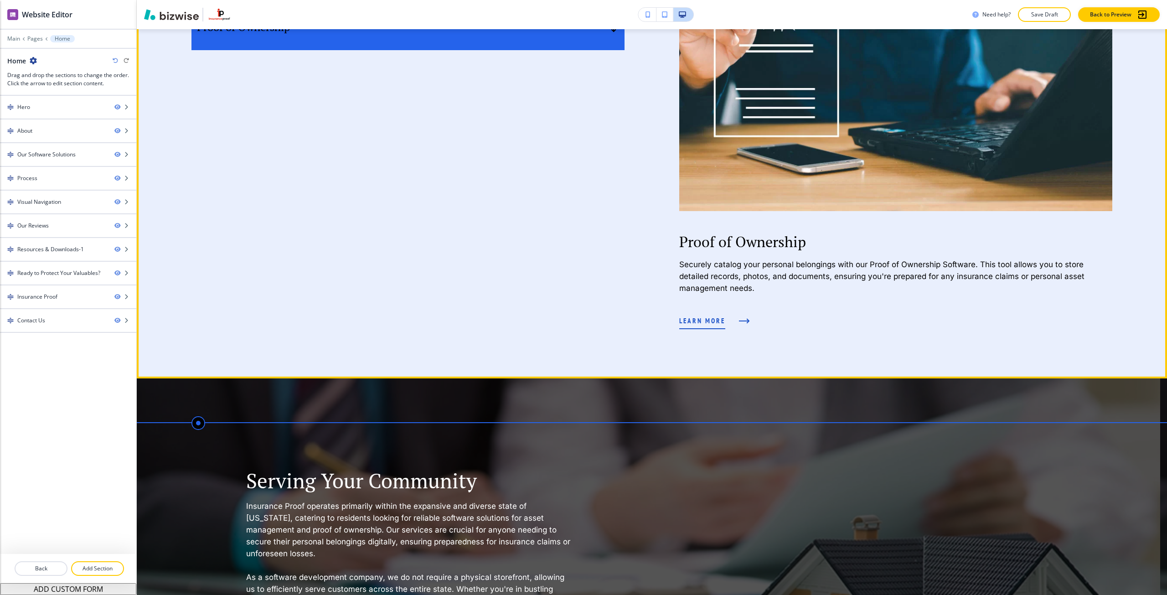
click at [725, 333] on button "learn more" at bounding box center [712, 320] width 66 height 25
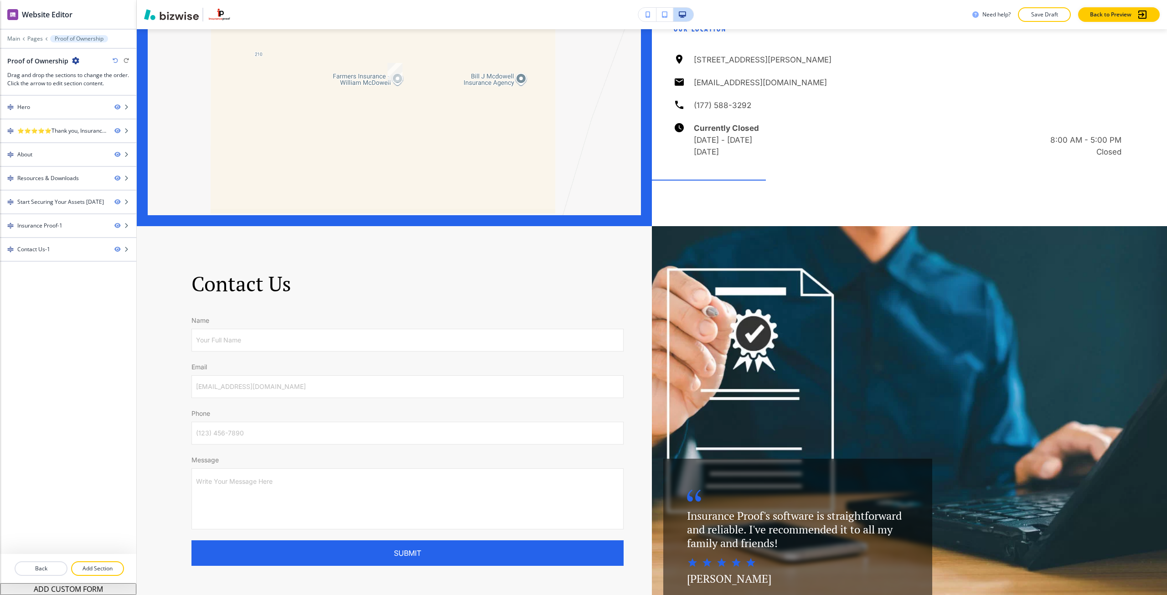
scroll to position [1732, 0]
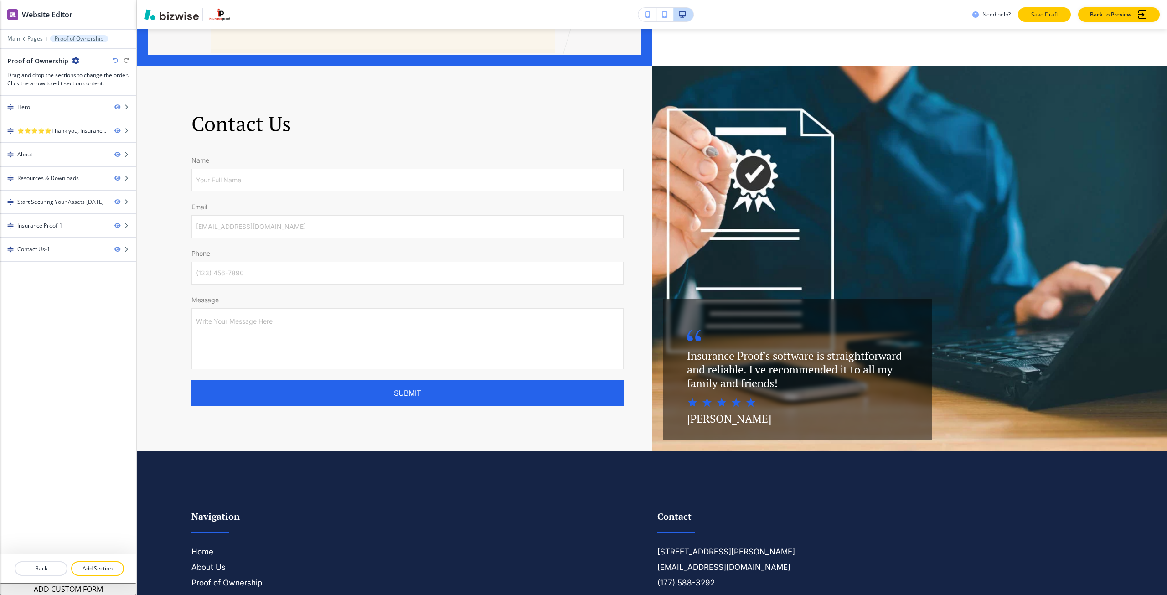
click at [1036, 21] on button "Save Draft" at bounding box center [1044, 14] width 53 height 15
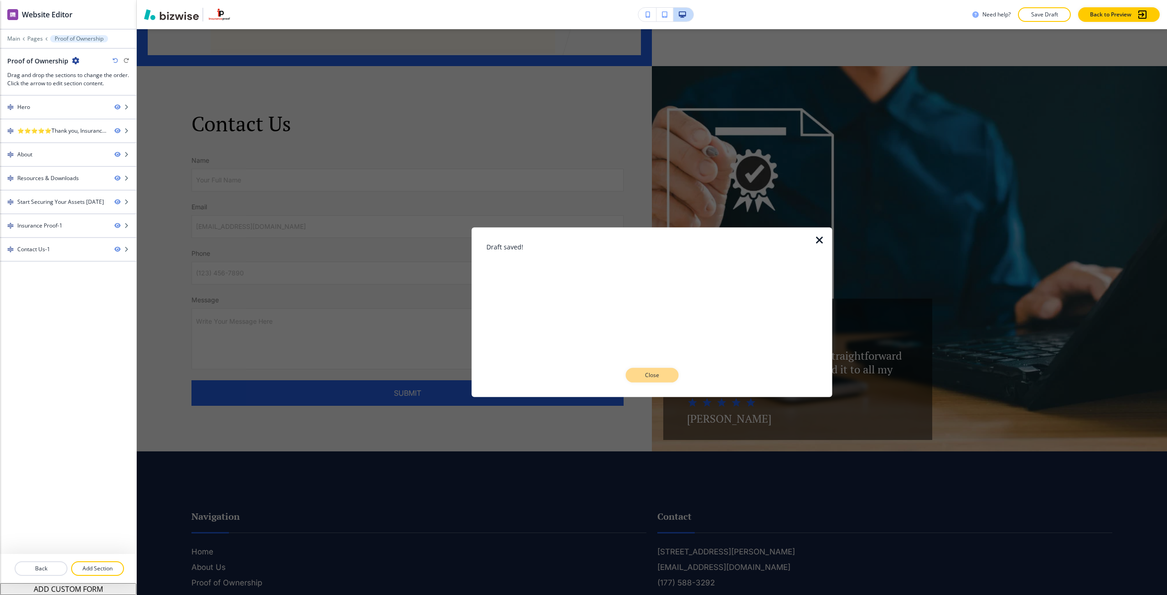
click at [656, 372] on p "Close" at bounding box center [651, 375] width 29 height 8
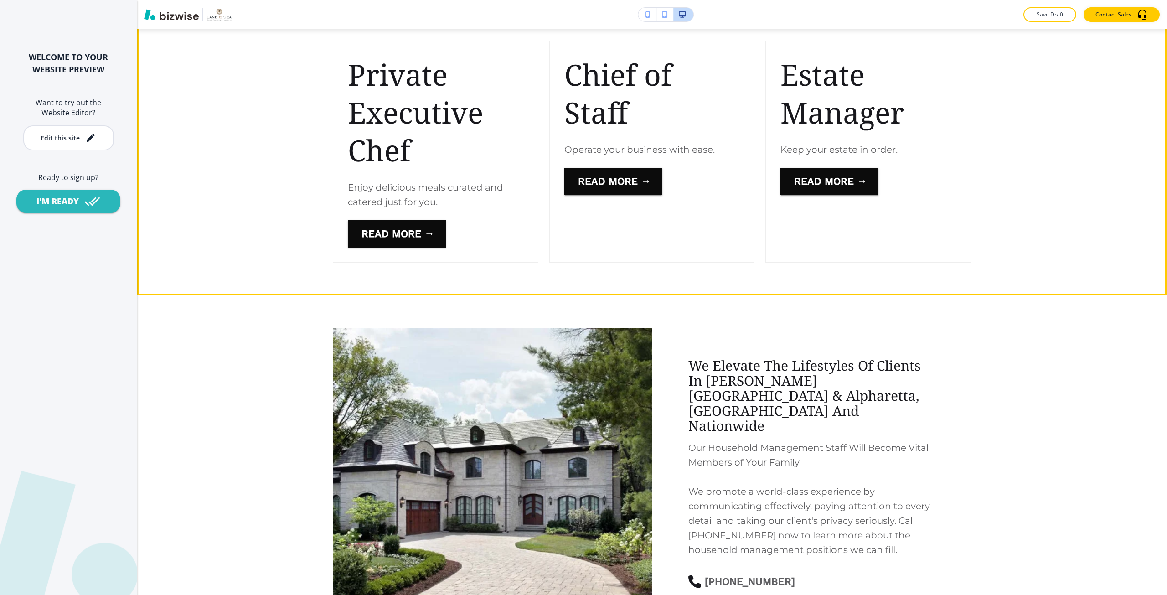
scroll to position [1003, 0]
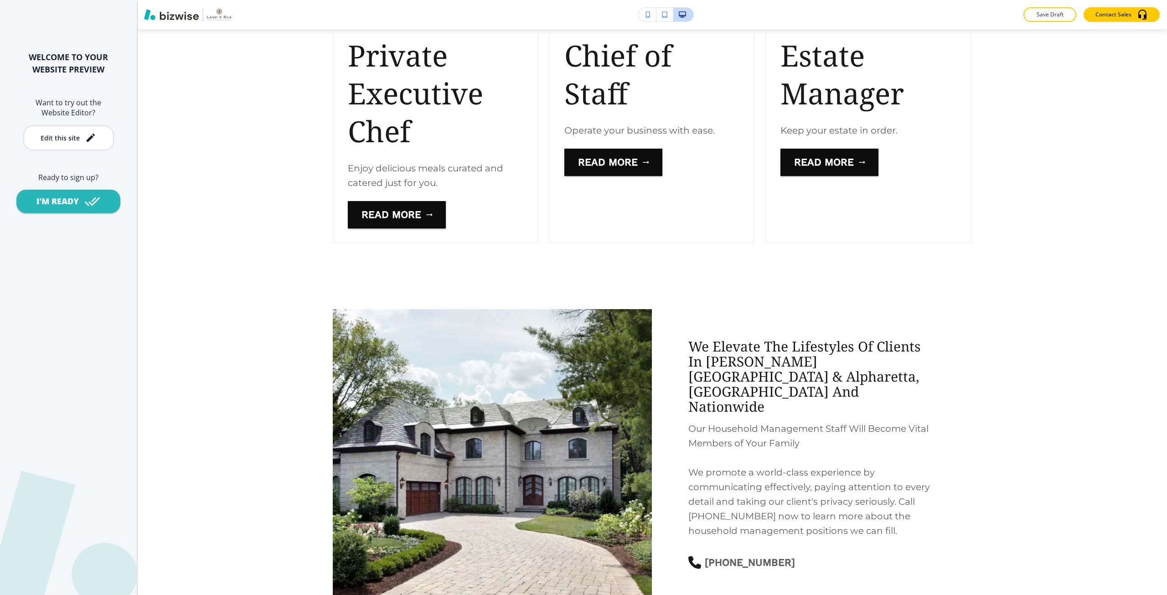
click at [642, 14] on button "button" at bounding box center [647, 15] width 18 height 14
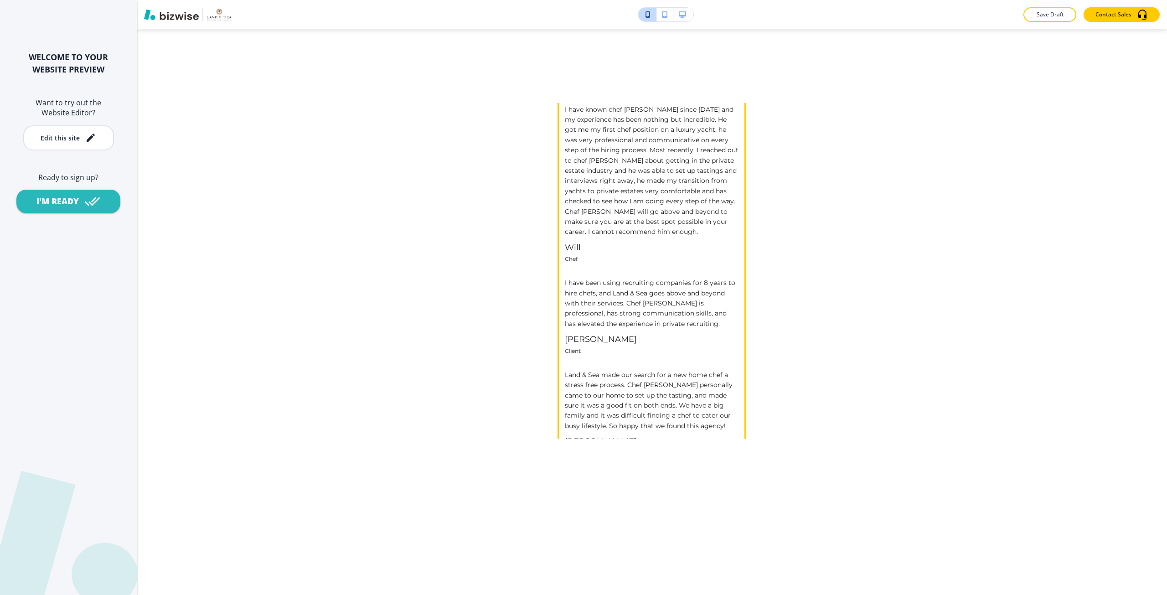
scroll to position [3873, 0]
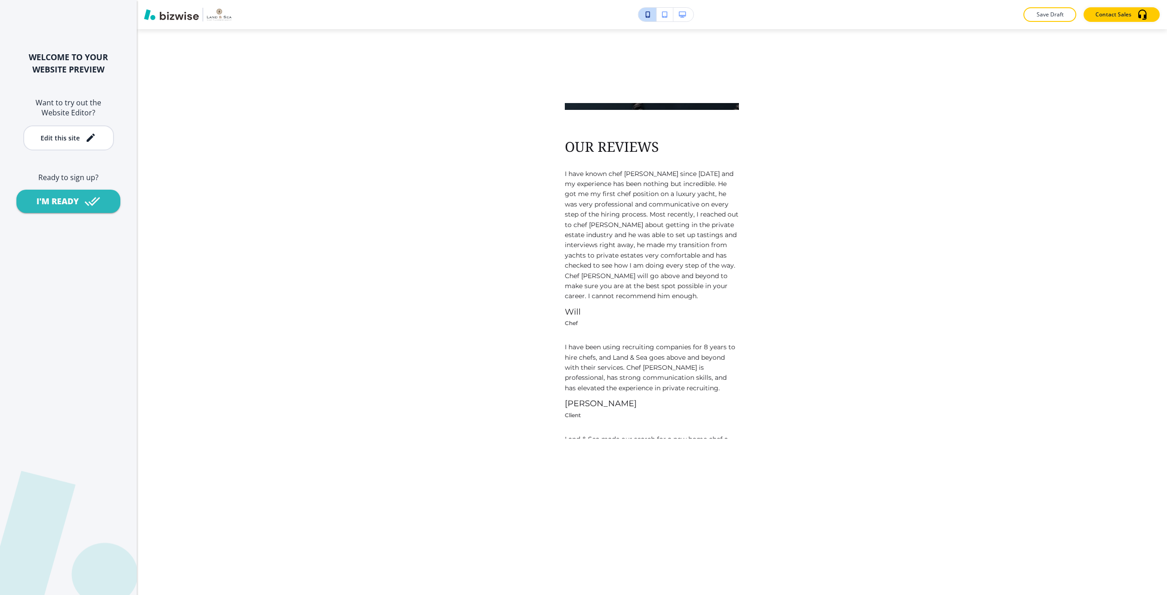
click at [684, 15] on icon "button" at bounding box center [682, 14] width 7 height 6
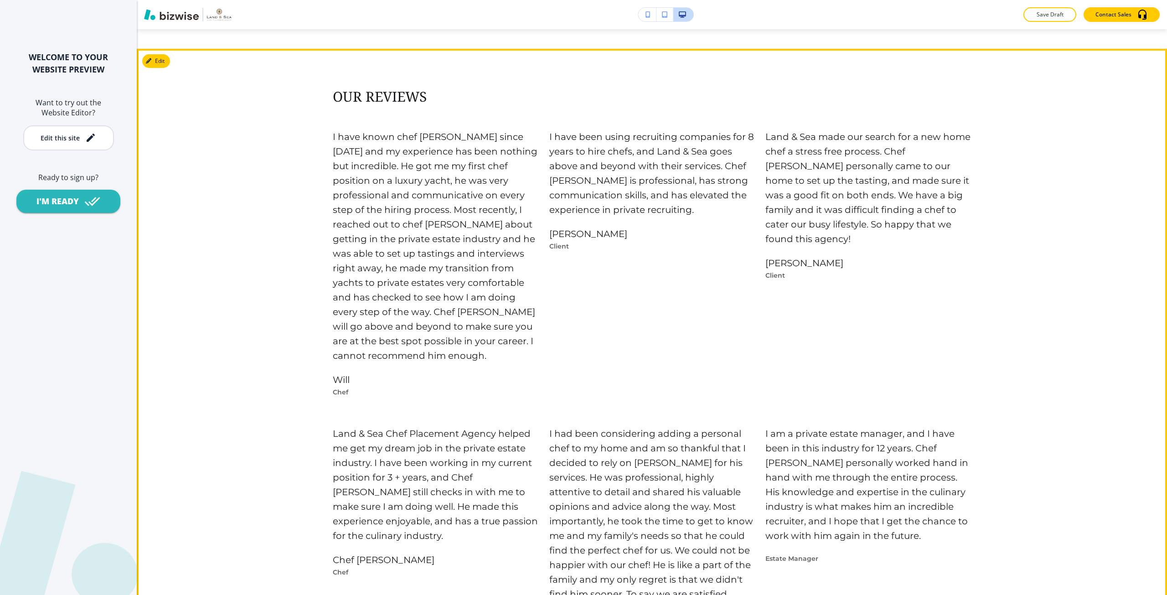
scroll to position [3370, 0]
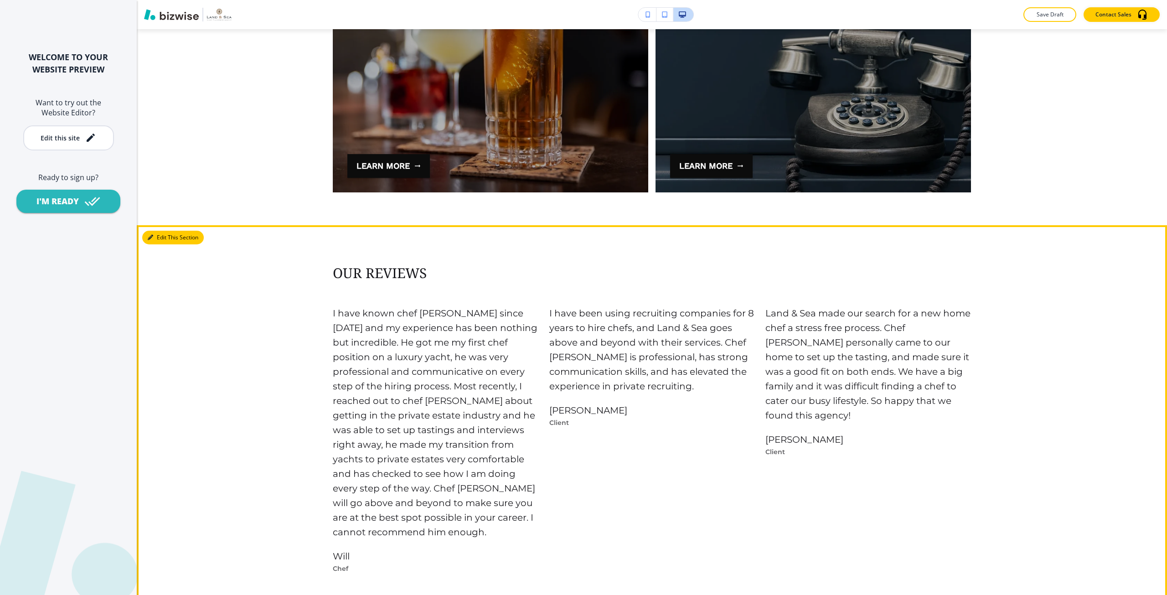
click at [161, 238] on button "Edit This Section" at bounding box center [173, 238] width 62 height 14
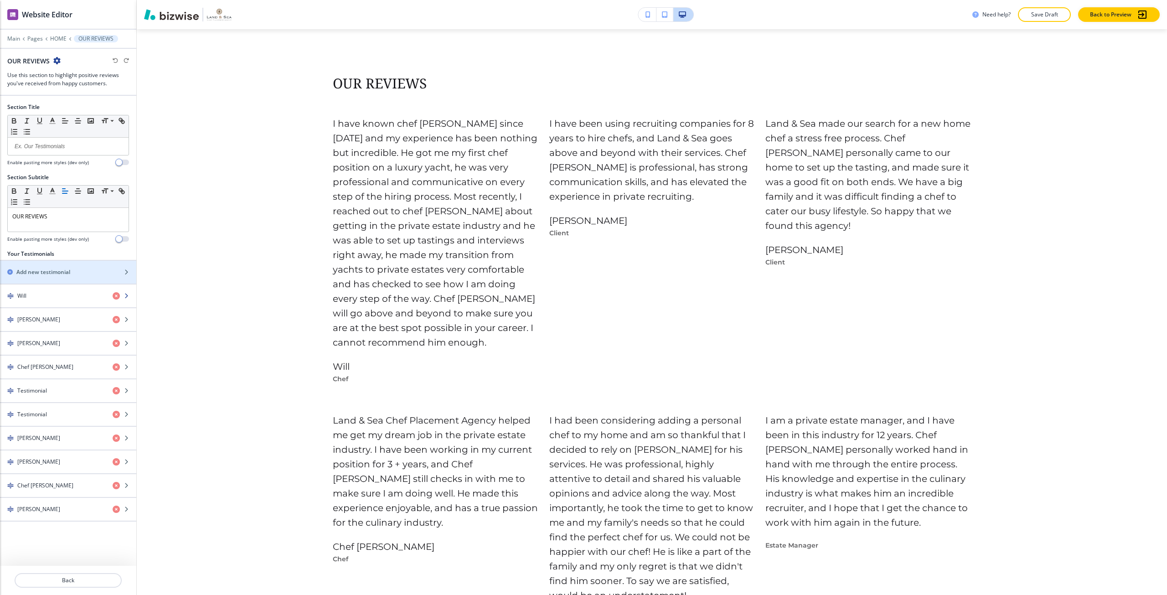
scroll to position [3566, 0]
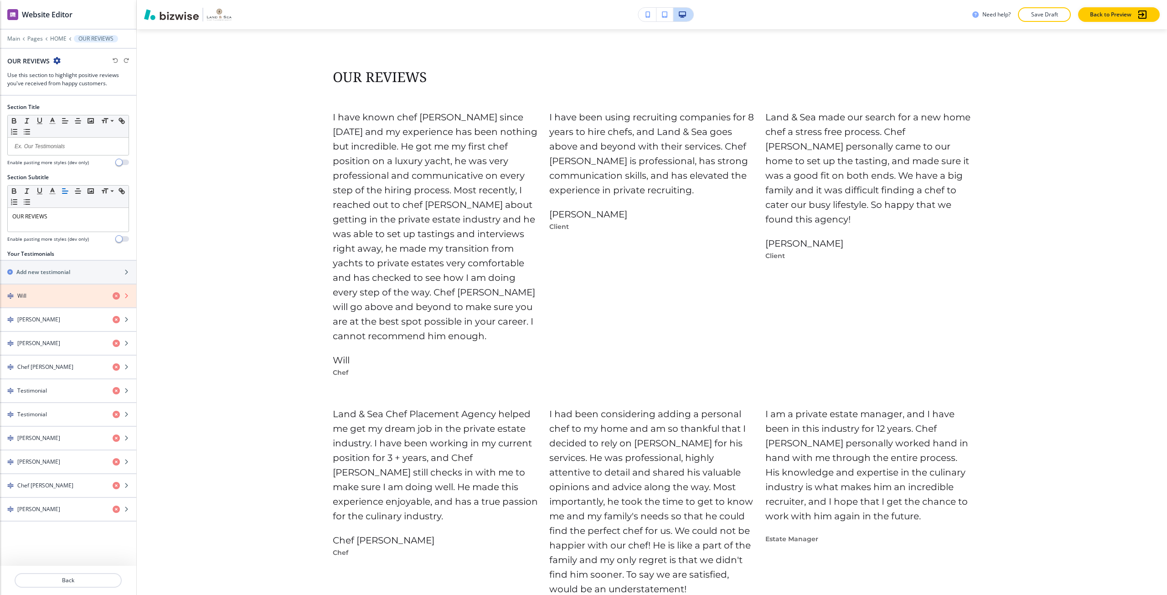
click at [115, 295] on icon "button" at bounding box center [116, 295] width 7 height 7
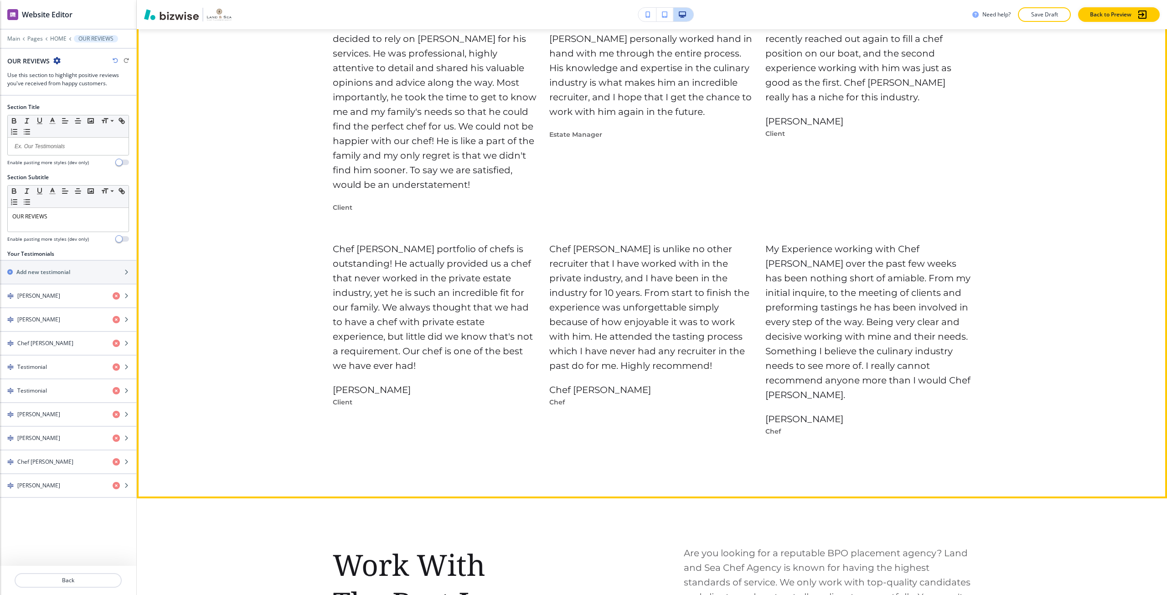
scroll to position [3885, 0]
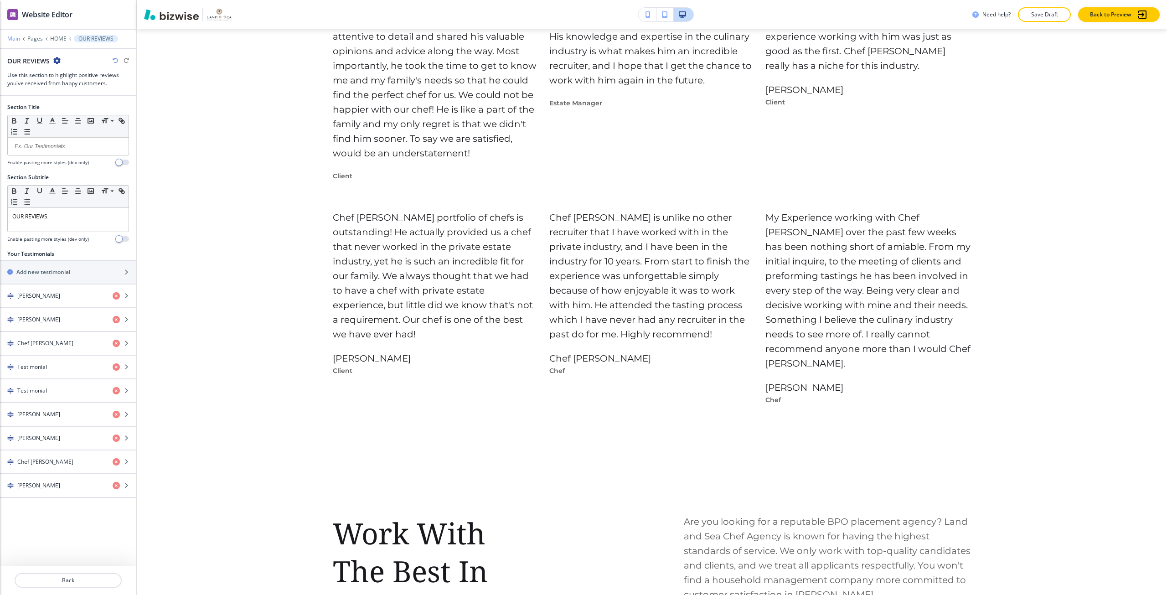
click at [12, 40] on p "Main" at bounding box center [13, 39] width 13 height 6
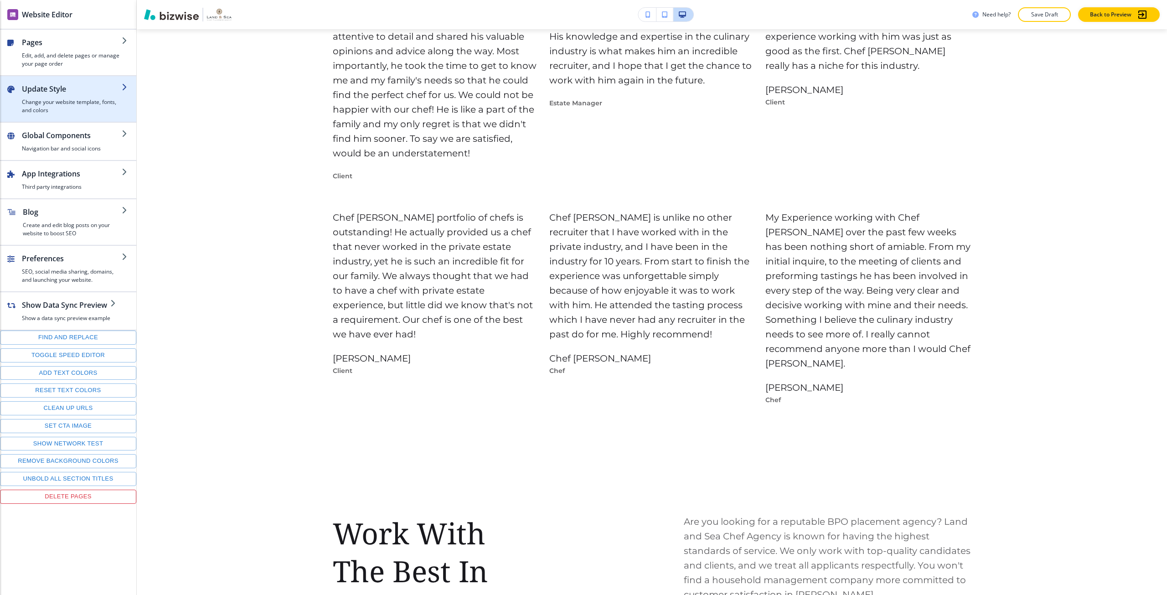
click at [71, 99] on h4 "Change your website template, fonts, and colors" at bounding box center [72, 106] width 100 height 16
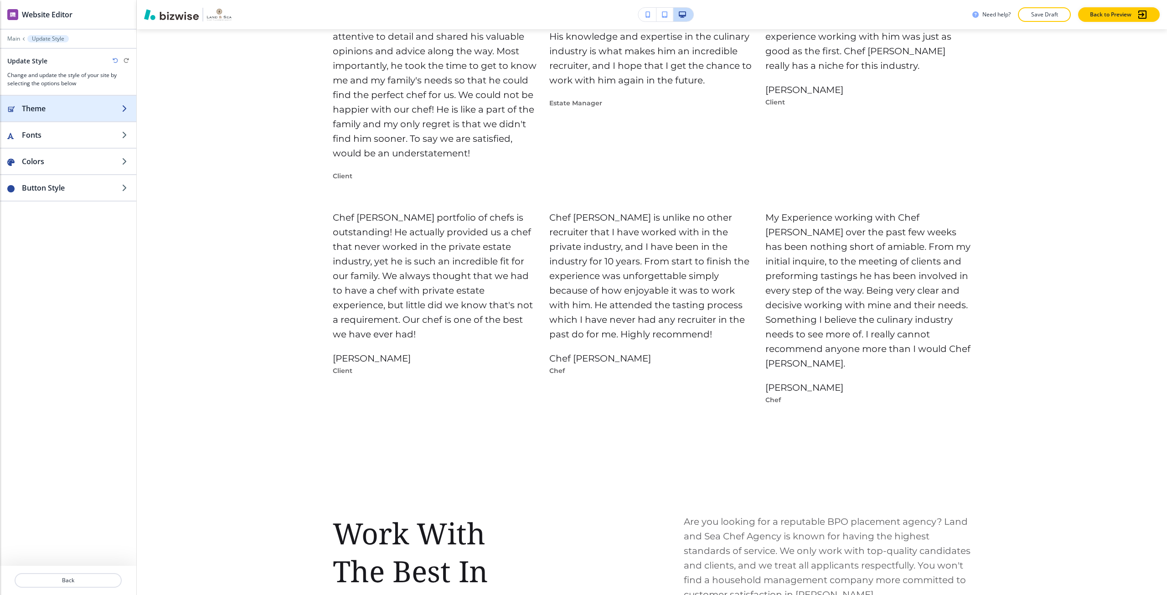
click at [71, 99] on div "button" at bounding box center [68, 99] width 136 height 7
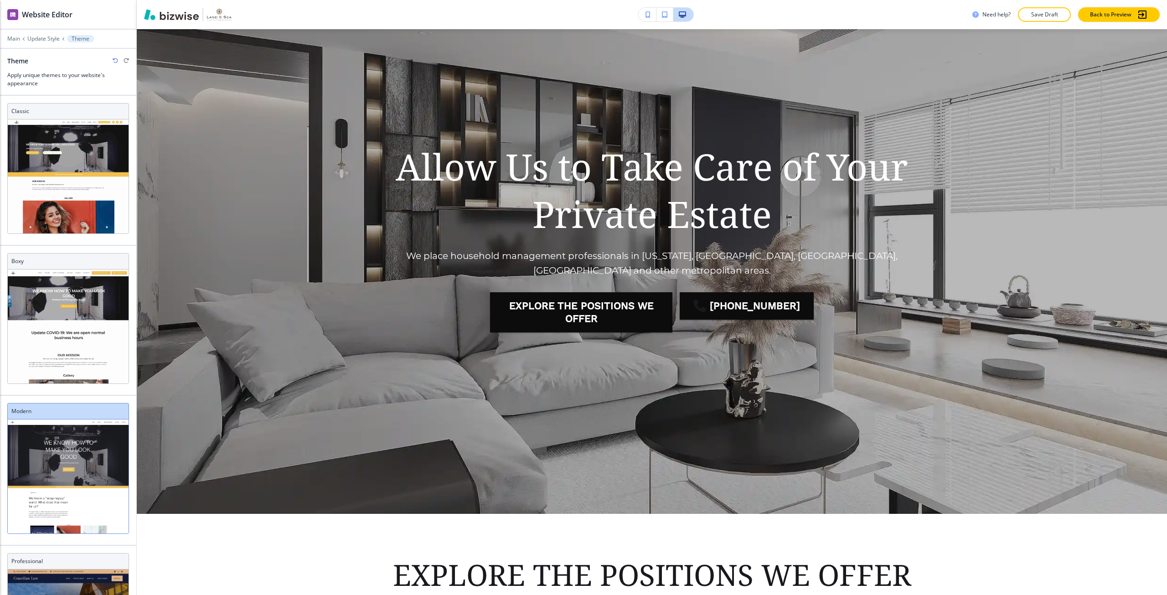
scroll to position [0, 0]
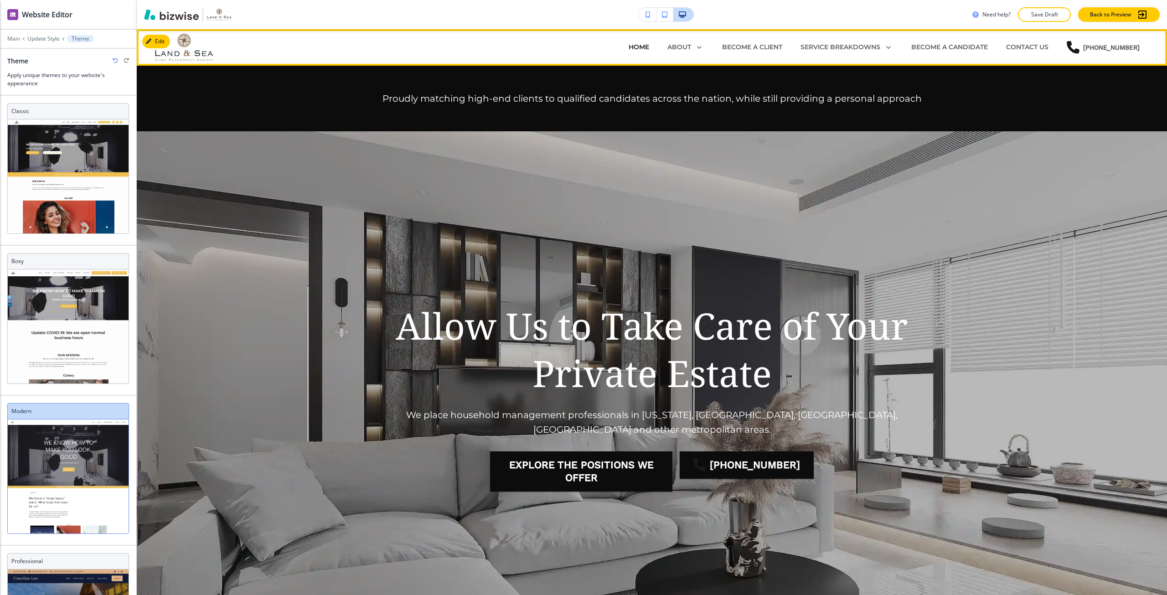
click at [639, 42] on p "HOME" at bounding box center [638, 47] width 21 height 10
